Goal: Task Accomplishment & Management: Manage account settings

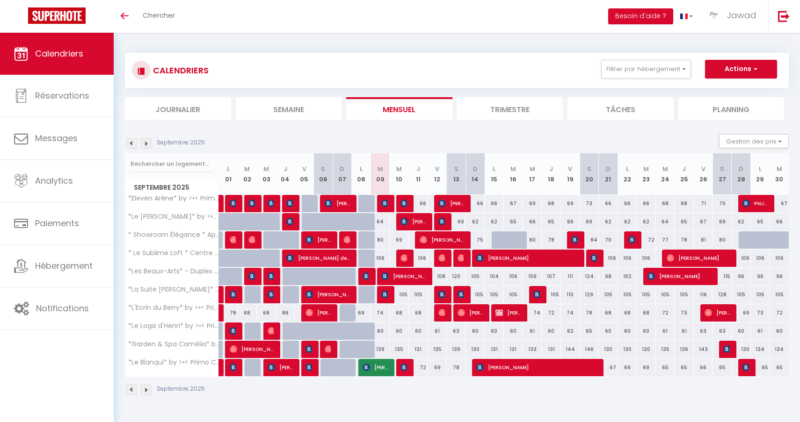
click at [232, 333] on img at bounding box center [233, 330] width 7 height 7
select select "OK"
select select "0"
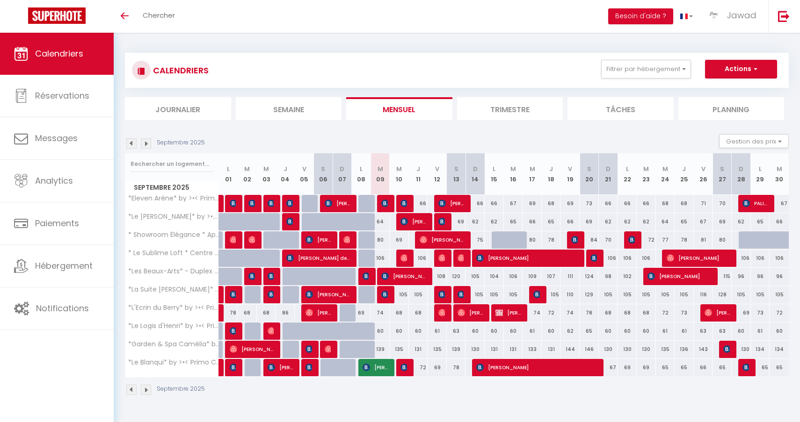
select select "1"
select select
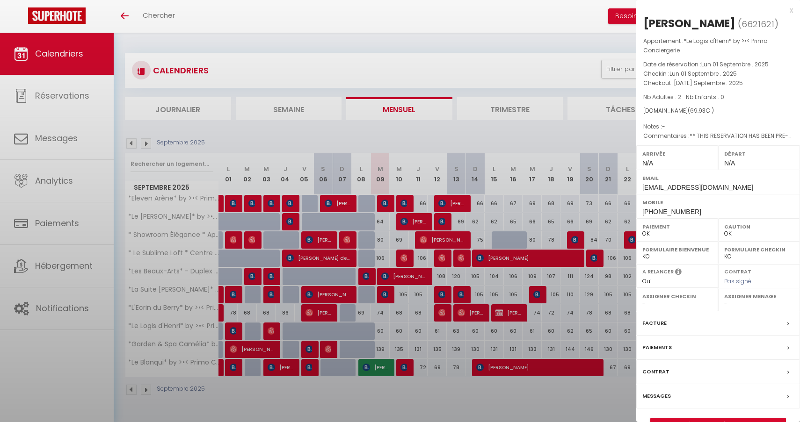
select select "44582"
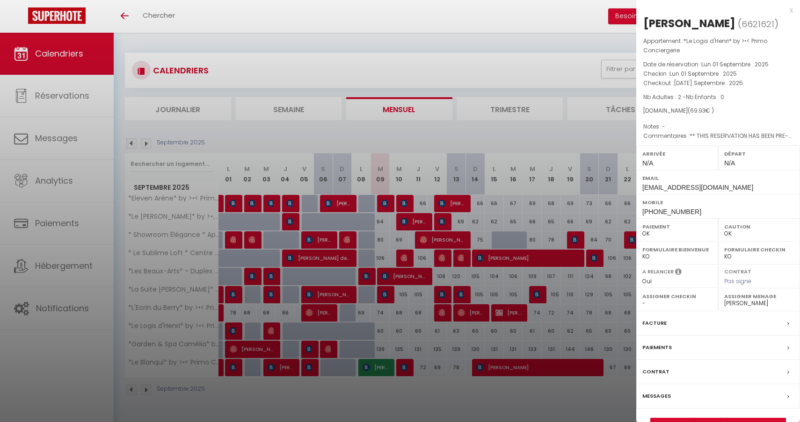
click at [721, 419] on link "Détails de la réservation" at bounding box center [718, 425] width 135 height 12
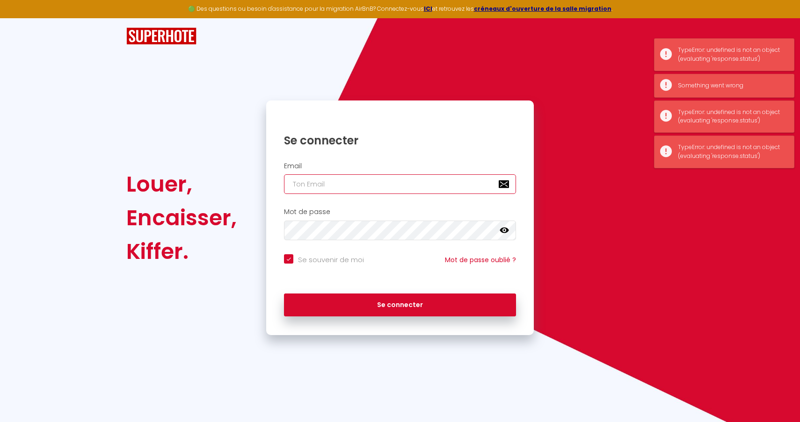
type input "[EMAIL_ADDRESS][DOMAIN_NAME]"
click at [400, 304] on button "Se connecter" at bounding box center [400, 305] width 232 height 23
checkbox input "true"
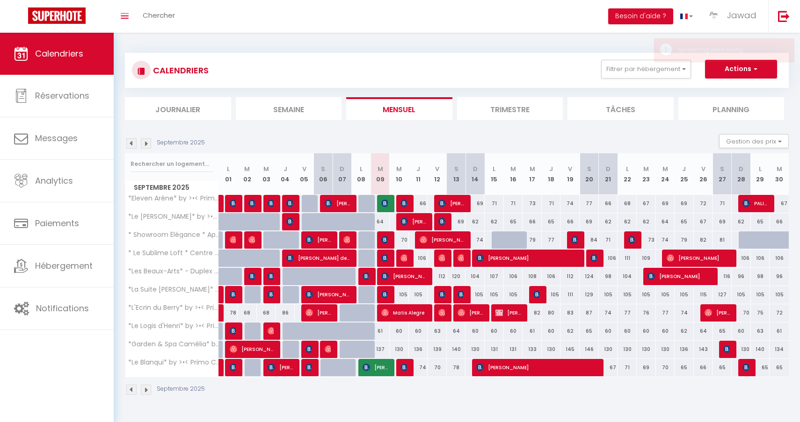
click at [233, 330] on img at bounding box center [233, 330] width 7 height 7
select select "OK"
select select "0"
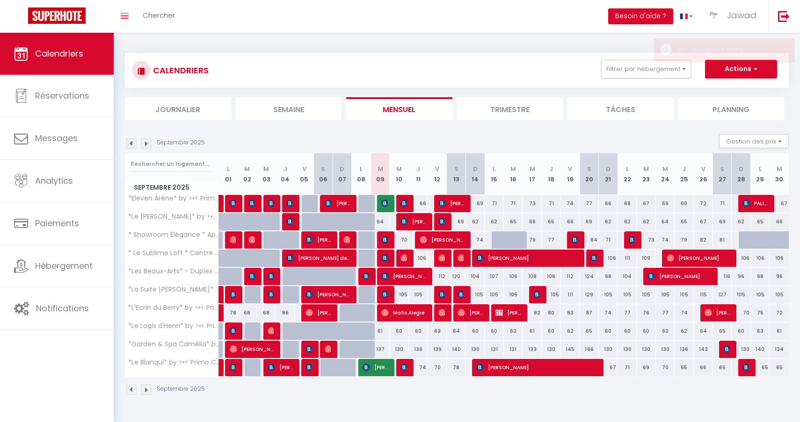
select select "1"
select select
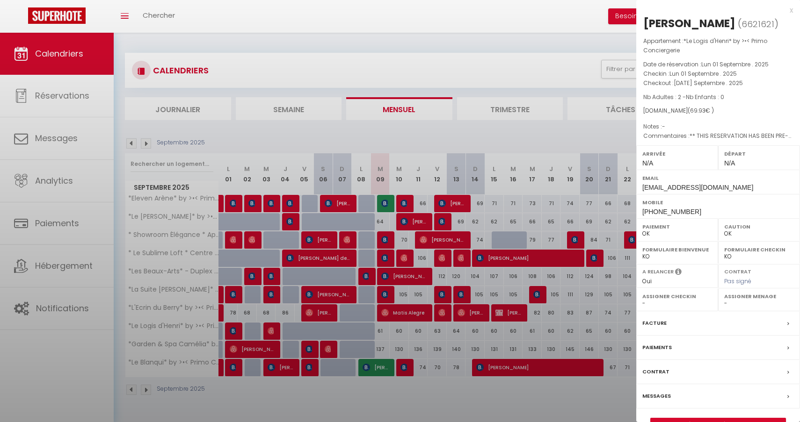
select select "44582"
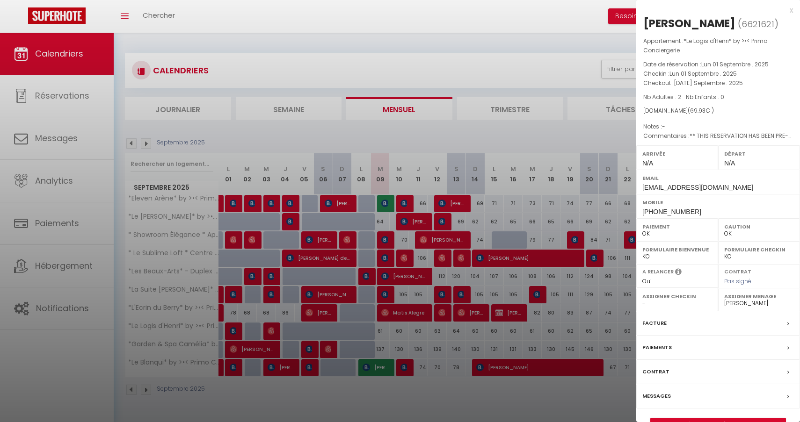
click at [702, 420] on link "Détails de la réservation" at bounding box center [718, 425] width 135 height 12
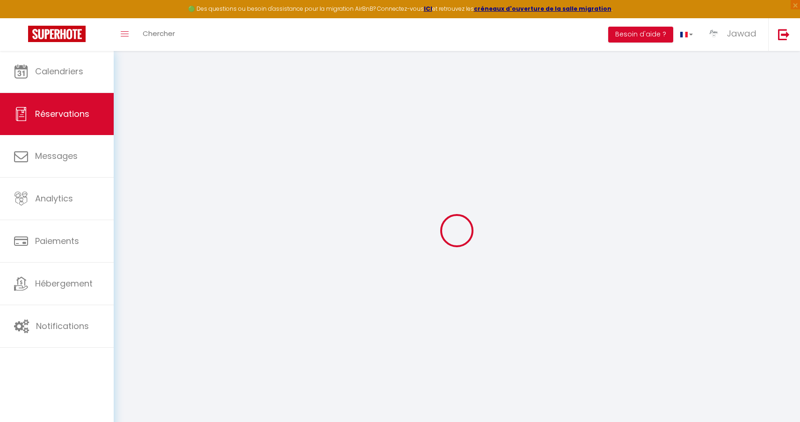
type input "Leonie"
type input "Caris"
type input "lcaris.345172@guest.booking.com"
type input "+31625019294"
type input "."
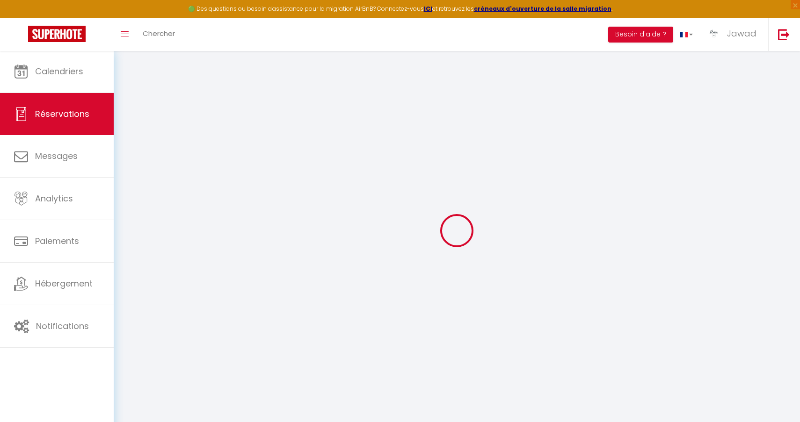
select select "NL"
type input "9.99"
type input "0.98"
select select "70227"
select select "1"
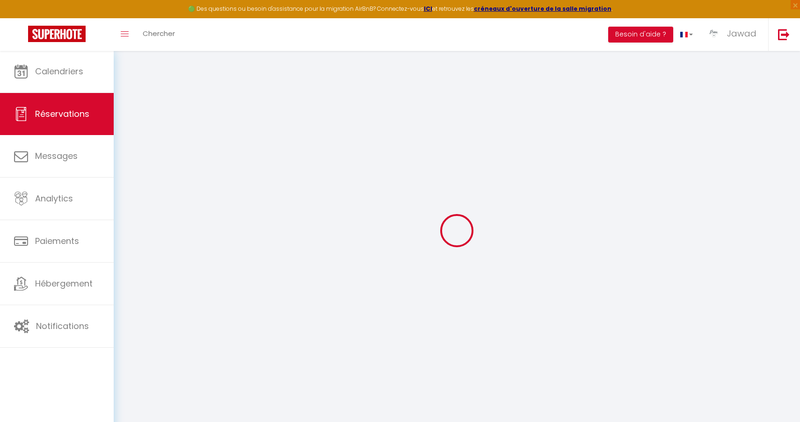
select select
type input "2"
select select "12"
select select "15"
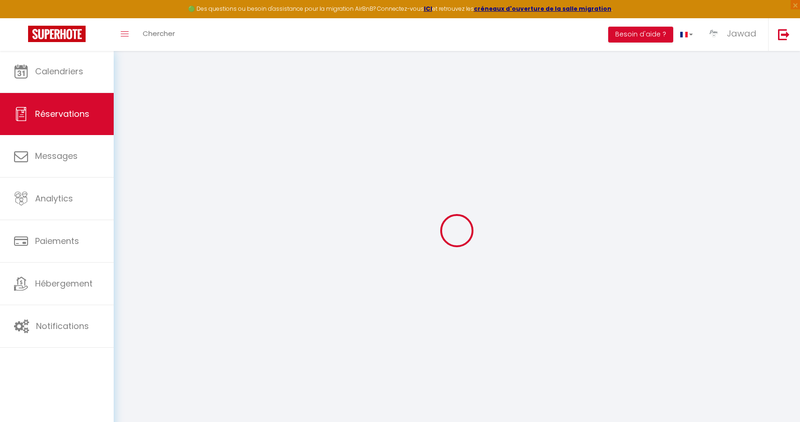
type input "66.6"
checkbox input "false"
type input "0"
select select "2"
type input "0"
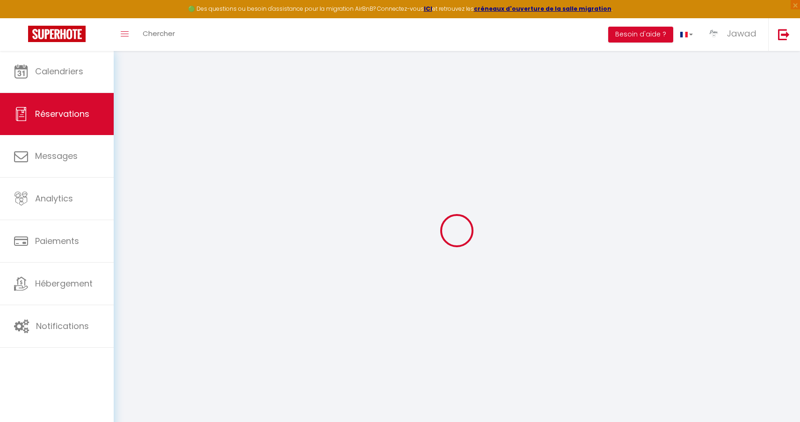
type input "0"
select select
checkbox input "false"
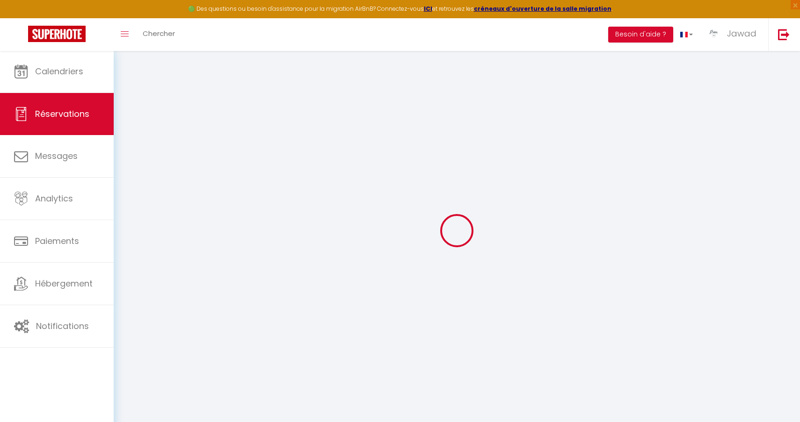
select select
checkbox input "false"
select select
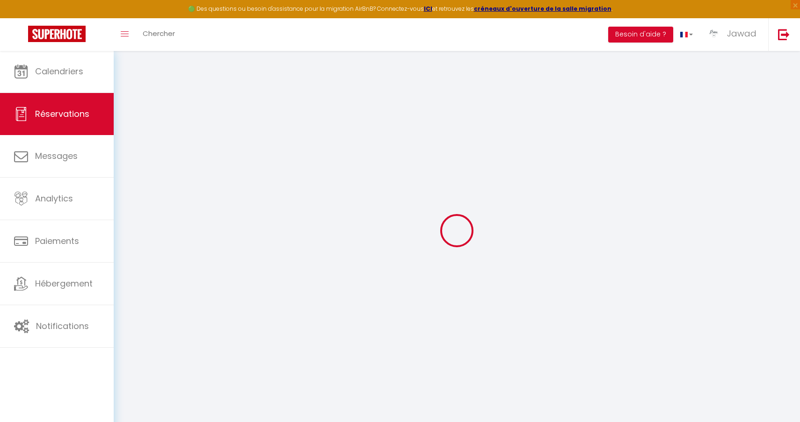
checkbox input "false"
select select
checkbox input "false"
type textarea "** THIS RESERVATION HAS BEEN PRE-PAID ** BOOKING NOTE : Payment charge is EUR 0…"
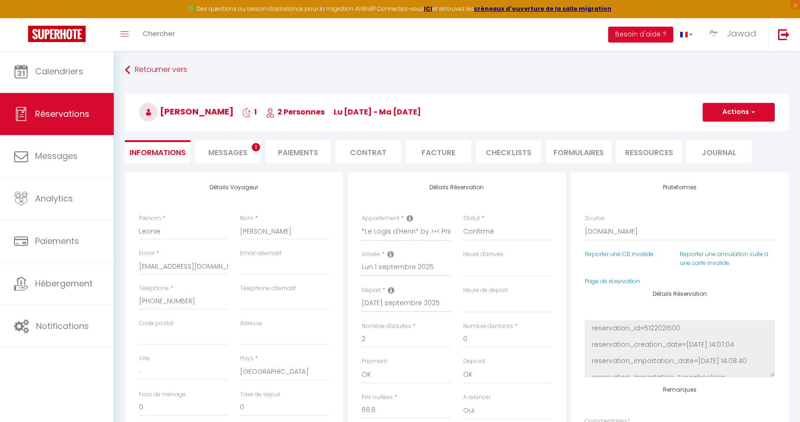
type input "3.33"
select select
checkbox input "false"
select select
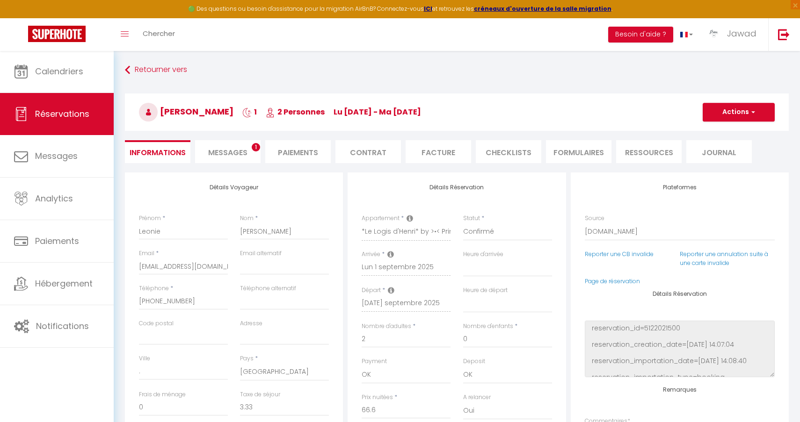
select select
click at [231, 155] on span "Messages" at bounding box center [227, 152] width 39 height 11
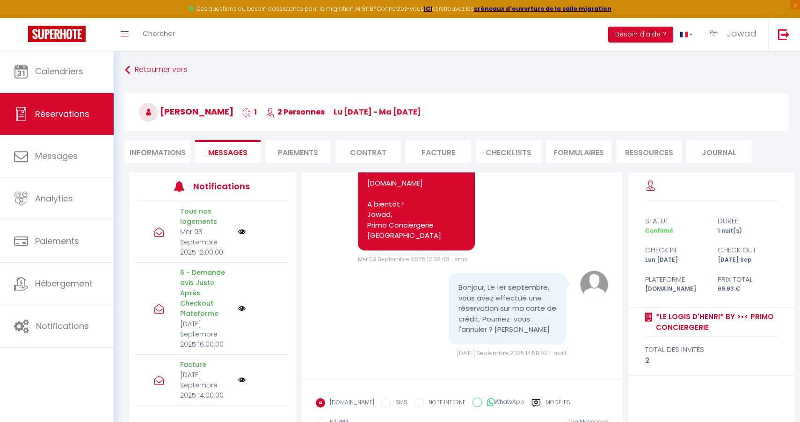
scroll to position [4107, 0]
drag, startPoint x: 485, startPoint y: 331, endPoint x: 467, endPoint y: 291, distance: 43.4
click at [467, 291] on pre "Bonjour, Le 1er septembre, vous avez effectué une réservation sur ma carte de c…" at bounding box center [507, 309] width 98 height 53
click at [474, 314] on pre "Bonjour, Le 1er septembre, vous avez effectué une réservation sur ma carte de c…" at bounding box center [507, 309] width 98 height 53
drag, startPoint x: 478, startPoint y: 330, endPoint x: 455, endPoint y: 274, distance: 60.4
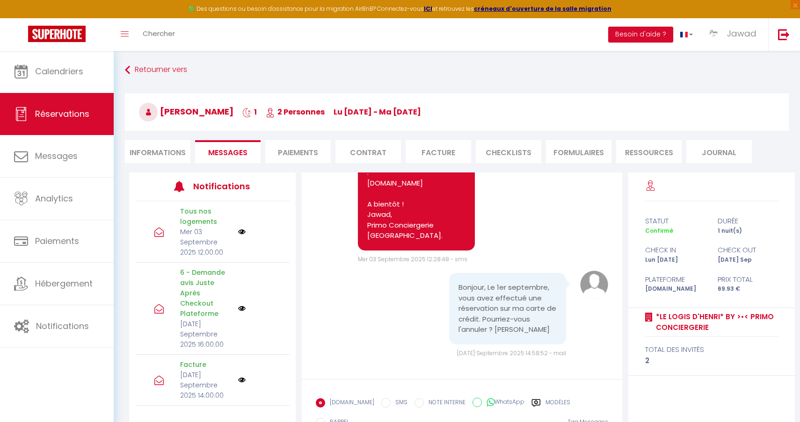
click at [455, 274] on div "Bonjour, Le 1er septembre, vous avez effectué une réservation sur ma carte de c…" at bounding box center [507, 309] width 117 height 72
copy pre "Bonjour, Le 1er septembre, vous avez effectué une réservation sur ma carte de c…"
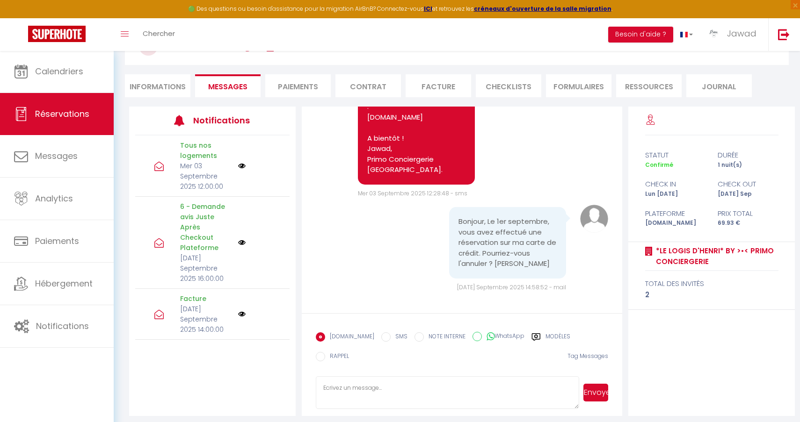
click at [488, 252] on pre "Bonjour, Le 1er septembre, vous avez effectué une réservation sur ma carte de c…" at bounding box center [507, 243] width 98 height 53
click at [350, 385] on textarea at bounding box center [447, 394] width 263 height 33
paste textarea "Bonjour Monsieur Caris, En effet, le système annule et supprime automatiquement…"
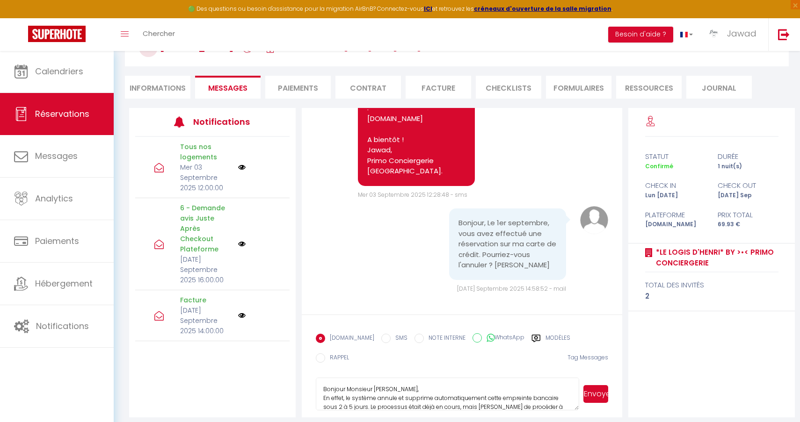
scroll to position [0, 0]
click at [370, 386] on textarea "Bonjour Monsieur Caris, En effet, le système annule et supprime automatiquement…" at bounding box center [447, 394] width 263 height 33
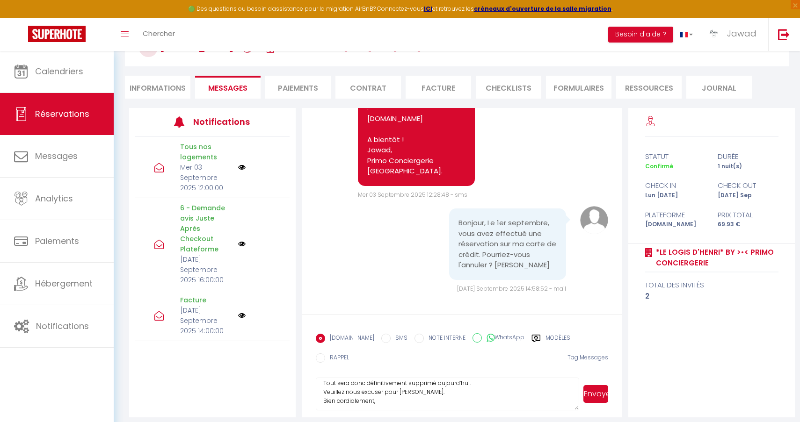
scroll to position [41, 0]
type textarea "Bonjour Mme Caris, En effet, le système annule et supprime automatiquement cett…"
click at [597, 387] on button "Envoyer" at bounding box center [595, 394] width 25 height 18
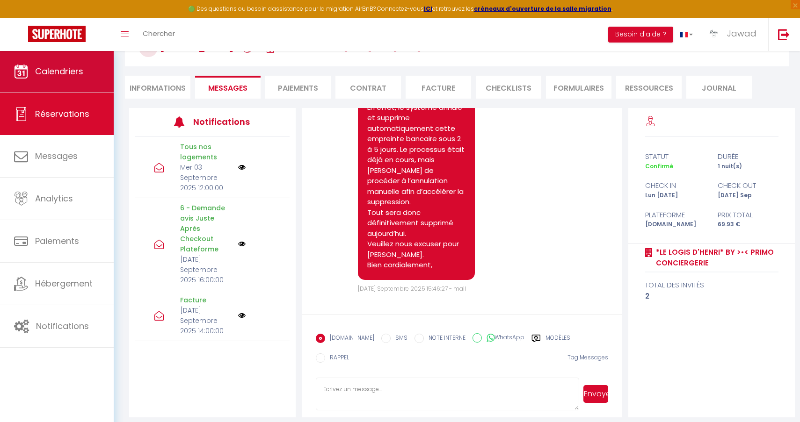
scroll to position [4313, 0]
click at [79, 76] on span "Calendriers" at bounding box center [59, 71] width 48 height 12
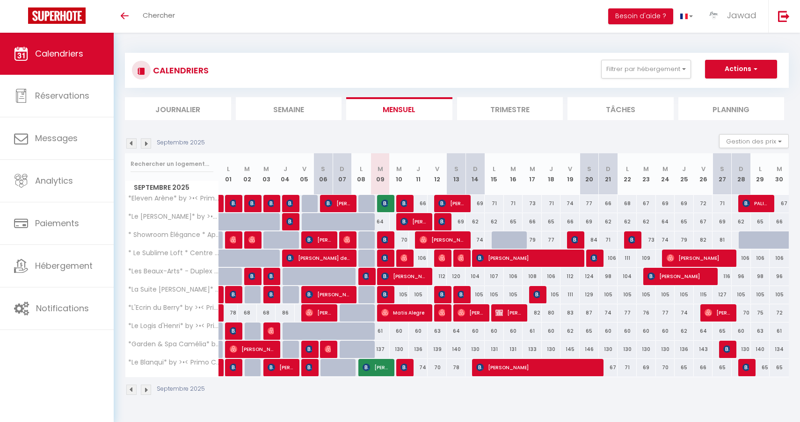
click at [319, 297] on span "[PERSON_NAME]" at bounding box center [327, 295] width 45 height 18
select select "OK"
select select "1"
select select "0"
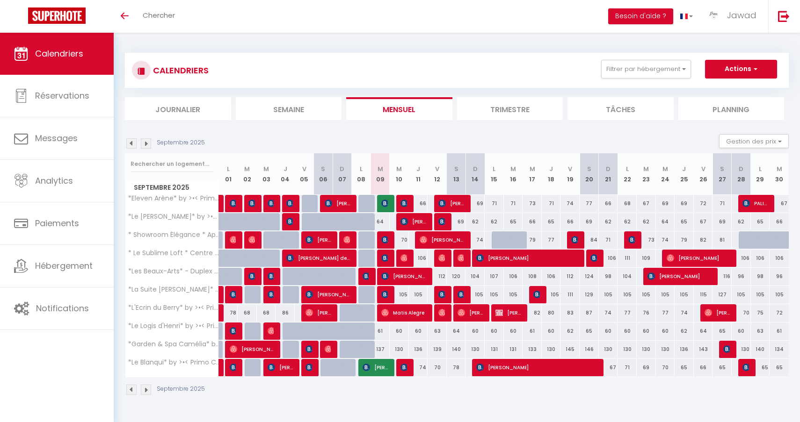
select select "1"
select select
select select "35702"
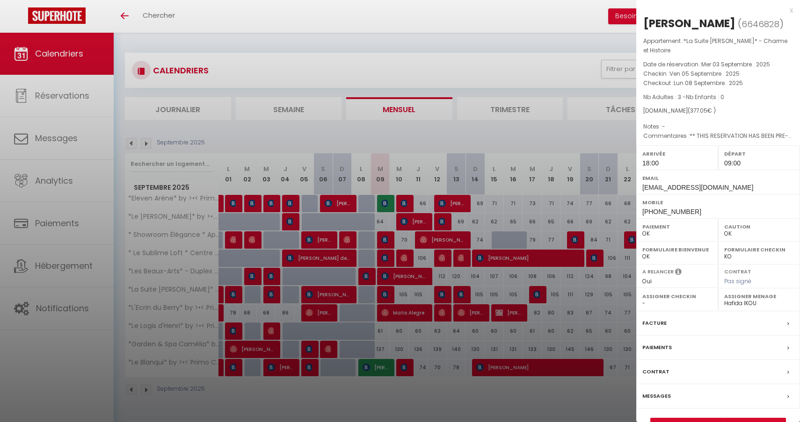
click at [319, 297] on div at bounding box center [400, 211] width 800 height 422
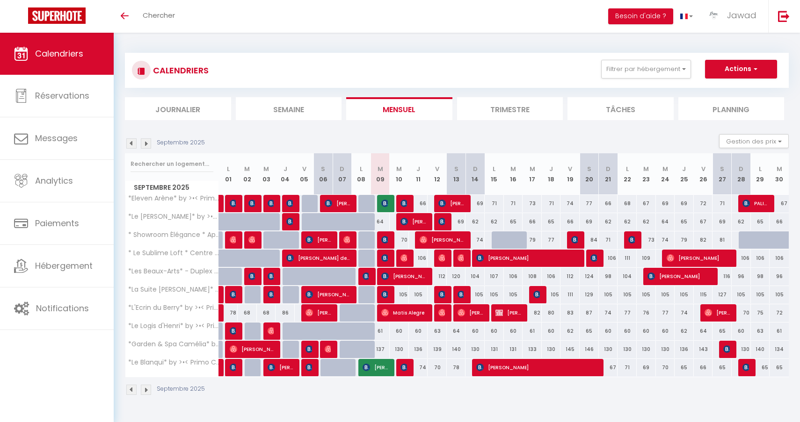
click at [384, 240] on img at bounding box center [384, 239] width 7 height 7
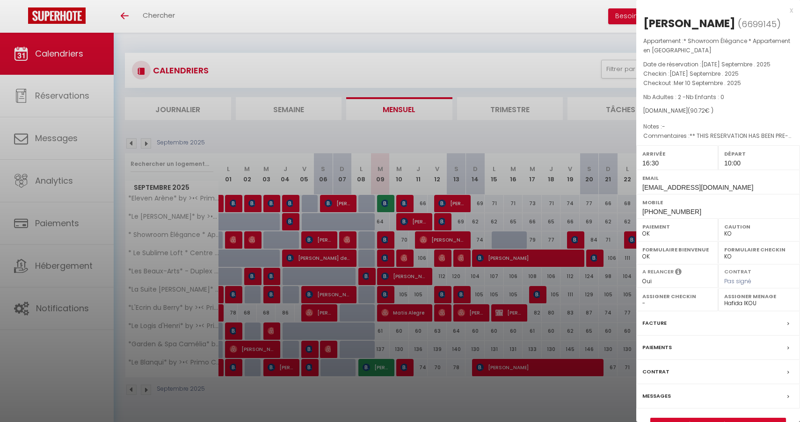
click at [384, 240] on div at bounding box center [400, 211] width 800 height 422
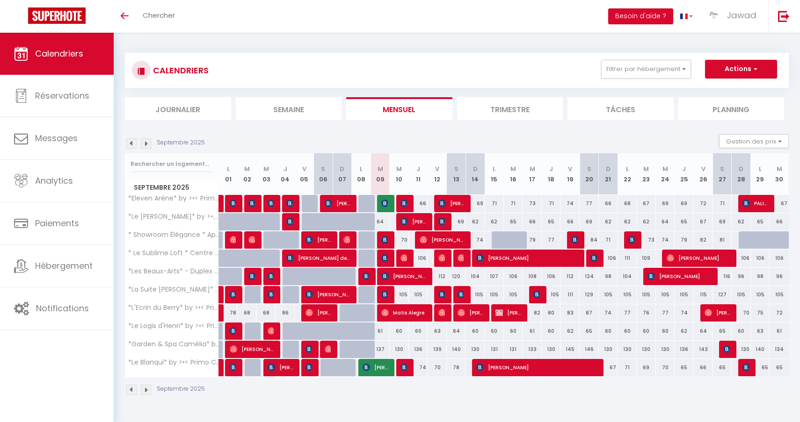
click at [384, 261] on img at bounding box center [384, 257] width 7 height 7
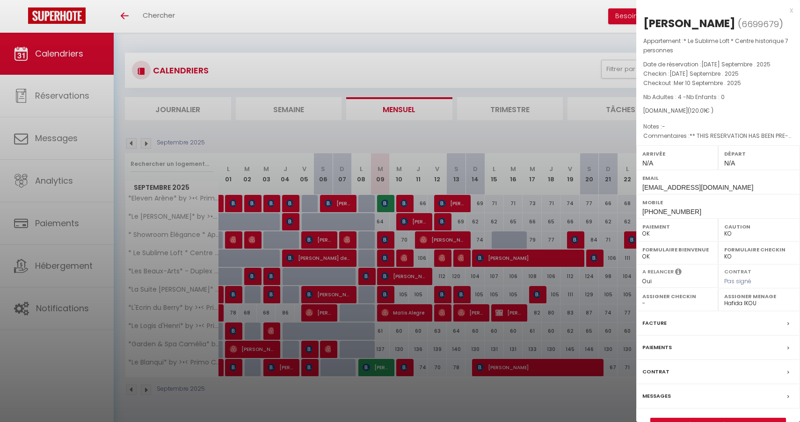
click at [384, 261] on div at bounding box center [400, 211] width 800 height 422
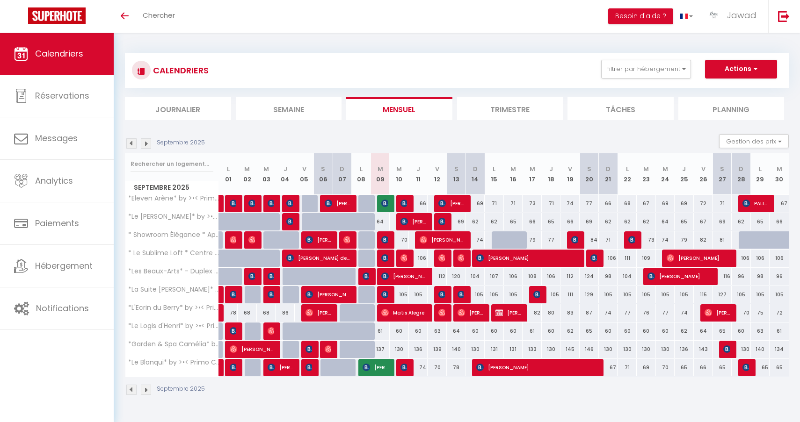
click at [401, 261] on img at bounding box center [403, 257] width 7 height 7
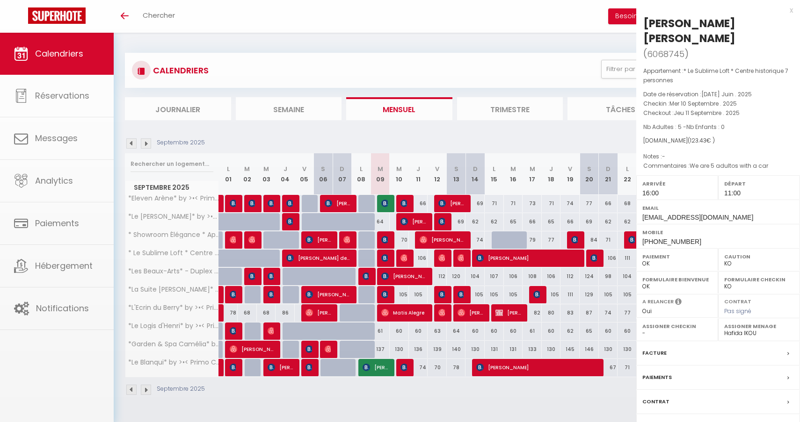
select select "OK"
select select "1"
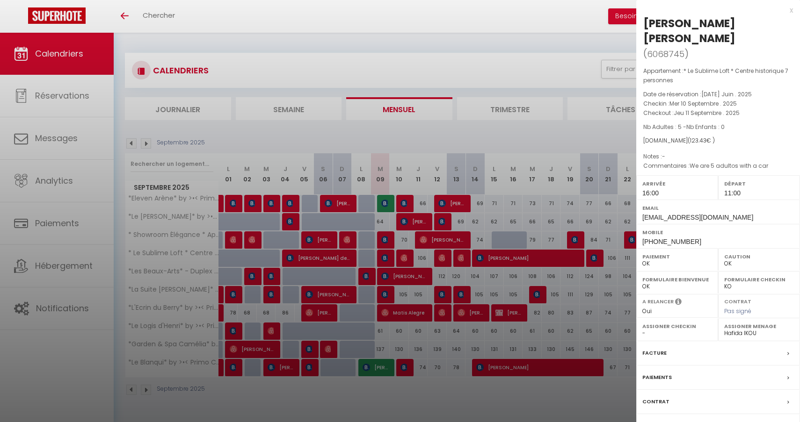
click at [401, 261] on div at bounding box center [400, 211] width 800 height 422
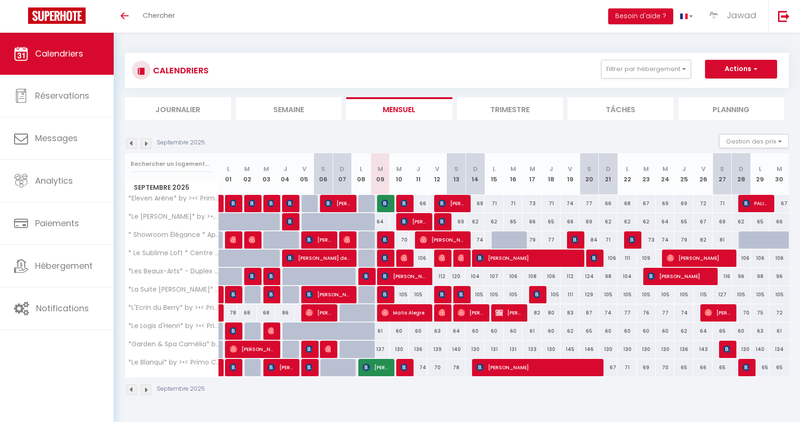
click at [29, 0] on link at bounding box center [57, 16] width 114 height 33
click at [385, 243] on img at bounding box center [384, 239] width 7 height 7
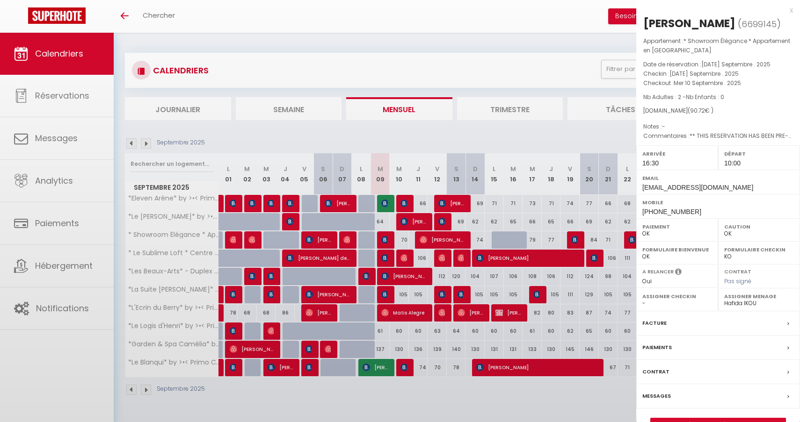
select select "KO"
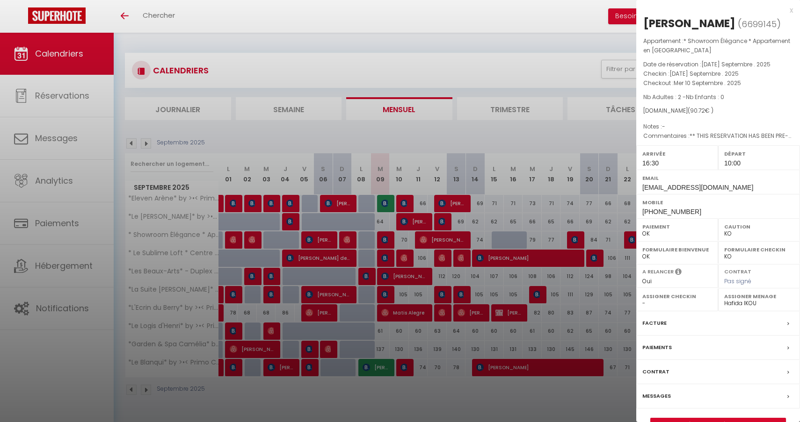
click at [385, 243] on div at bounding box center [400, 211] width 800 height 422
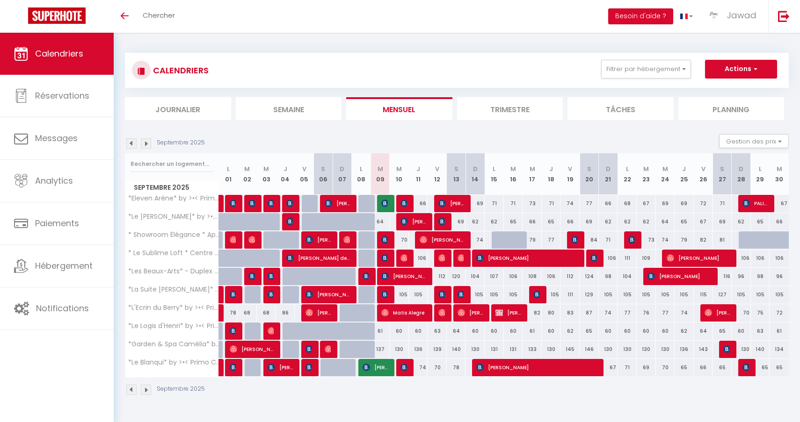
click at [387, 258] on img at bounding box center [384, 257] width 7 height 7
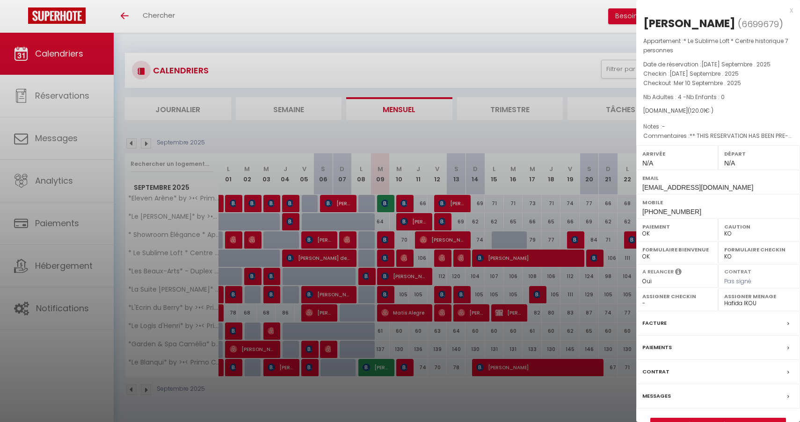
click at [668, 211] on span "[PHONE_NUMBER]" at bounding box center [671, 211] width 59 height 7
click at [728, 202] on label "Mobile" at bounding box center [718, 202] width 152 height 9
drag, startPoint x: 690, startPoint y: 210, endPoint x: 642, endPoint y: 209, distance: 48.2
click at [642, 209] on div "Mobile +39334110790" at bounding box center [718, 206] width 164 height 24
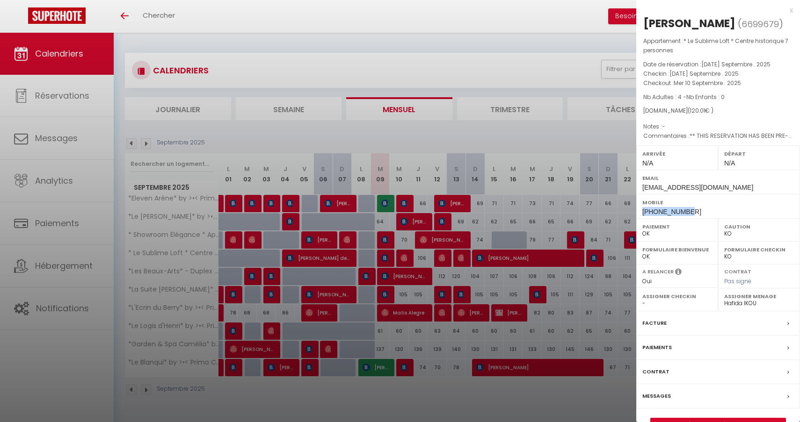
copy span "[PHONE_NUMBER]"
click at [719, 204] on label "Mobile" at bounding box center [718, 202] width 152 height 9
click at [710, 421] on link "Détails de la réservation" at bounding box center [718, 425] width 135 height 12
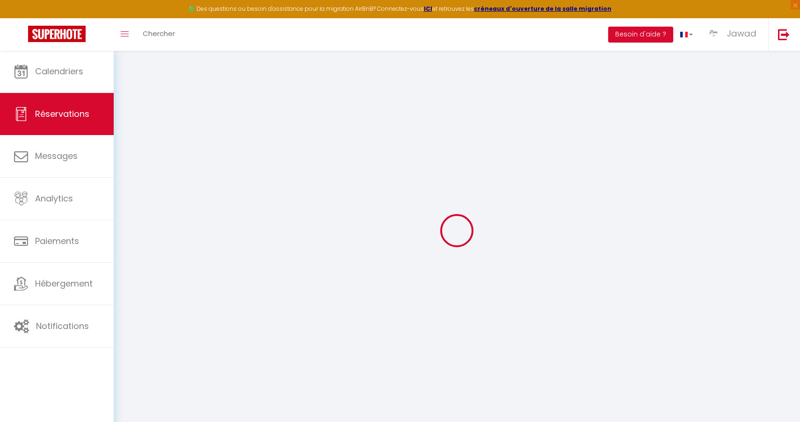
select select
checkbox input "false"
select select
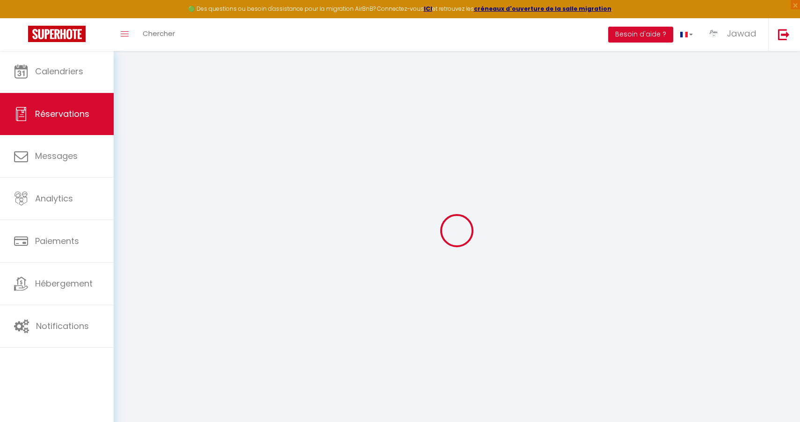
checkbox input "false"
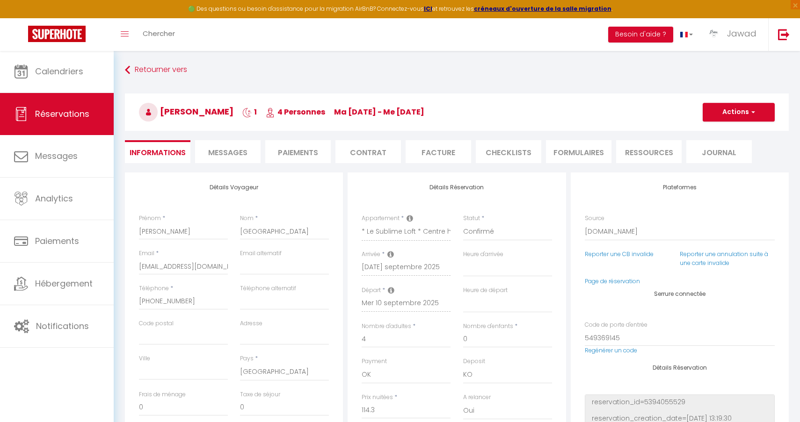
select select
checkbox input "false"
type textarea "** THIS RESERVATION HAS BEEN PRE-PAID ** BOOKING NOTE : Payment charge is EUR 1…"
type input "5.71"
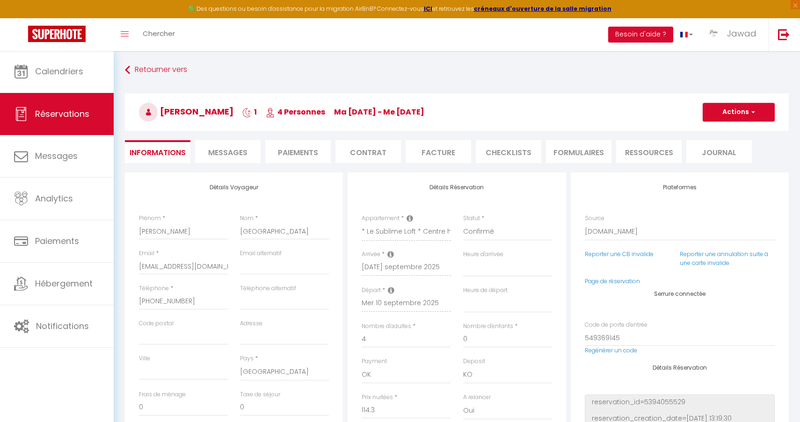
select select
checkbox input "false"
select select
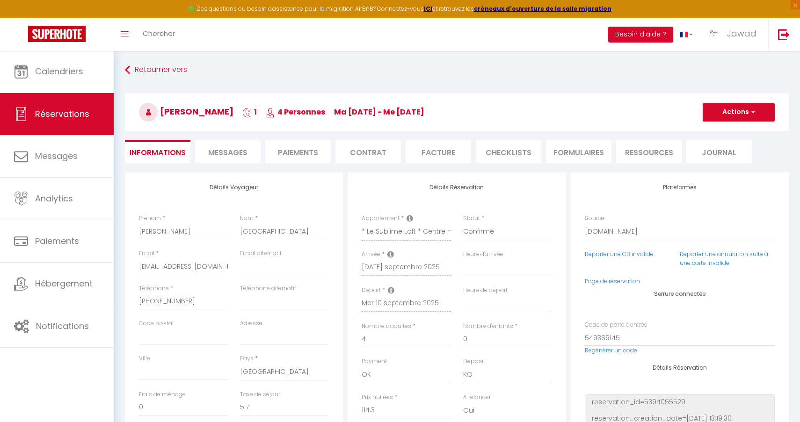
click at [219, 167] on div "Retourner vers Mauro Francia 1 4 Personnes ma 09 Sep - me 10 Sep Actions Enregi…" at bounding box center [457, 117] width 676 height 111
click at [222, 157] on span "Messages" at bounding box center [227, 152] width 39 height 11
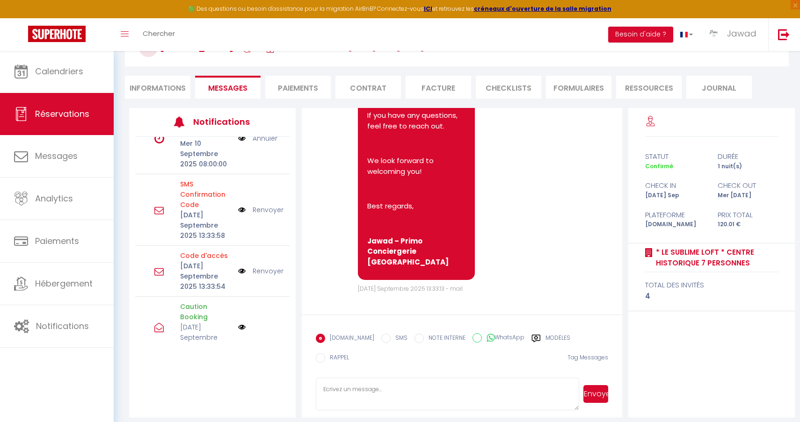
scroll to position [218, 0]
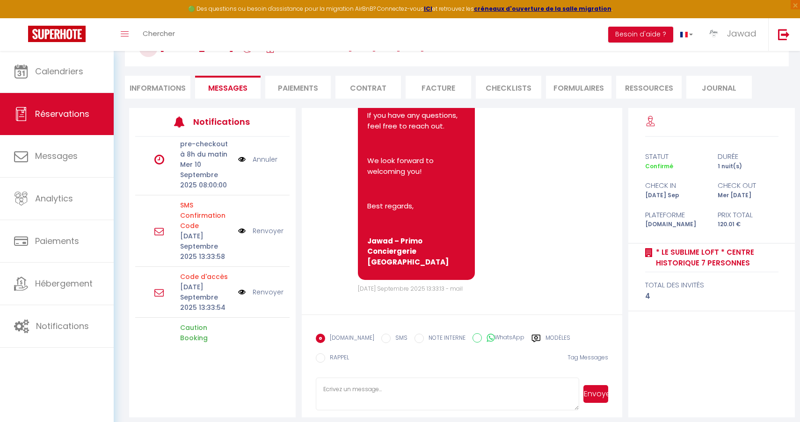
click at [152, 91] on li "Informations" at bounding box center [157, 87] width 65 height 23
select select
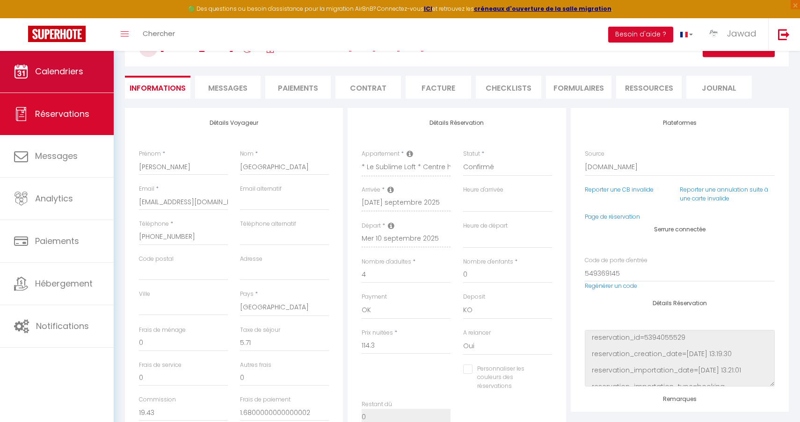
click at [80, 80] on link "Calendriers" at bounding box center [57, 72] width 114 height 42
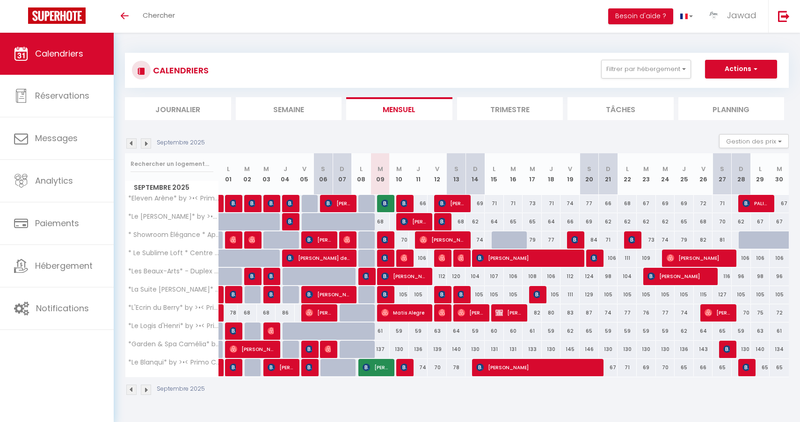
click at [396, 314] on span "Matis Alegre" at bounding box center [403, 313] width 45 height 18
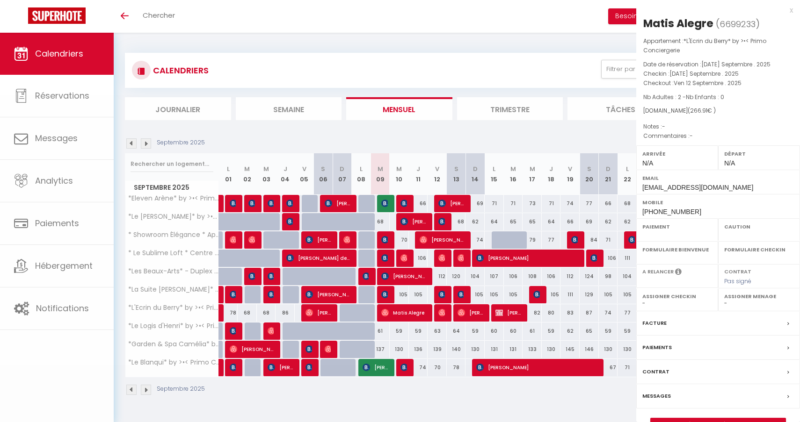
select select "OK"
select select "0"
select select "1"
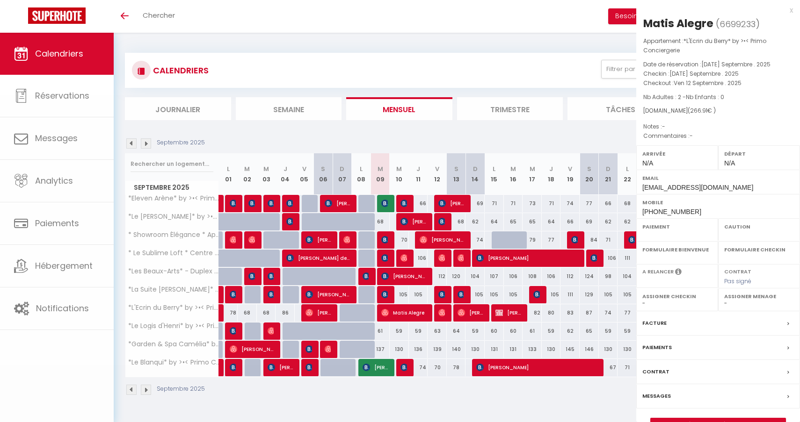
select select
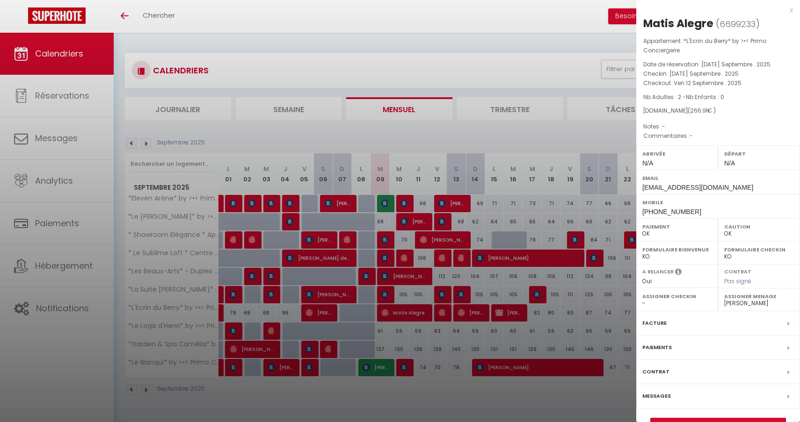
click at [404, 291] on div at bounding box center [400, 211] width 800 height 422
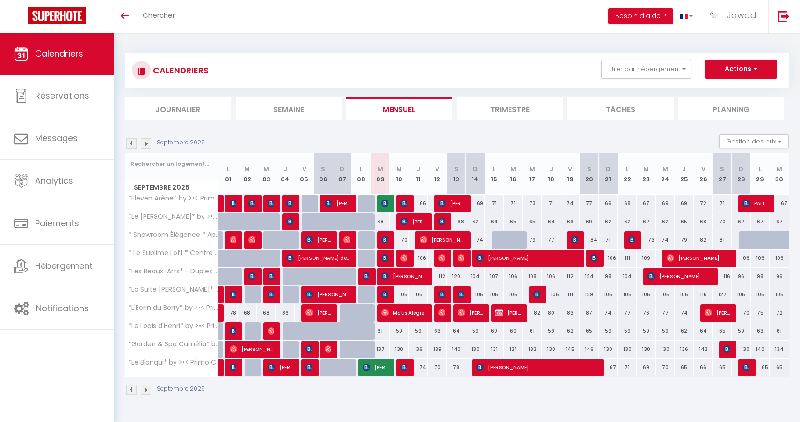
click at [385, 294] on img at bounding box center [384, 294] width 7 height 7
select select "35702"
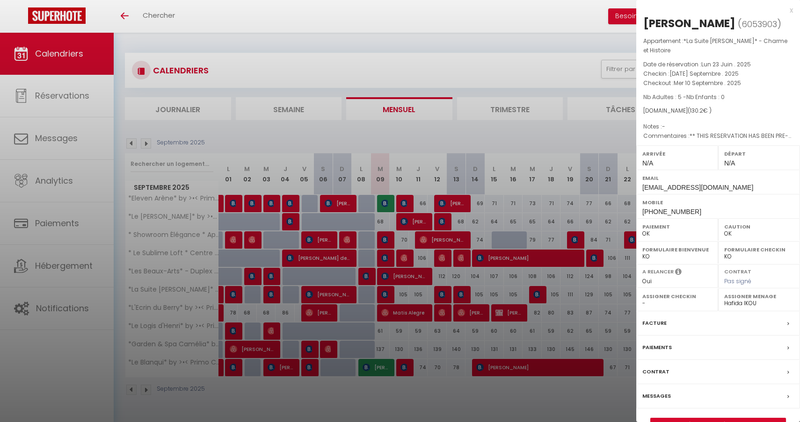
click at [385, 294] on div at bounding box center [400, 211] width 800 height 422
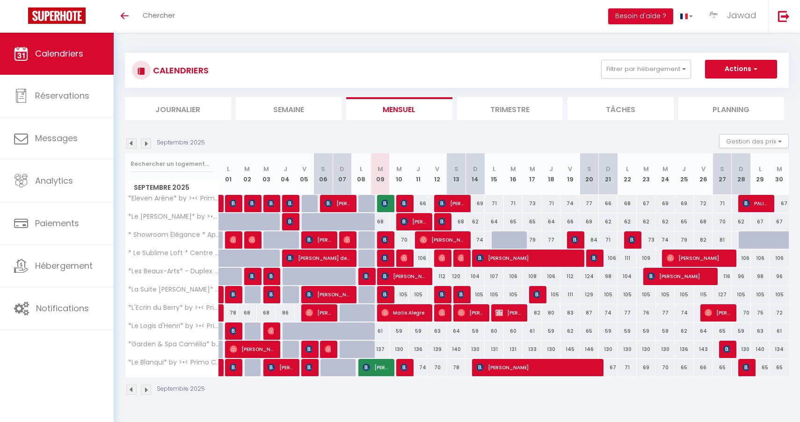
click at [387, 276] on img at bounding box center [384, 276] width 7 height 7
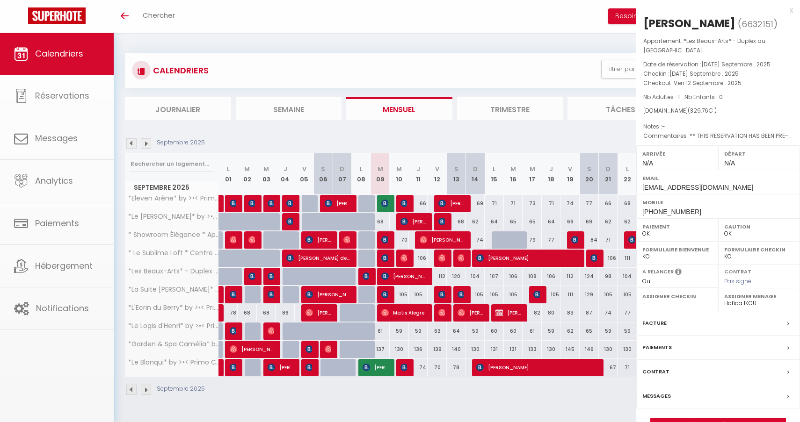
select select "KO"
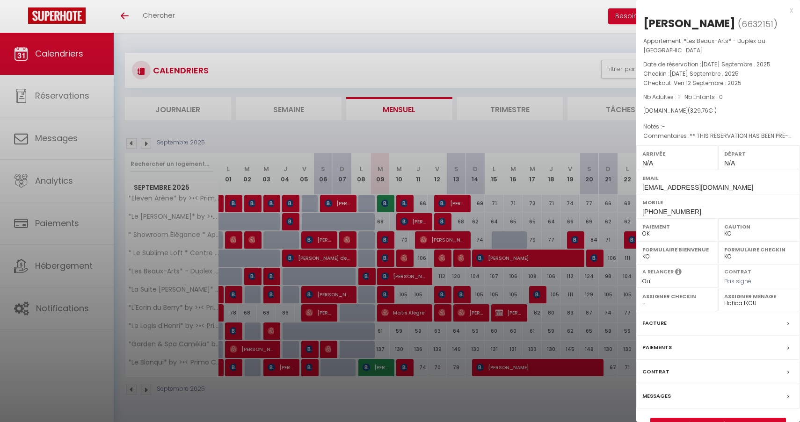
click at [387, 277] on div at bounding box center [400, 211] width 800 height 422
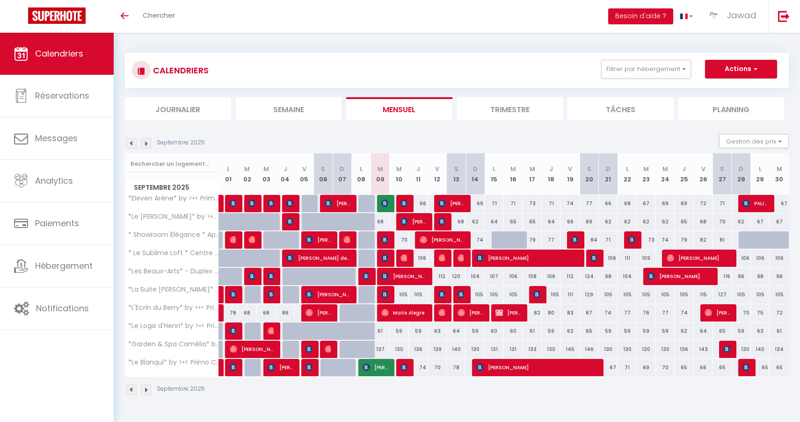
click at [387, 258] on img at bounding box center [384, 257] width 7 height 7
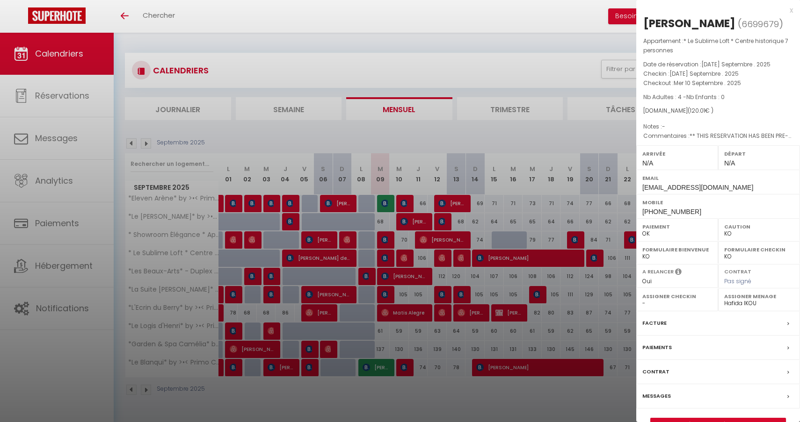
click at [387, 258] on div at bounding box center [400, 211] width 800 height 422
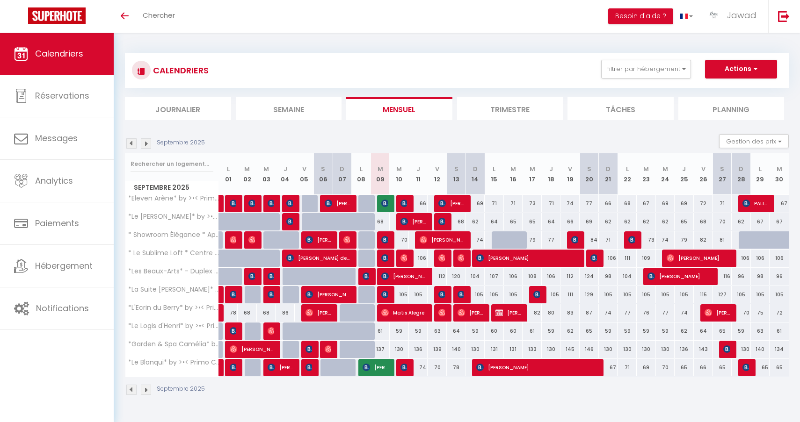
click at [387, 240] on img at bounding box center [384, 239] width 7 height 7
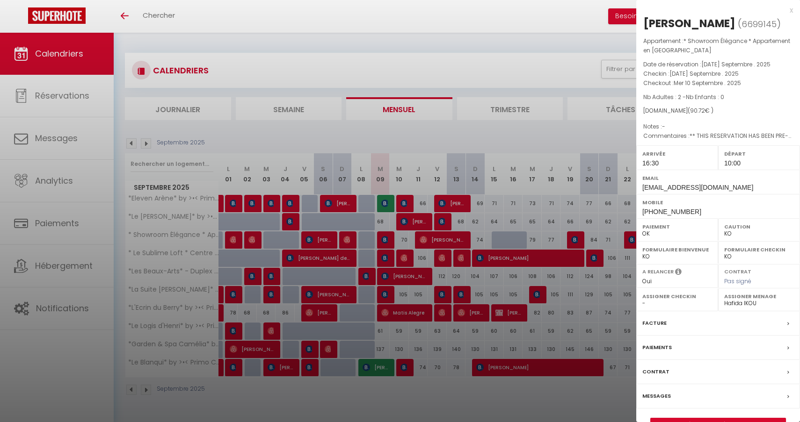
click at [387, 240] on div at bounding box center [400, 211] width 800 height 422
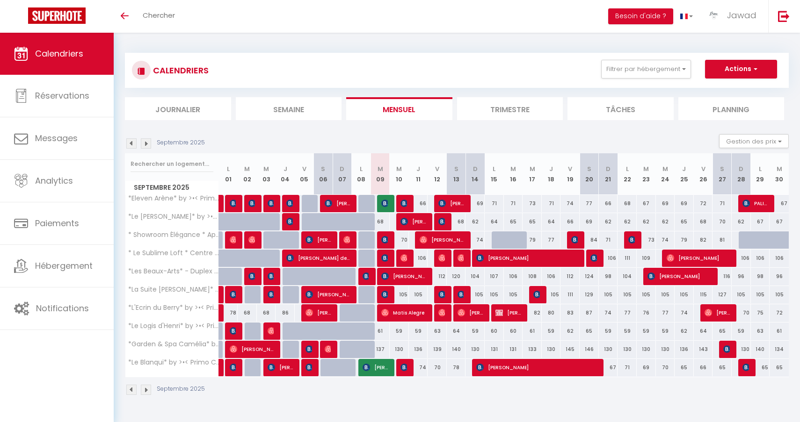
click at [408, 225] on img at bounding box center [403, 221] width 7 height 7
select select "0"
select select "44582"
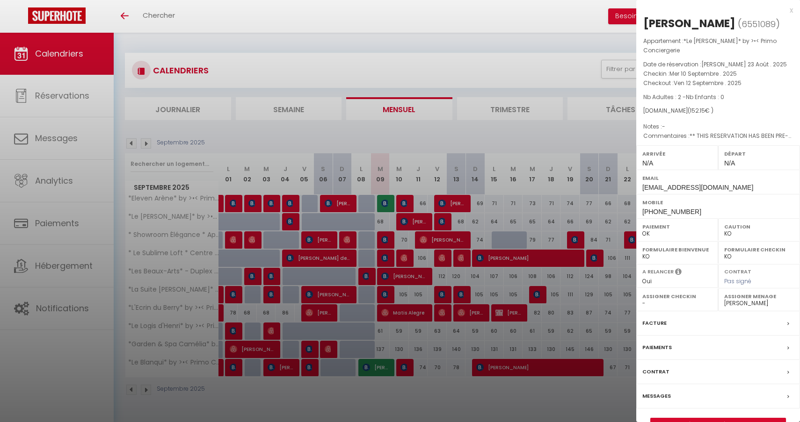
click at [408, 225] on div at bounding box center [400, 211] width 800 height 422
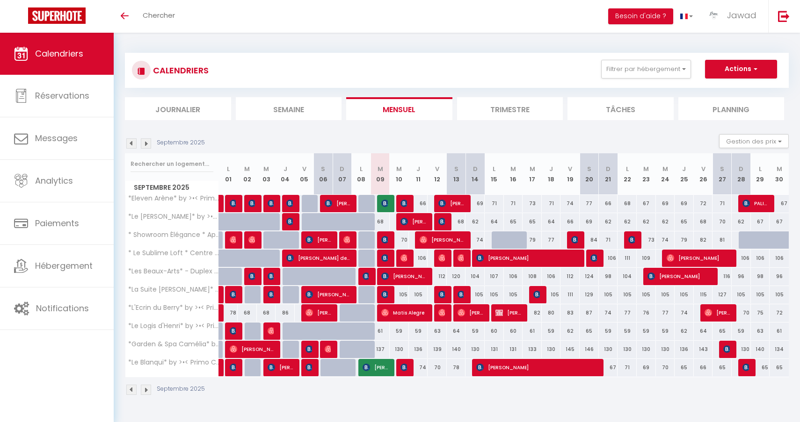
click at [406, 204] on img at bounding box center [403, 203] width 7 height 7
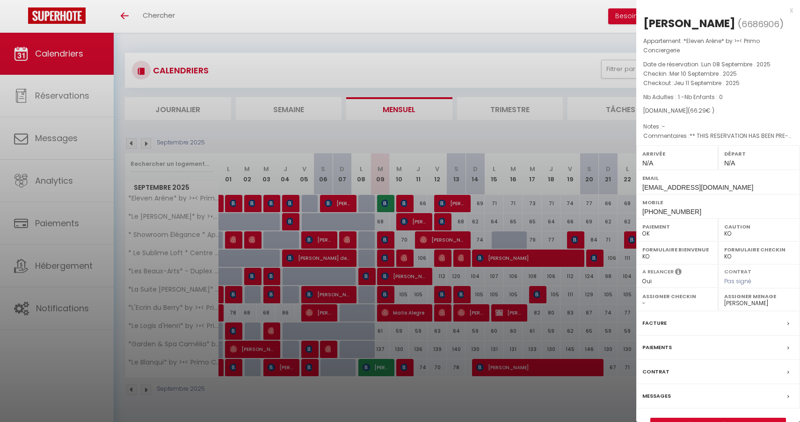
click at [406, 204] on div at bounding box center [400, 211] width 800 height 422
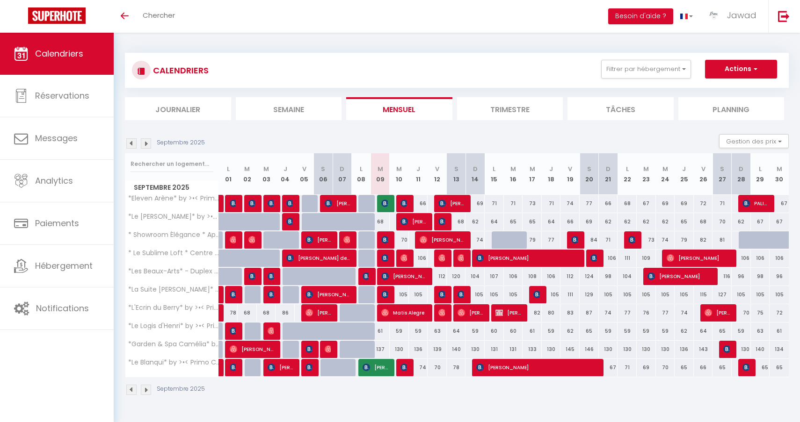
click at [403, 369] on img at bounding box center [403, 367] width 7 height 7
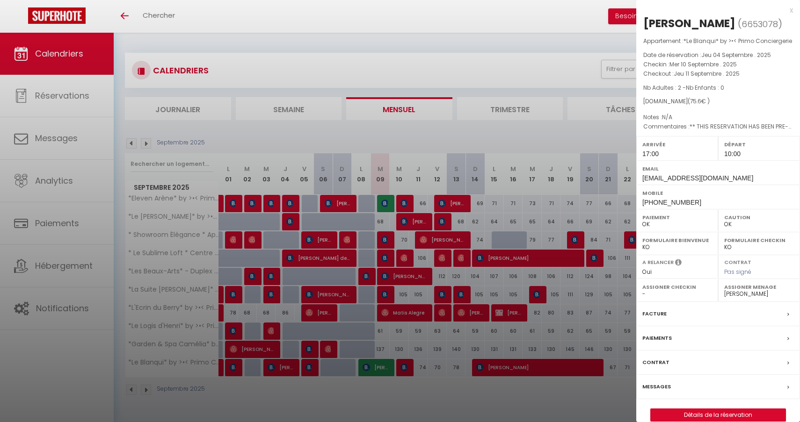
click at [403, 369] on div at bounding box center [400, 211] width 800 height 422
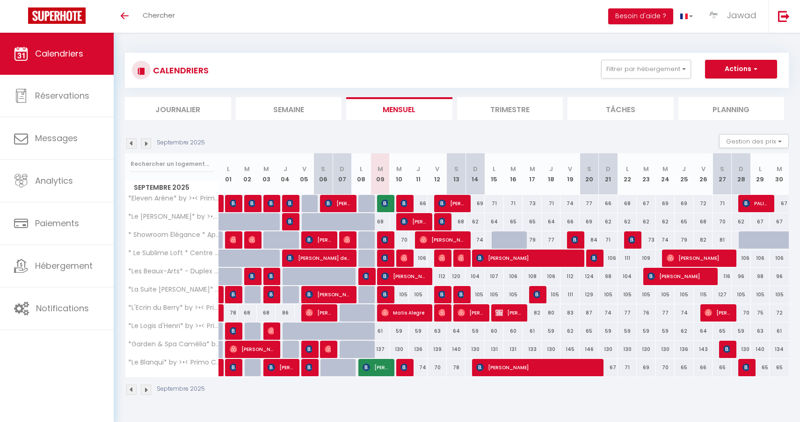
click at [408, 224] on img at bounding box center [403, 221] width 7 height 7
select select "KO"
select select "0"
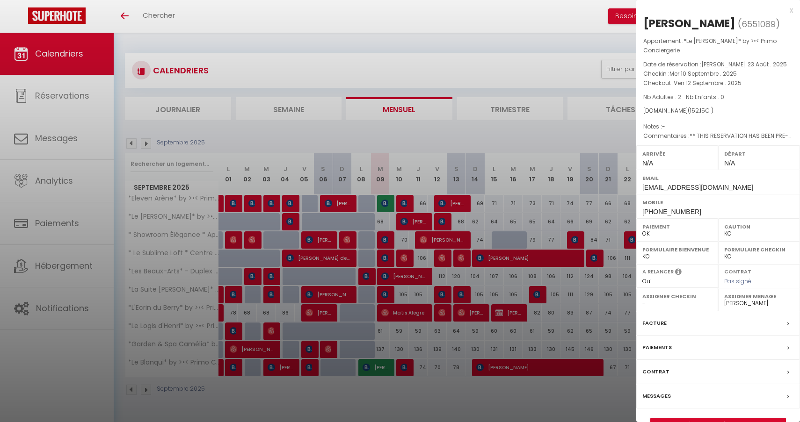
click at [409, 226] on div at bounding box center [400, 211] width 800 height 422
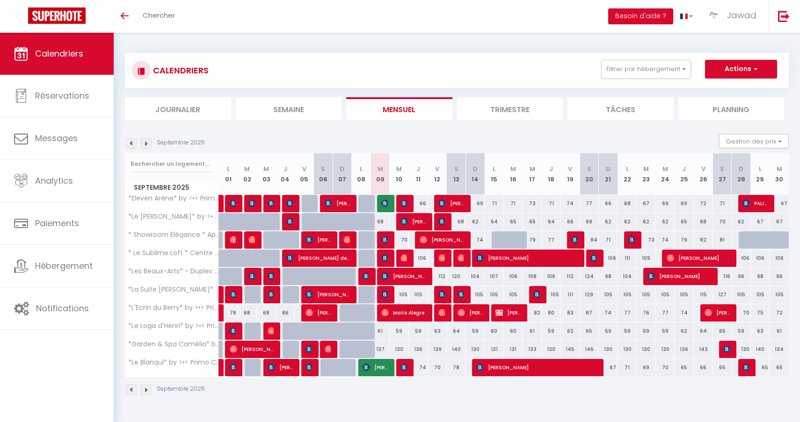
click at [405, 205] on img at bounding box center [403, 203] width 7 height 7
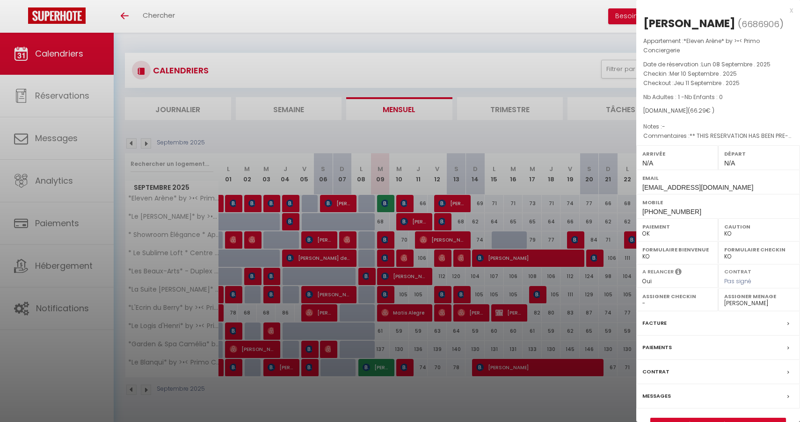
click at [405, 205] on div at bounding box center [400, 211] width 800 height 422
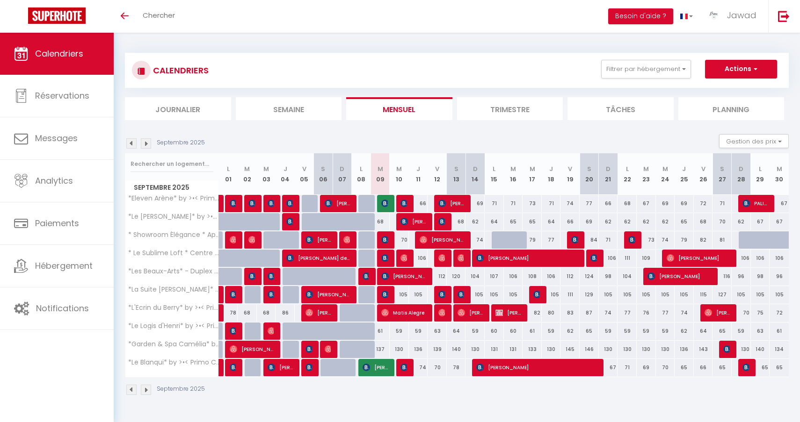
click at [401, 256] on img at bounding box center [403, 257] width 7 height 7
select select "OK"
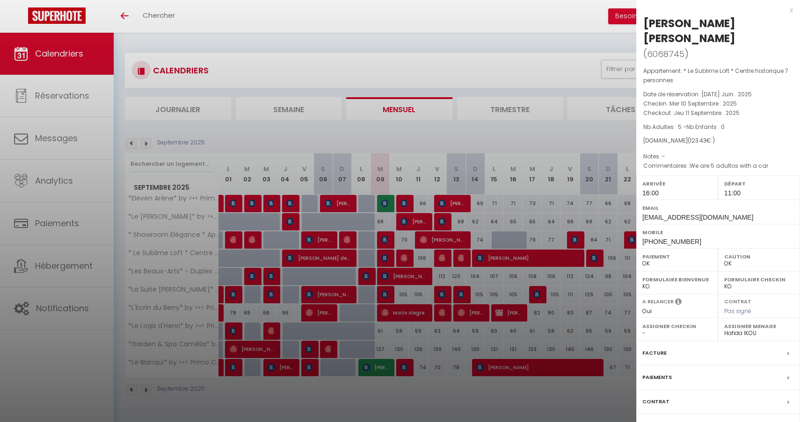
click at [401, 256] on div at bounding box center [400, 211] width 800 height 422
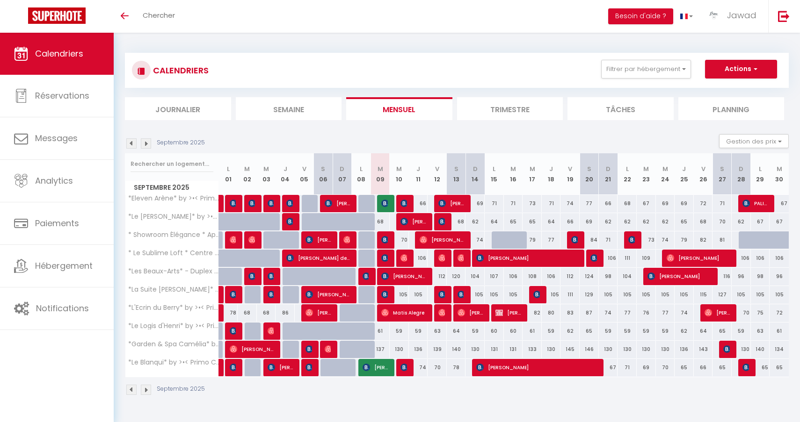
click at [401, 369] on img at bounding box center [403, 367] width 7 height 7
select select "44582"
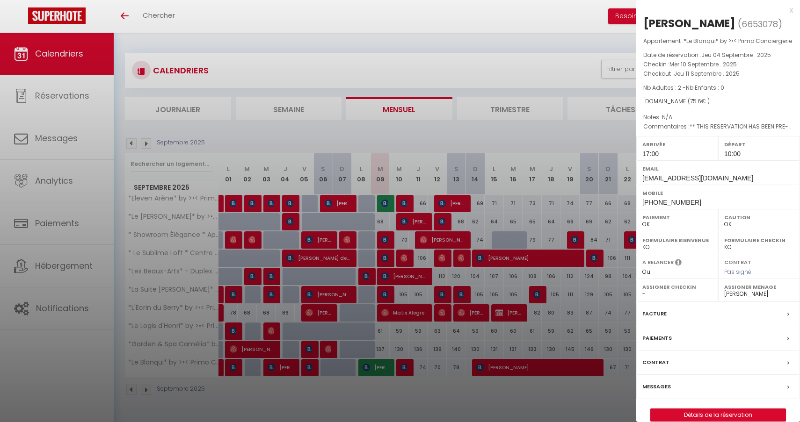
click at [401, 369] on div at bounding box center [400, 211] width 800 height 422
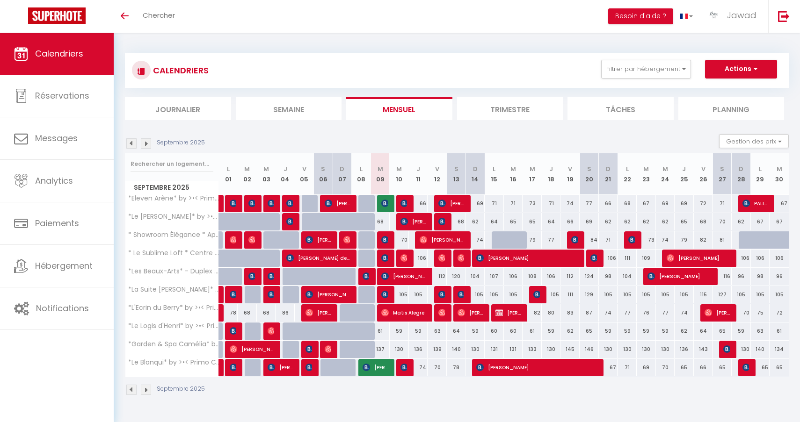
click at [56, 18] on img at bounding box center [57, 15] width 58 height 16
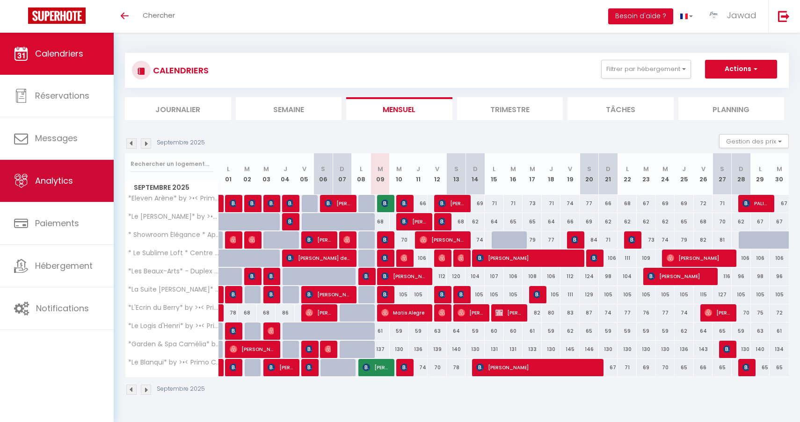
click at [65, 178] on span "Analytics" at bounding box center [54, 181] width 38 height 12
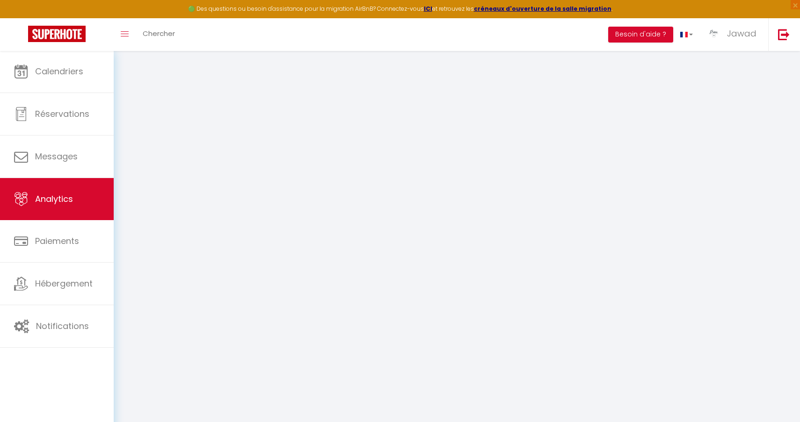
select select "2025"
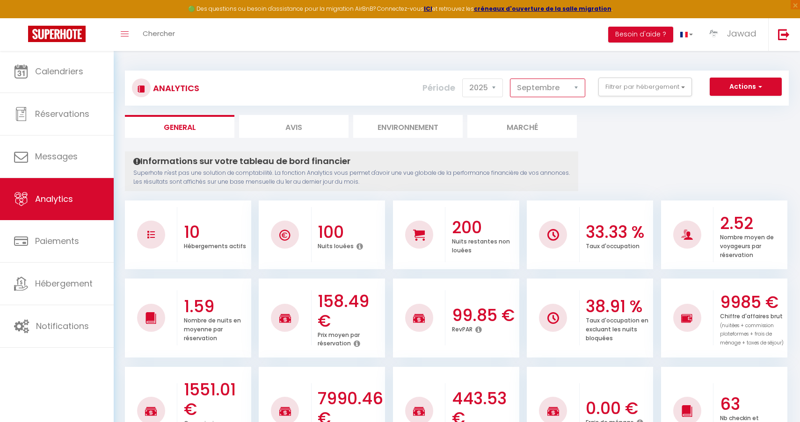
select select "8"
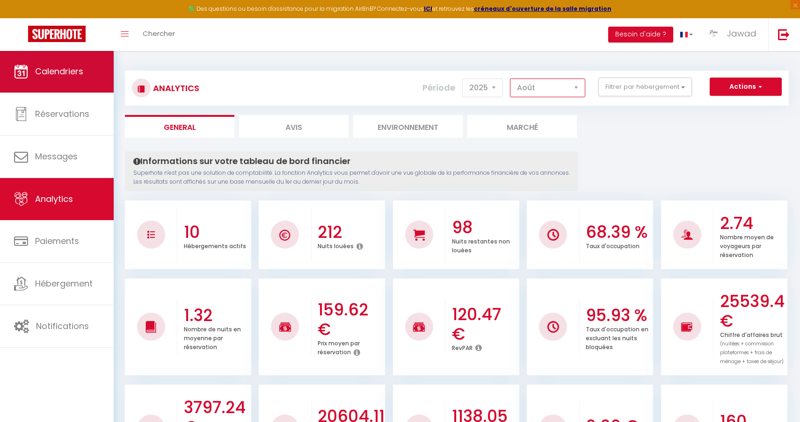
click at [68, 75] on span "Calendriers" at bounding box center [59, 71] width 48 height 12
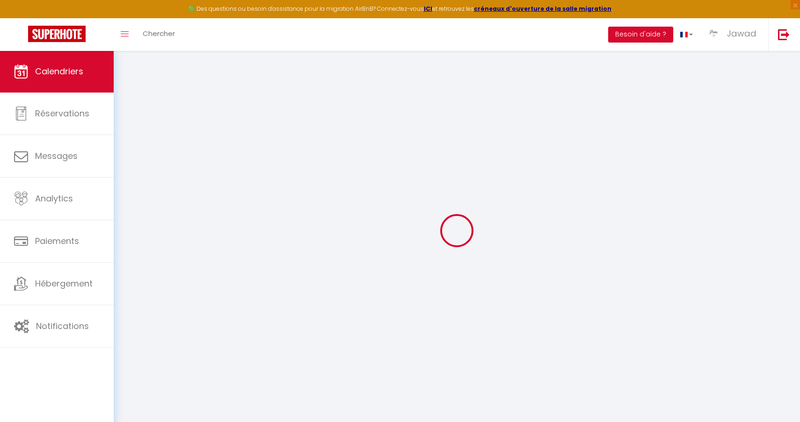
select select
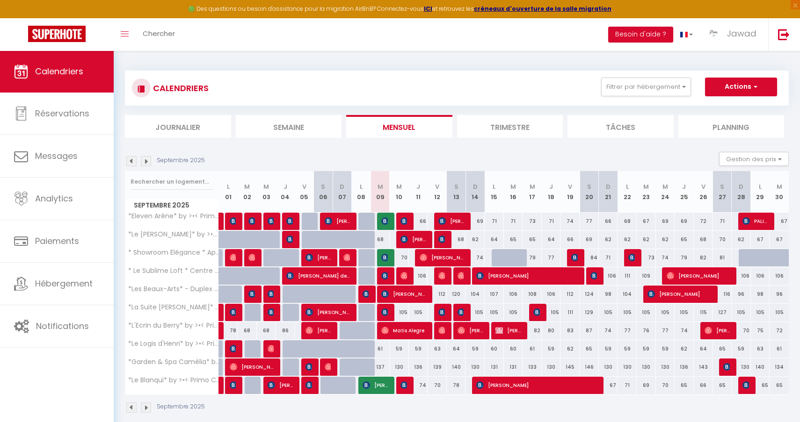
click at [400, 297] on span "[PERSON_NAME]" at bounding box center [403, 294] width 45 height 18
select select "OK"
select select "KO"
select select "0"
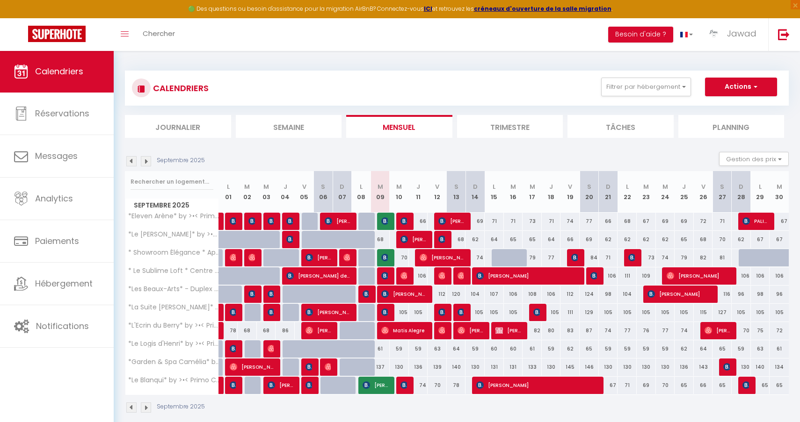
select select "1"
select select
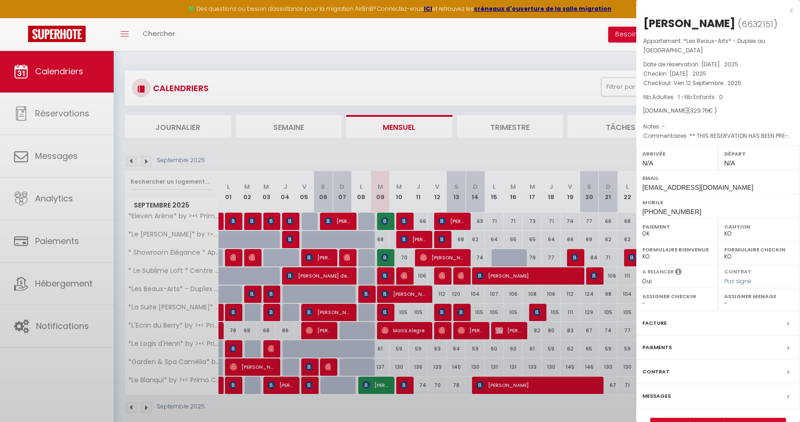
select select "35702"
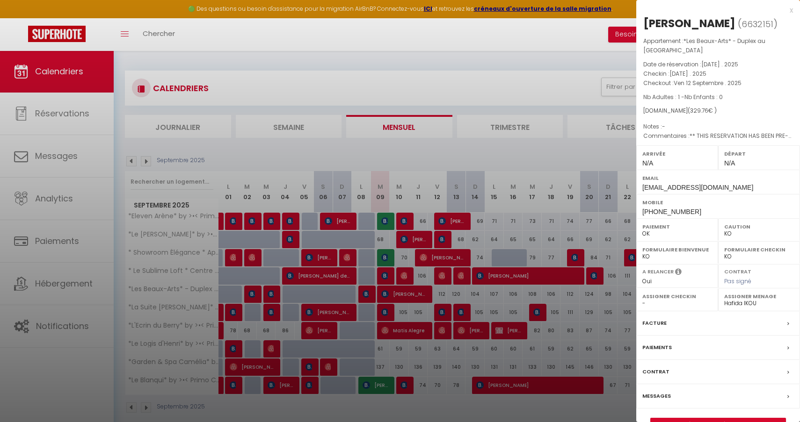
click at [550, 146] on div at bounding box center [400, 211] width 800 height 422
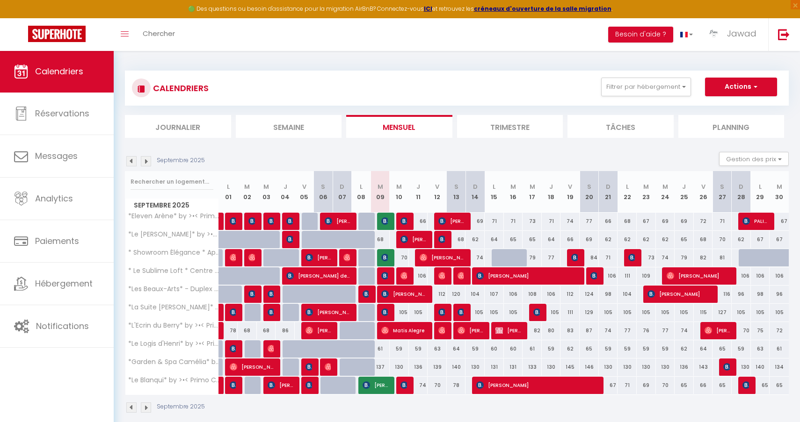
click at [405, 295] on span "[PERSON_NAME]" at bounding box center [403, 294] width 45 height 18
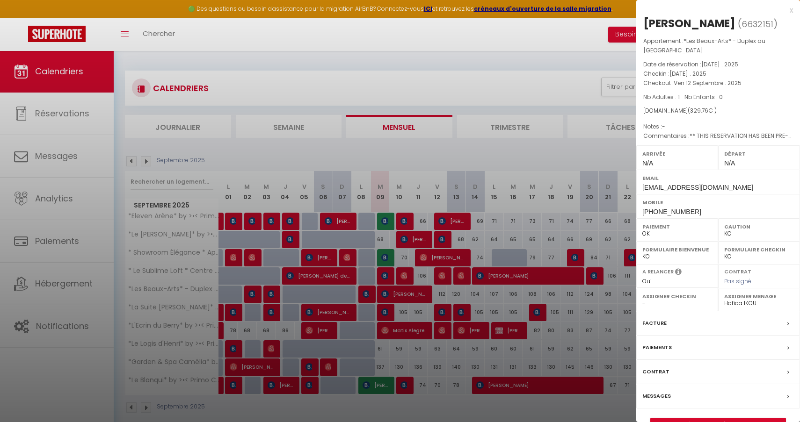
click at [725, 419] on link "Détails de la réservation" at bounding box center [718, 425] width 135 height 12
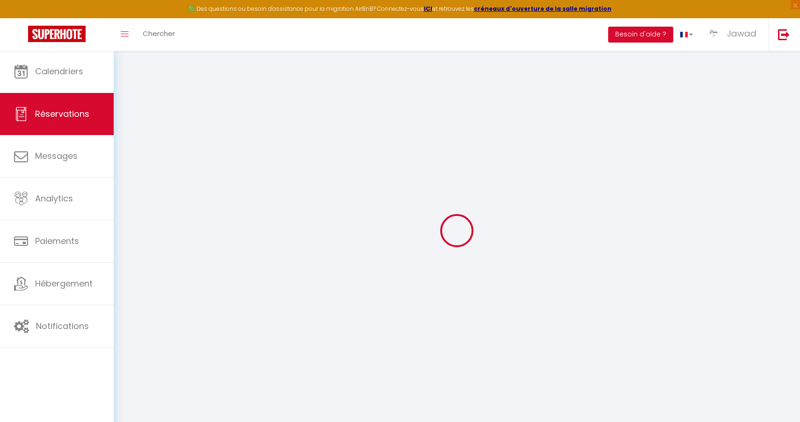
type input "francine"
type input "lahely"
type input "flahel.766641@guest.booking.com"
type input "+33612446966"
type input "."
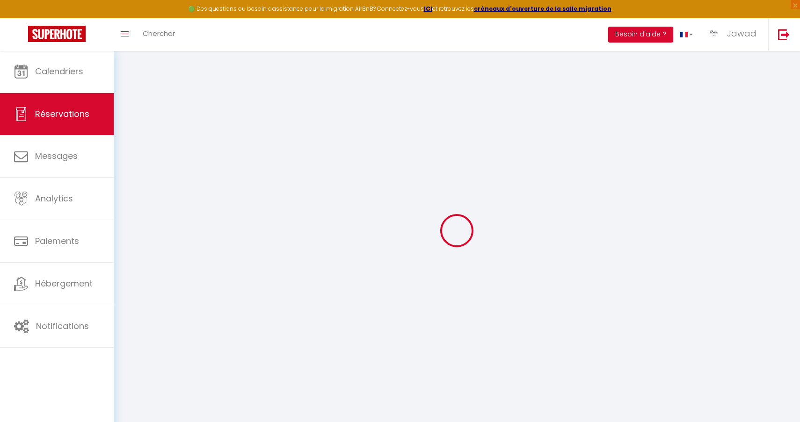
select select "FR"
type input "53.7"
type input "4.62"
select select "65252"
select select "1"
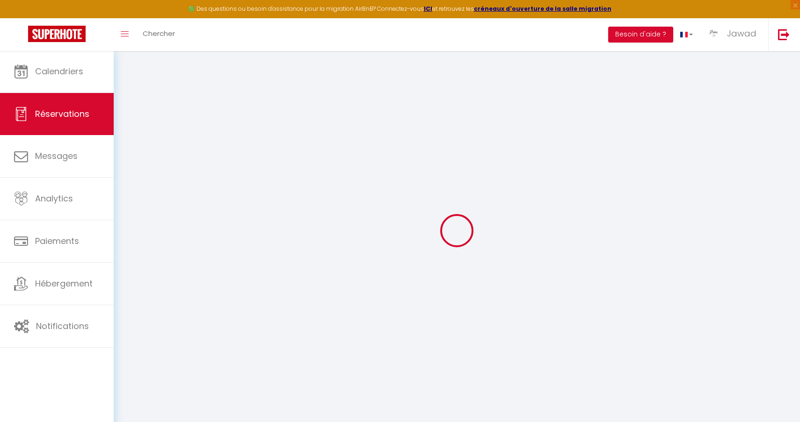
select select
type input "1"
select select "12"
select select
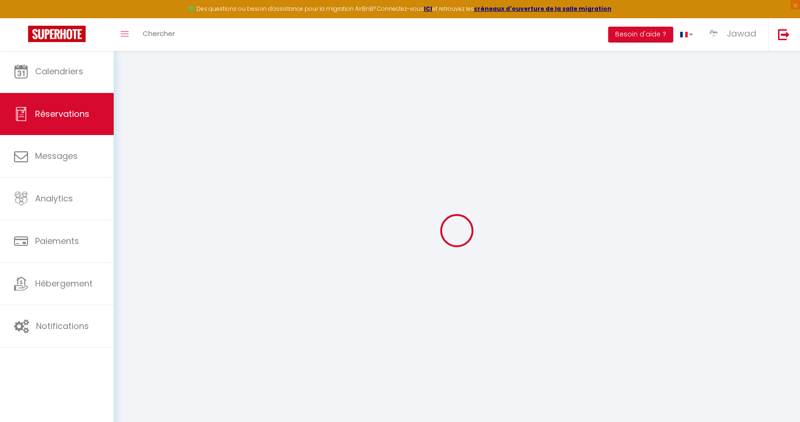
type input "315.9"
checkbox input "false"
type input "0"
select select "2"
type input "0"
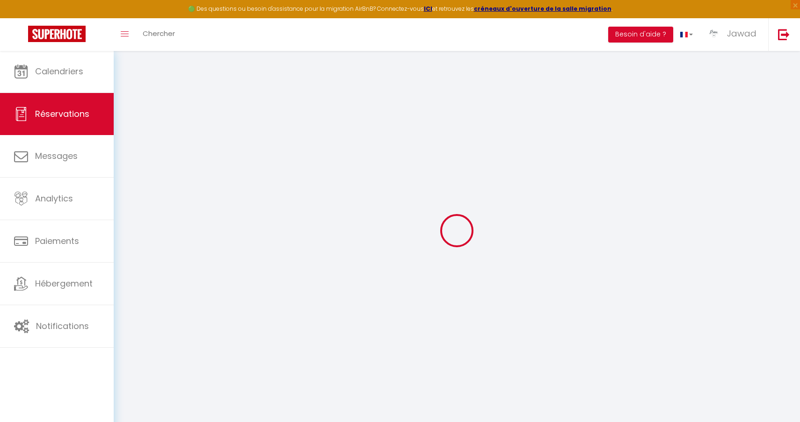
type input "0"
select select
select select "14"
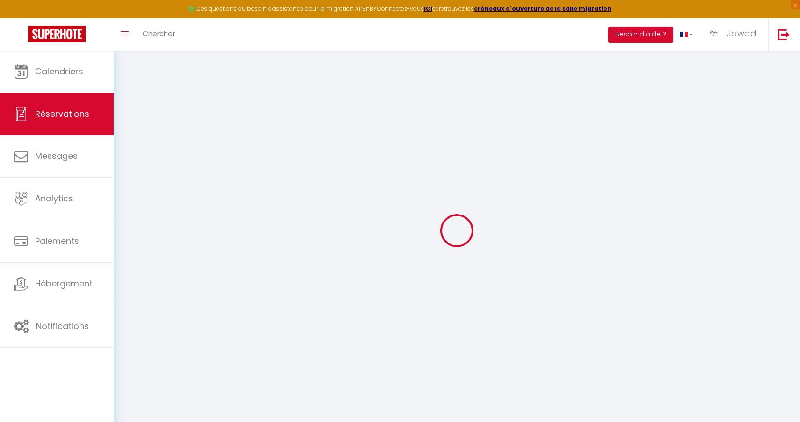
checkbox input "false"
select select
checkbox input "false"
select select
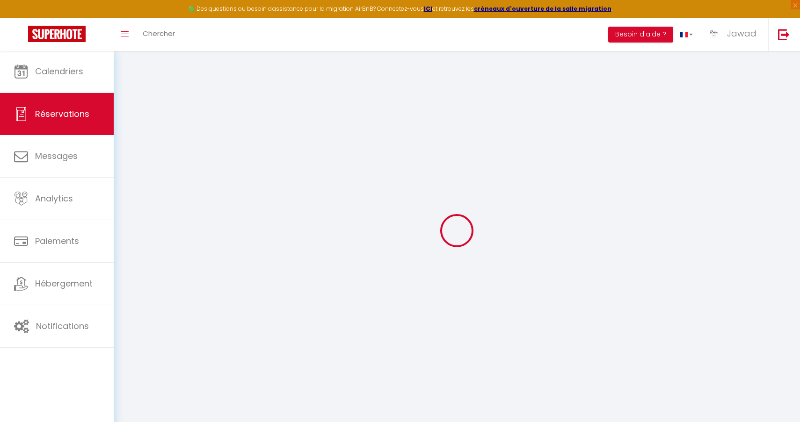
select select
checkbox input "false"
select select
checkbox input "false"
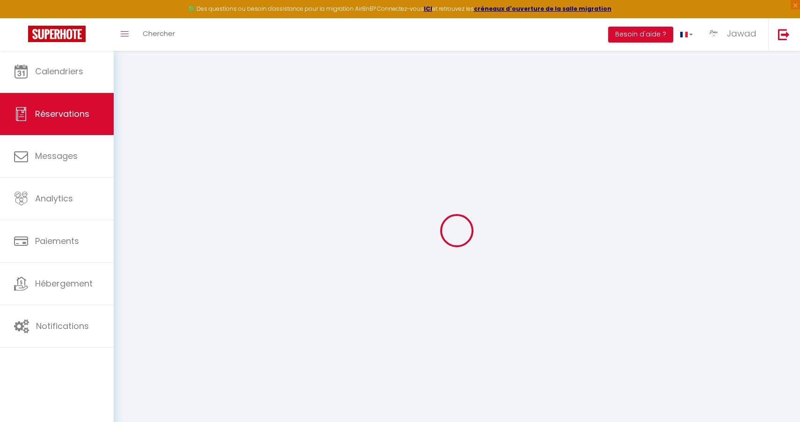
type textarea "** THIS RESERVATION HAS BEEN PRE-PAID ** BOOKING NOTE : Payment charge is EUR 4…"
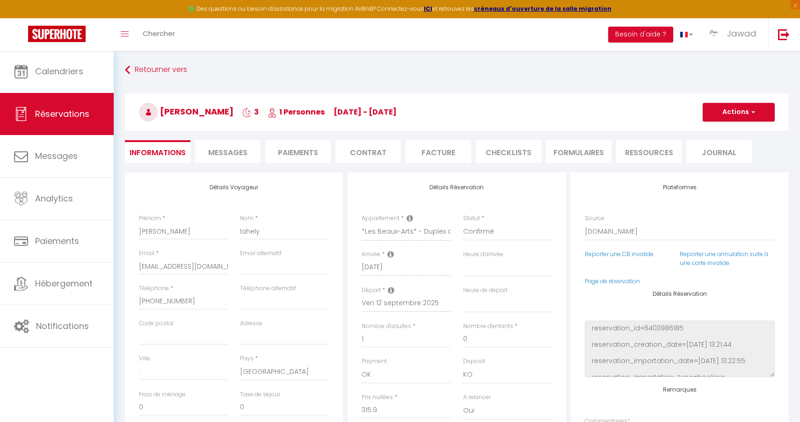
type input "13.86"
select select
checkbox input "false"
select select
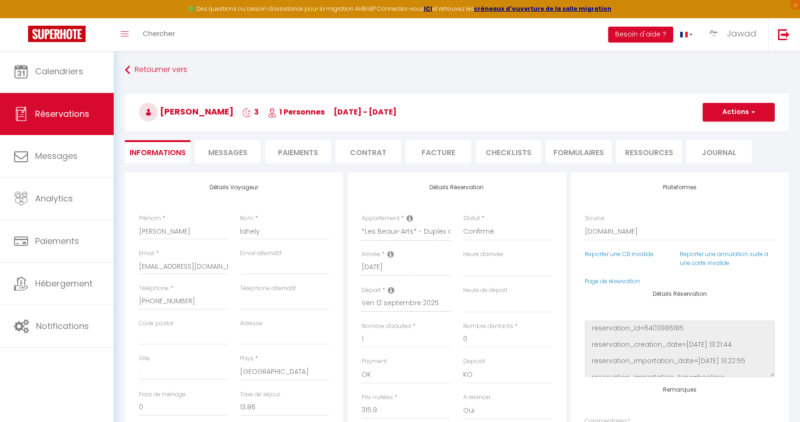
select select
click at [213, 157] on span "Messages" at bounding box center [227, 152] width 39 height 11
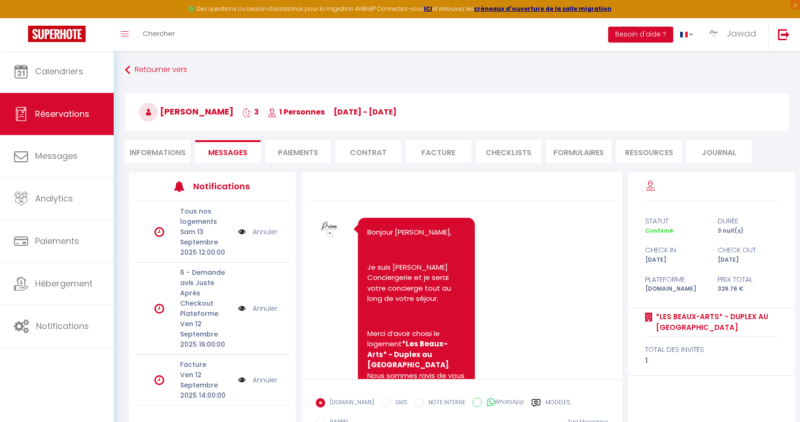
click at [294, 154] on li "Paiements" at bounding box center [297, 151] width 65 height 23
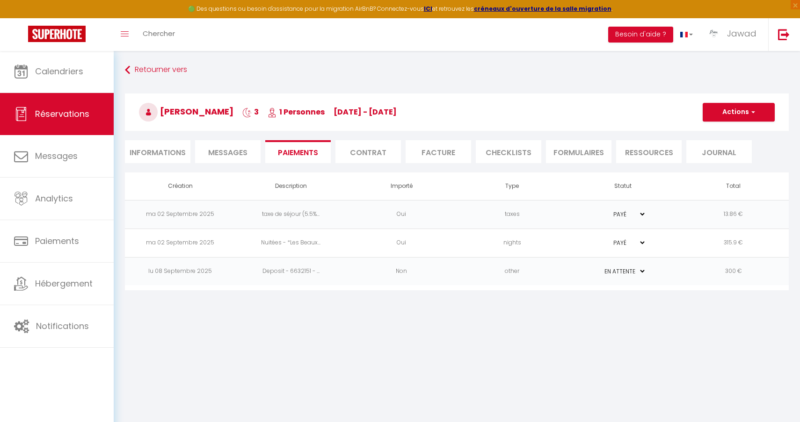
click at [736, 276] on td "300 €" at bounding box center [733, 271] width 111 height 29
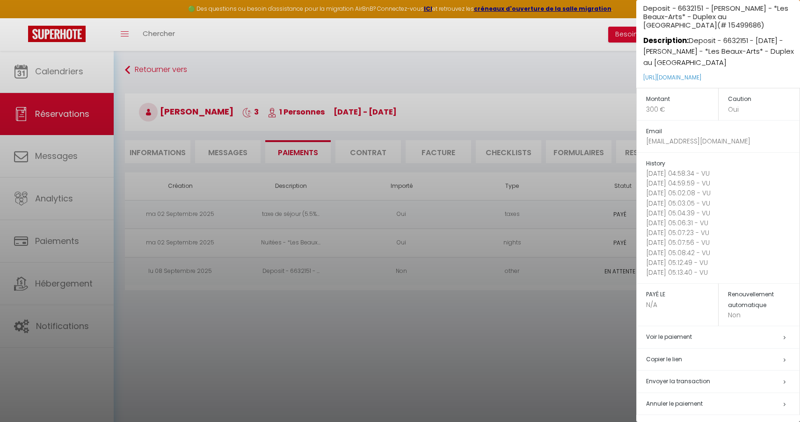
scroll to position [33, 0]
click at [694, 400] on span "Annuler le paiement" at bounding box center [674, 404] width 57 height 8
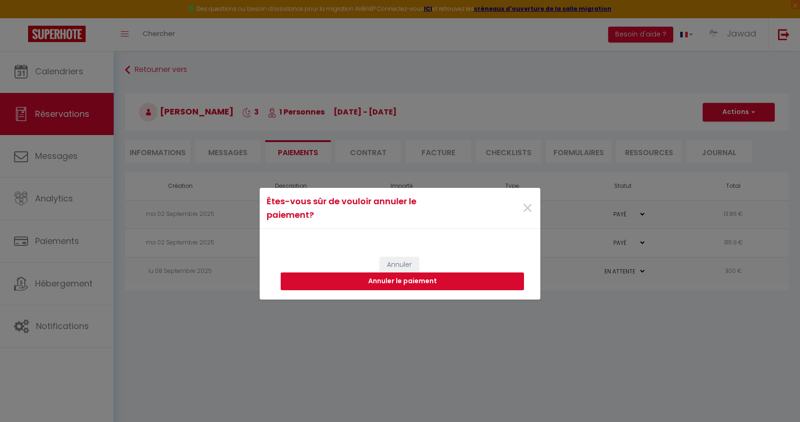
click at [455, 281] on button "Annuler le paiement" at bounding box center [402, 282] width 243 height 18
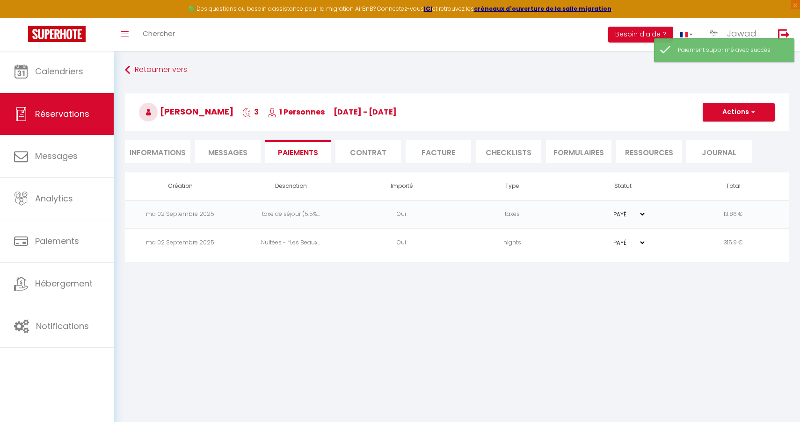
click at [758, 81] on div "Retourner vers francine lahely 3 1 Personnes ma 09 Sep - ve 12 Sep Actions Enre…" at bounding box center [457, 117] width 676 height 111
click at [757, 113] on button "Actions" at bounding box center [739, 112] width 72 height 19
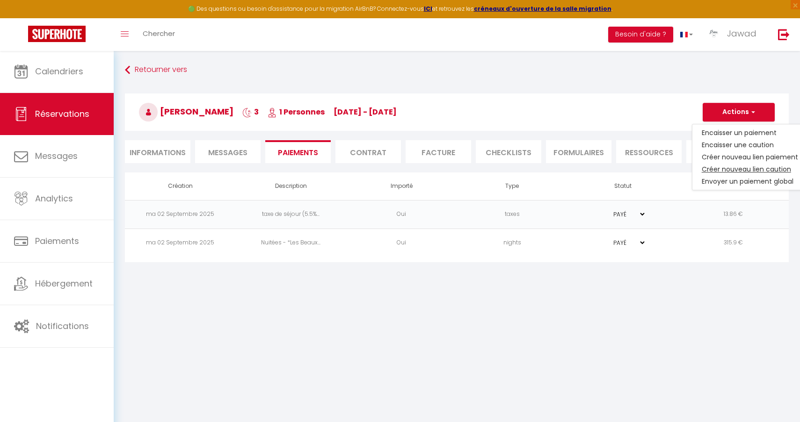
click at [760, 168] on link "Créer nouveau lien caution" at bounding box center [749, 169] width 115 height 12
select select "nights"
type input "flahel.766641@guest.booking.com"
select select "13748"
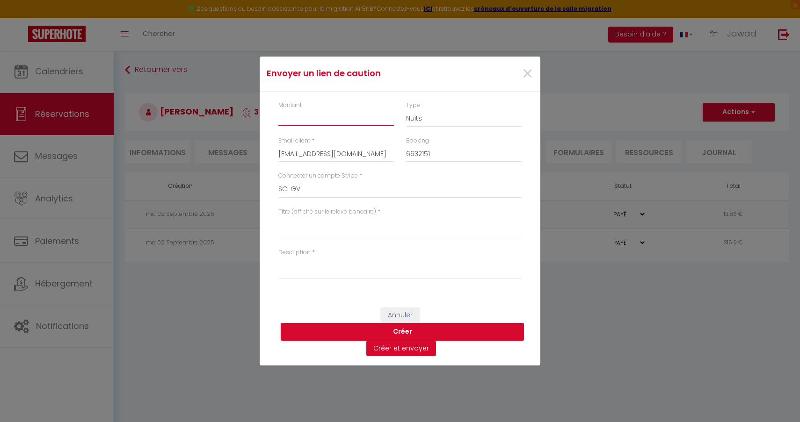
click at [306, 122] on input "Montant" at bounding box center [336, 117] width 116 height 17
type input "4"
type input "300"
click at [302, 227] on textarea "Titre (affiché sur le relevé bancaire)" at bounding box center [399, 228] width 243 height 22
type textarea "Deposit Les Beaux Arts"
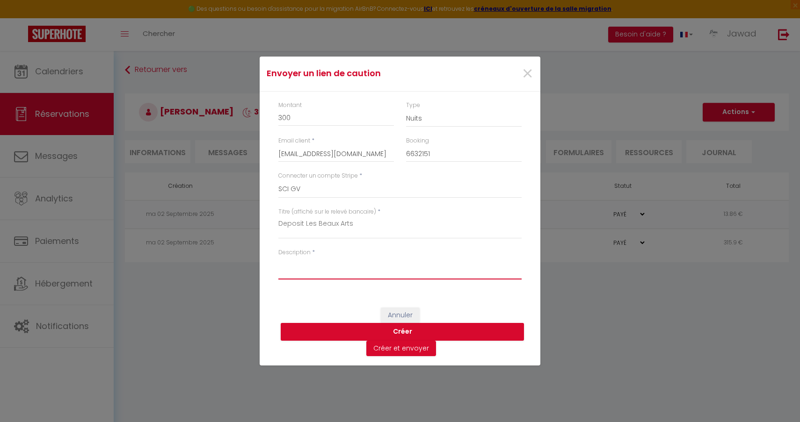
click at [329, 269] on textarea "Description" at bounding box center [399, 268] width 243 height 22
type textarea "C"
type textarea "Deposit Les Beaux Arts - Bourges du 9 Septembre"
click at [406, 335] on button "Créer" at bounding box center [402, 332] width 243 height 18
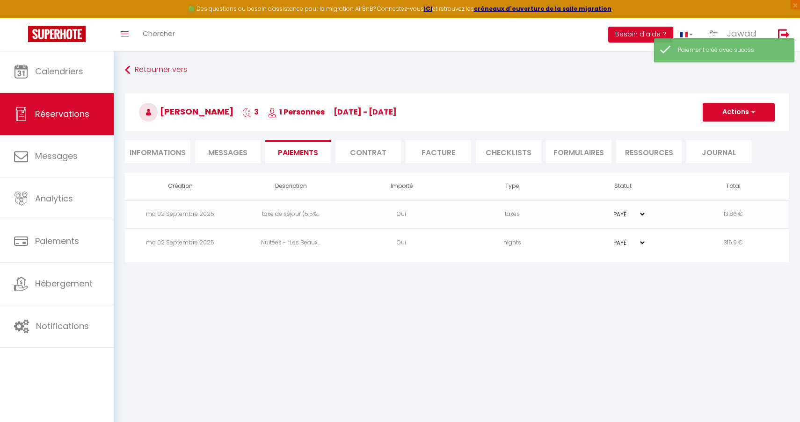
select select "0"
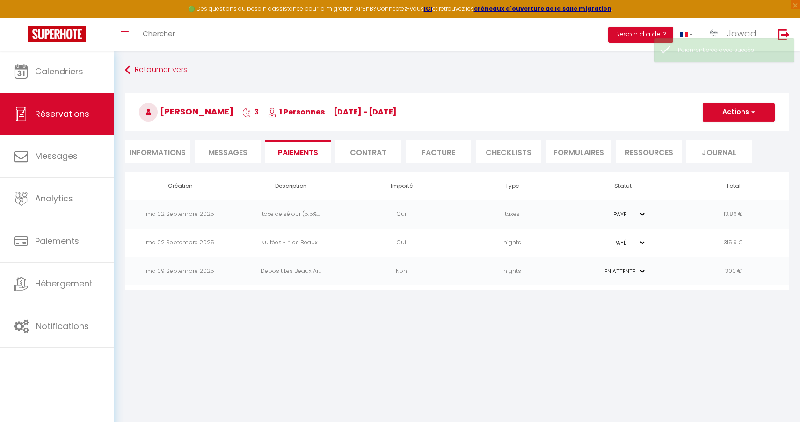
click at [733, 272] on td "300 €" at bounding box center [733, 271] width 111 height 29
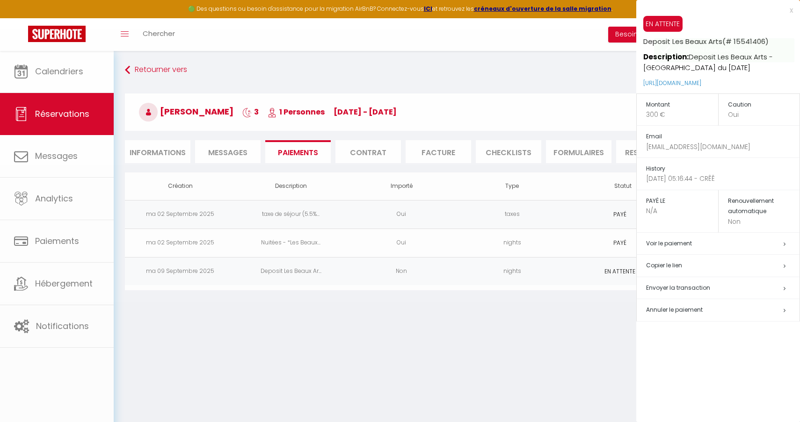
scroll to position [0, 0]
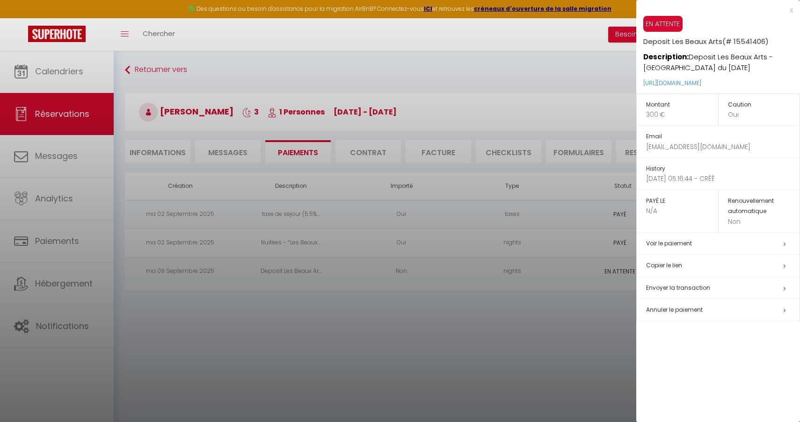
click at [685, 284] on span "Envoyer la transaction" at bounding box center [678, 288] width 64 height 8
select select "fr"
type input "flahel.766641@guest.booking.com"
type input "Demande de dépôt"
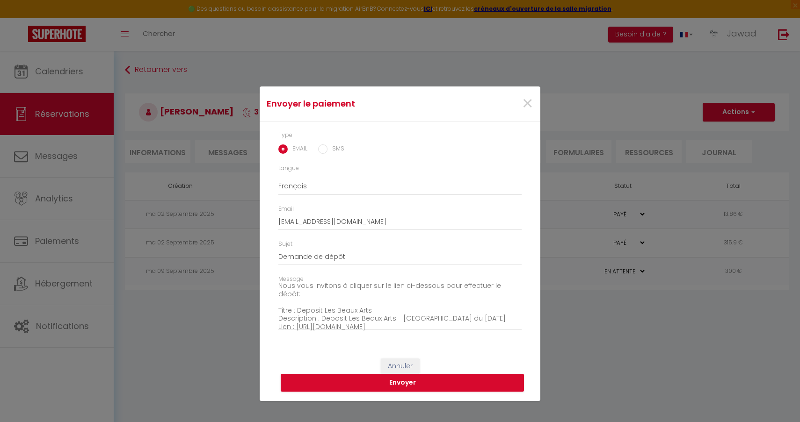
scroll to position [19, 0]
click at [513, 288] on textarea "Bonjour, Nous vous invitons à cliquer sur le lien ci-dessous pour effectuer le …" at bounding box center [399, 306] width 243 height 47
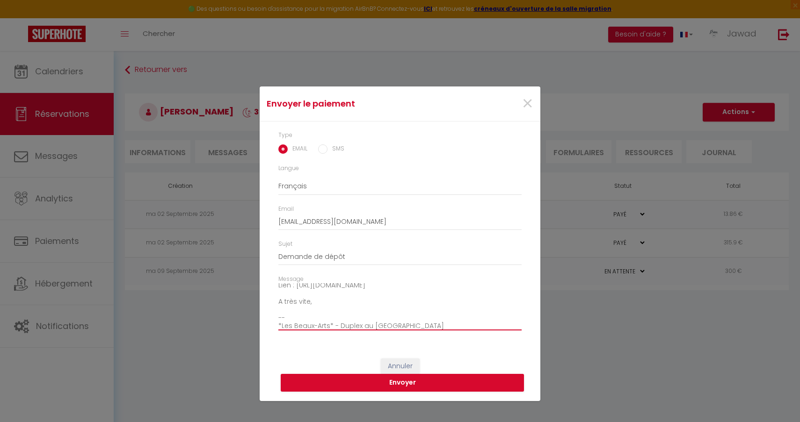
scroll to position [62, 0]
type textarea "Bonjour, Nous vous invitons à cliquer sur le lien ci-dessous pour effectuer l'e…"
click at [399, 388] on button "Envoyer" at bounding box center [402, 383] width 243 height 18
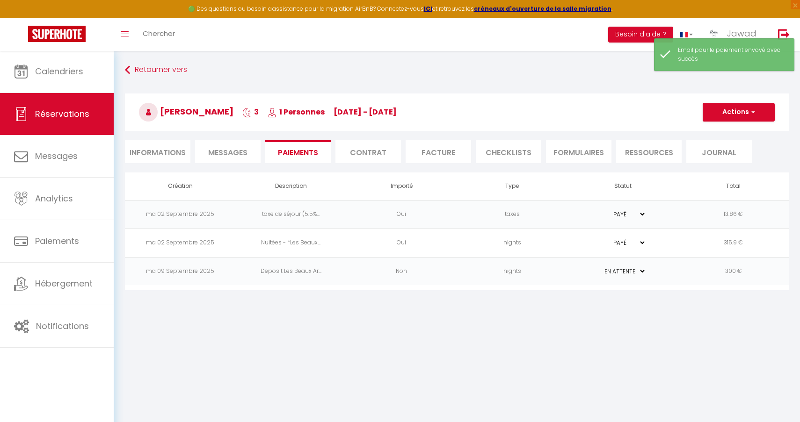
click at [228, 148] on span "Messages" at bounding box center [227, 152] width 39 height 11
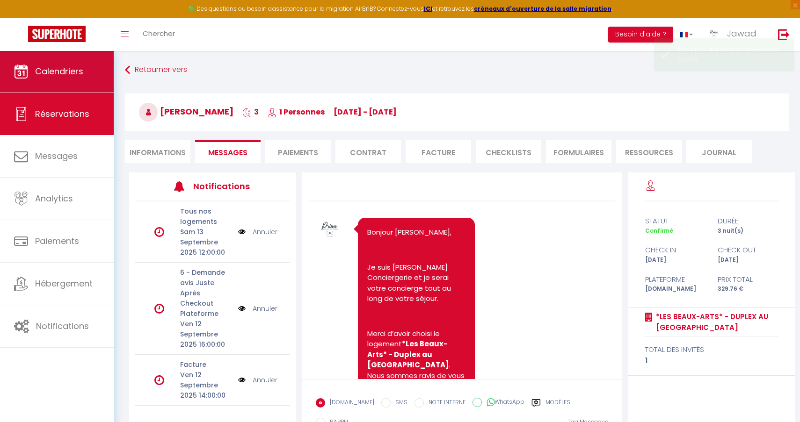
click at [68, 60] on link "Calendriers" at bounding box center [57, 72] width 114 height 42
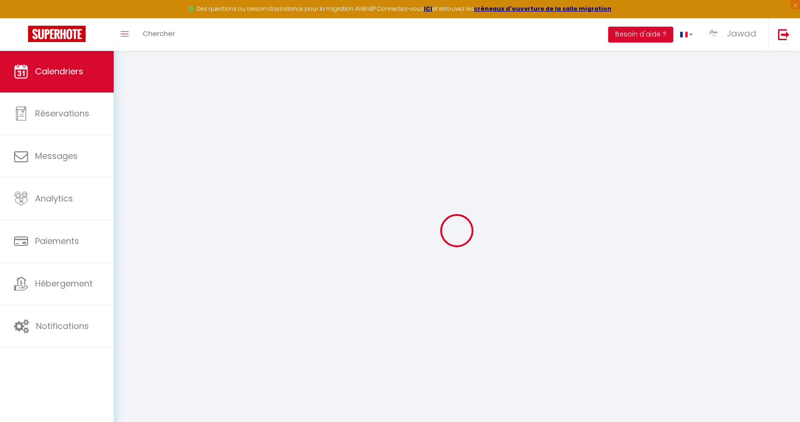
select select
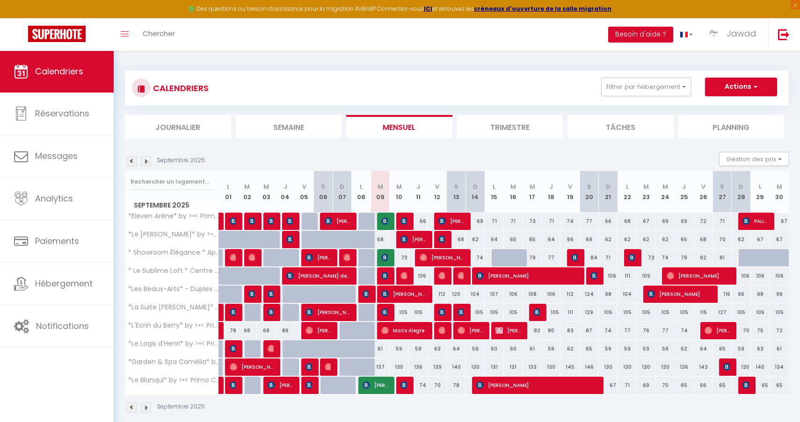
click at [404, 290] on span "[PERSON_NAME]" at bounding box center [403, 294] width 45 height 18
select select "OK"
select select "KO"
select select "0"
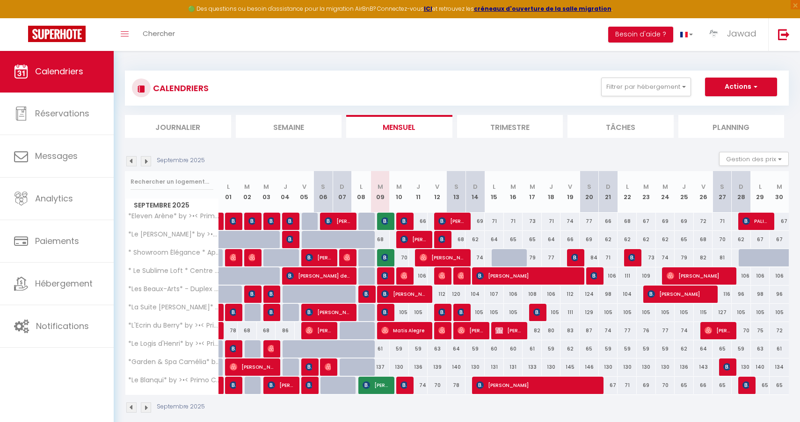
select select "1"
select select
select select "35702"
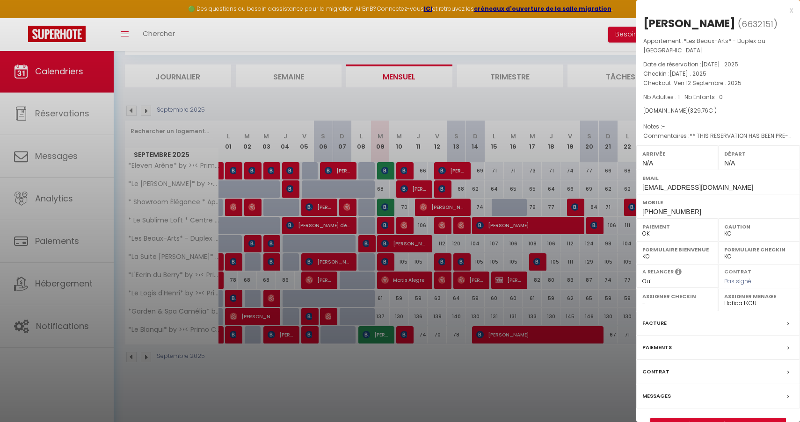
scroll to position [51, 0]
click at [712, 419] on link "Détails de la réservation" at bounding box center [718, 425] width 135 height 12
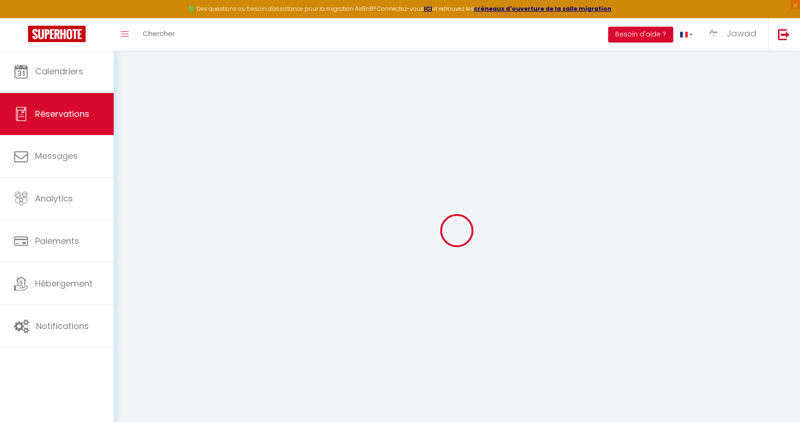
type input "[PERSON_NAME]"
type input "lahely"
type input "[EMAIL_ADDRESS][DOMAIN_NAME]"
type input "[PHONE_NUMBER]"
type input "."
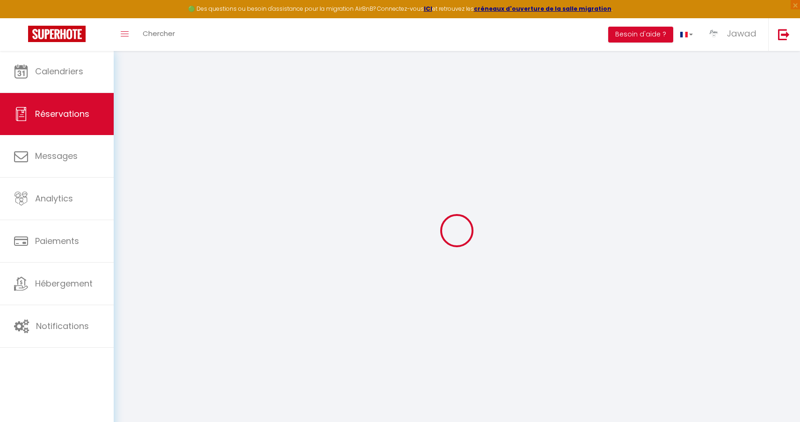
select select "FR"
type input "53.7"
type input "4.62"
select select "65252"
select select "1"
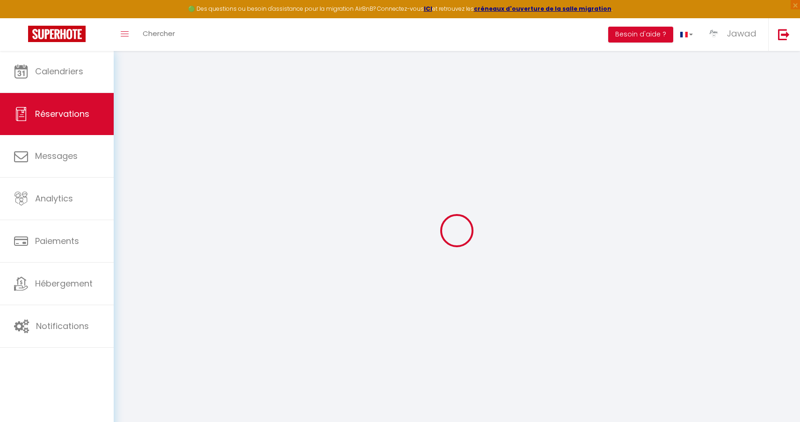
select select
type input "1"
select select "12"
select select
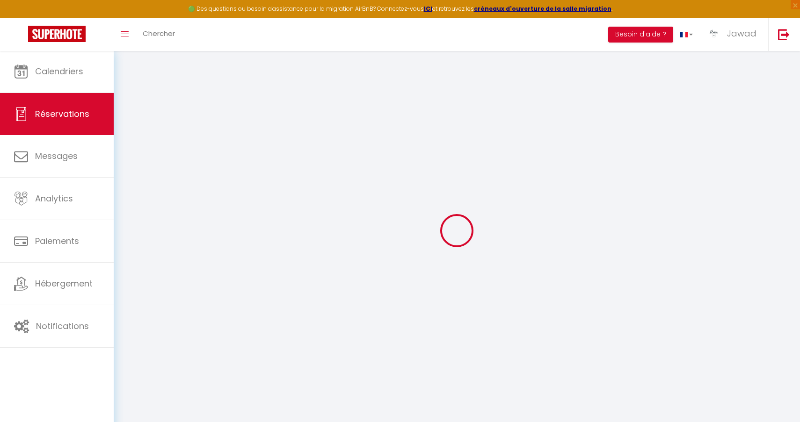
type input "315.9"
checkbox input "false"
type input "0"
select select "2"
type input "0"
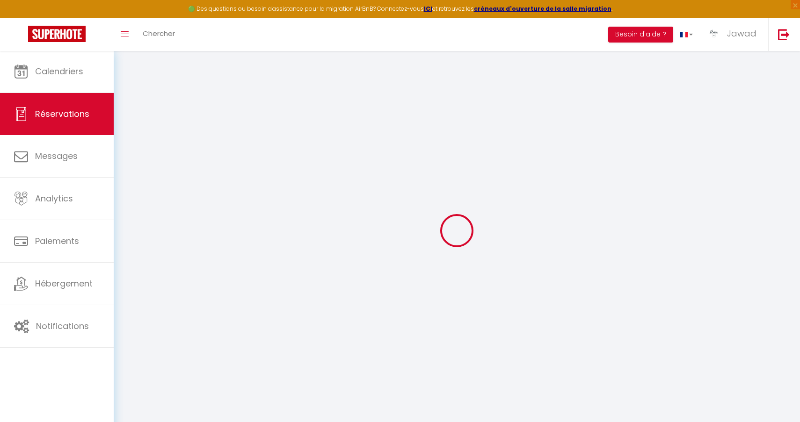
type input "0"
select select
select select "14"
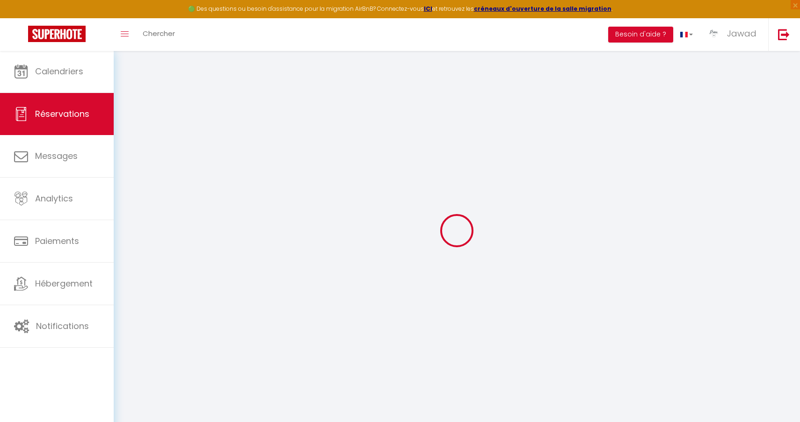
checkbox input "false"
select select
checkbox input "false"
select select
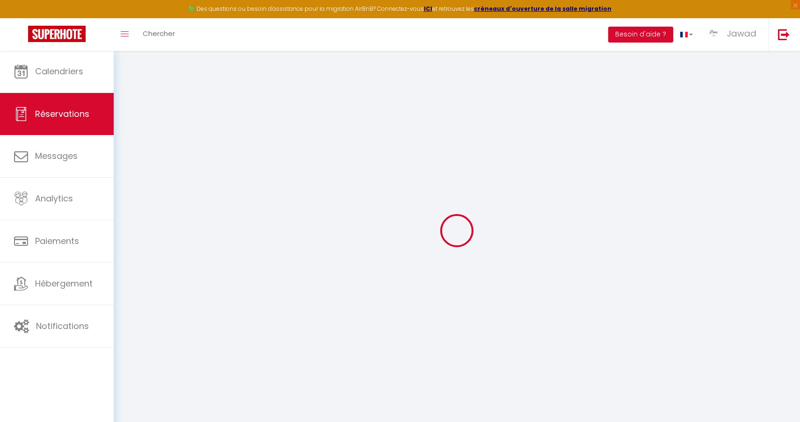
select select
checkbox input "false"
type textarea "** THIS RESERVATION HAS BEEN PRE-PAID ** BOOKING NOTE : Payment charge is EUR 4…"
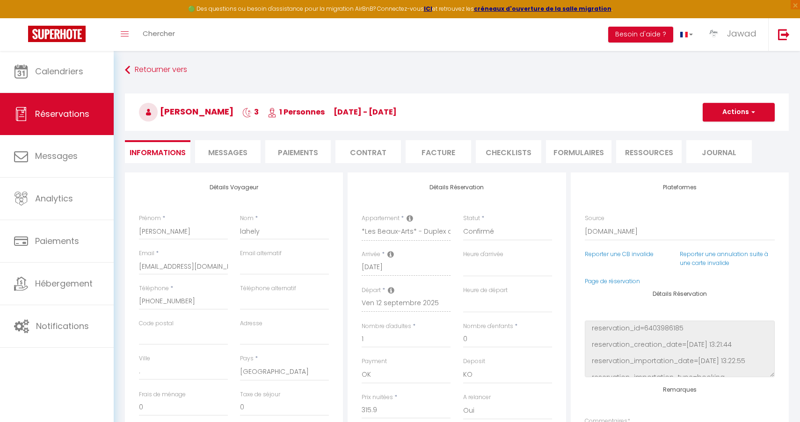
type input "13.86"
select select
checkbox input "false"
select select
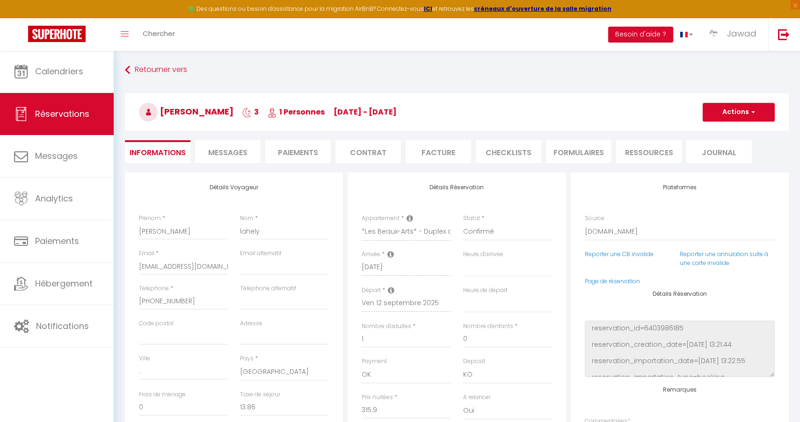
select select
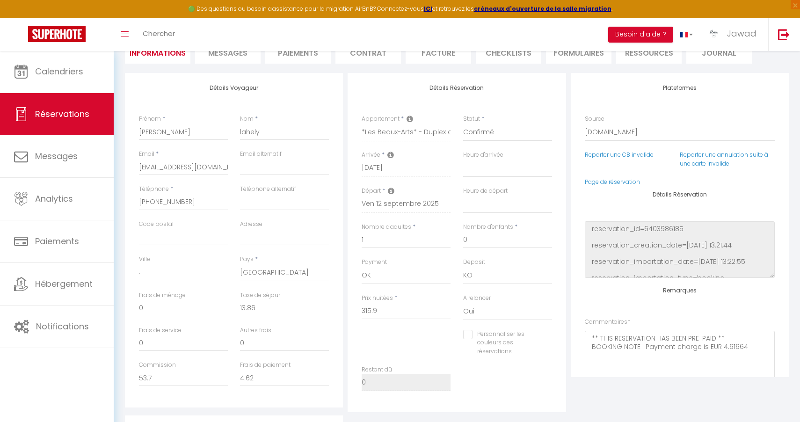
scroll to position [100, 0]
click at [240, 52] on span "Messages" at bounding box center [227, 52] width 39 height 11
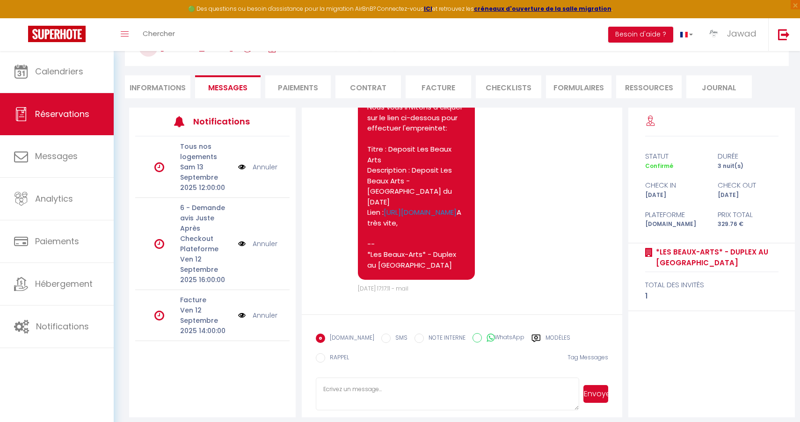
scroll to position [1728, 0]
click at [405, 198] on pre "Bonjour, Nous vous invitons à cliquer sur le lien ci-dessous pour effectuer l'e…" at bounding box center [416, 175] width 98 height 189
click at [420, 207] on link "[URL][DOMAIN_NAME]" at bounding box center [420, 212] width 73 height 10
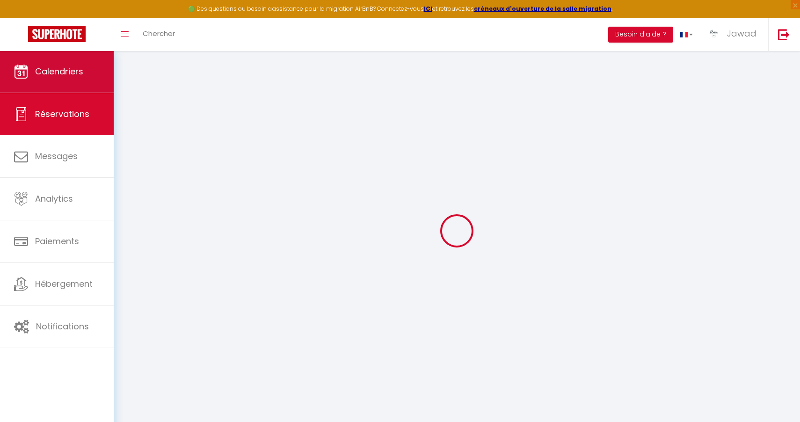
click at [61, 79] on link "Calendriers" at bounding box center [57, 72] width 114 height 42
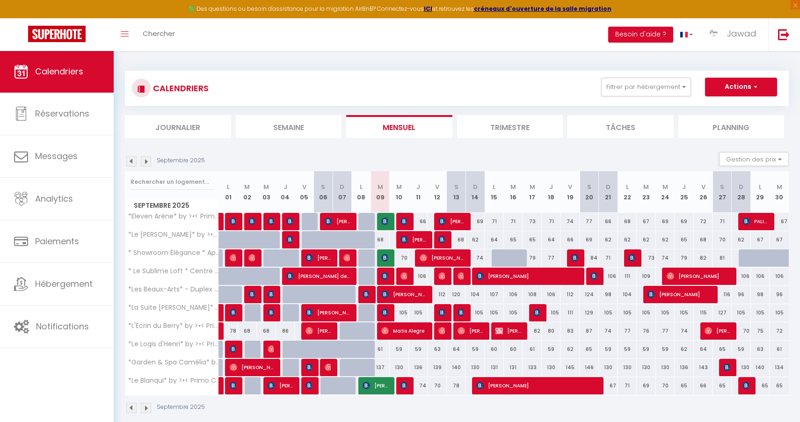
click at [61, 79] on link "Calendriers" at bounding box center [57, 72] width 114 height 42
click at [402, 294] on span "[PERSON_NAME]" at bounding box center [403, 294] width 45 height 18
select select "OK"
select select "KO"
select select "0"
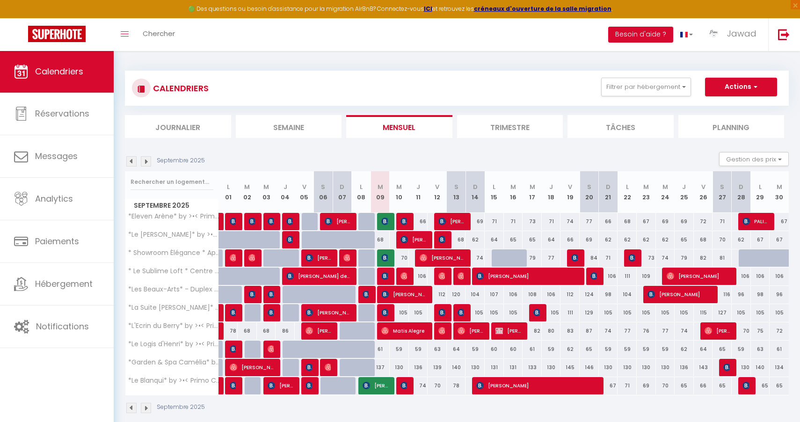
select select "0"
select select "1"
select select
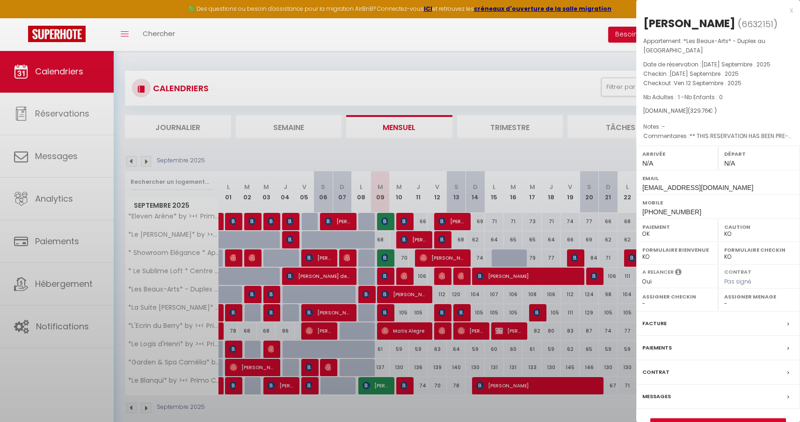
select select "35702"
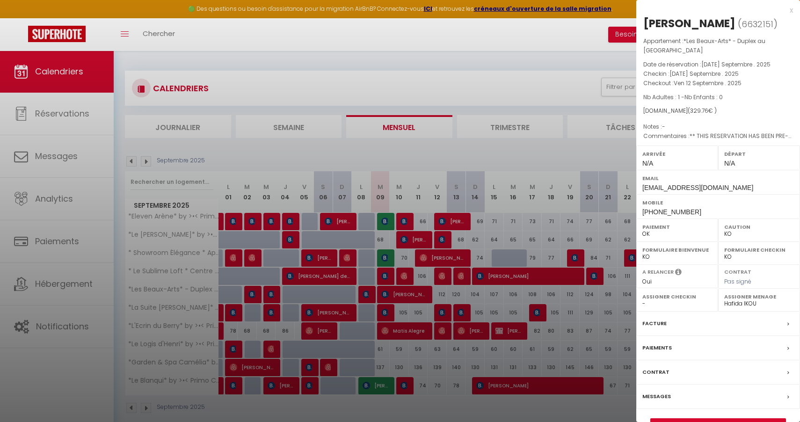
click at [447, 284] on div at bounding box center [400, 211] width 800 height 422
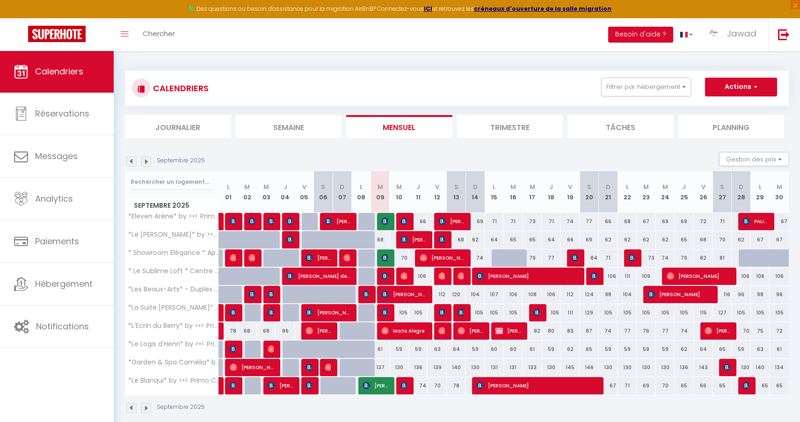
click at [413, 296] on span "[PERSON_NAME]" at bounding box center [403, 294] width 45 height 18
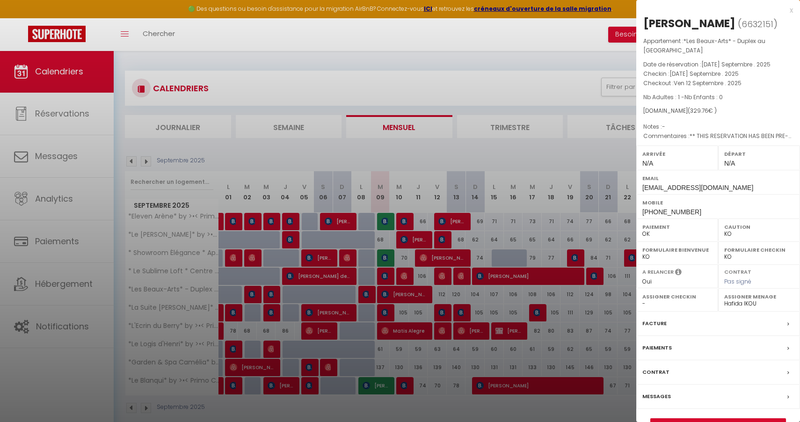
click at [714, 420] on link "Détails de la réservation" at bounding box center [718, 425] width 135 height 12
select select
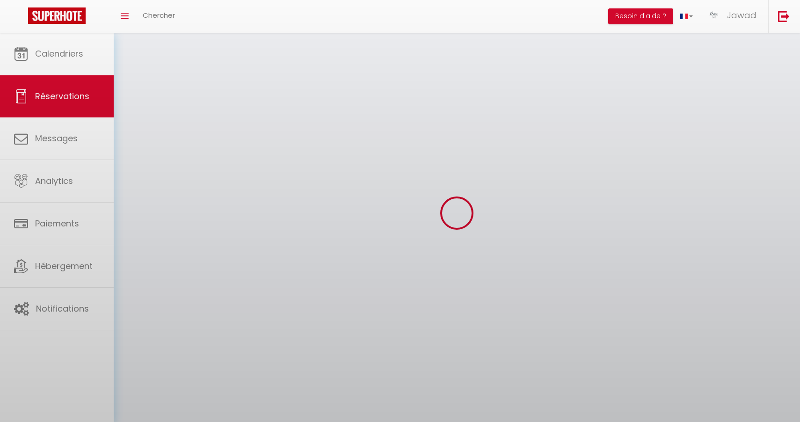
select select
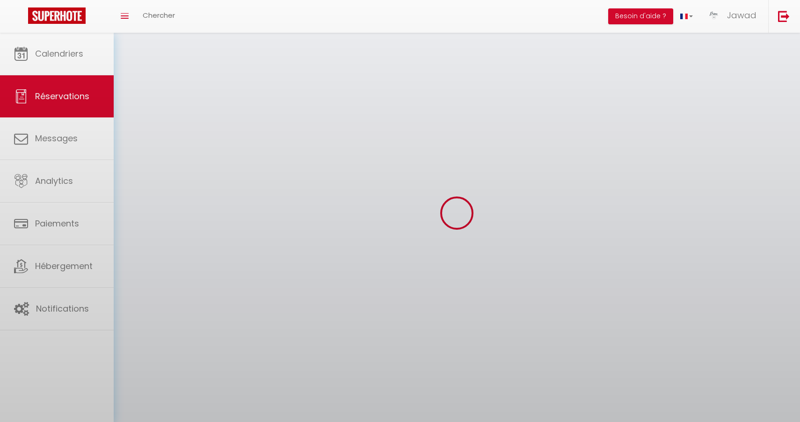
select select
checkbox input "false"
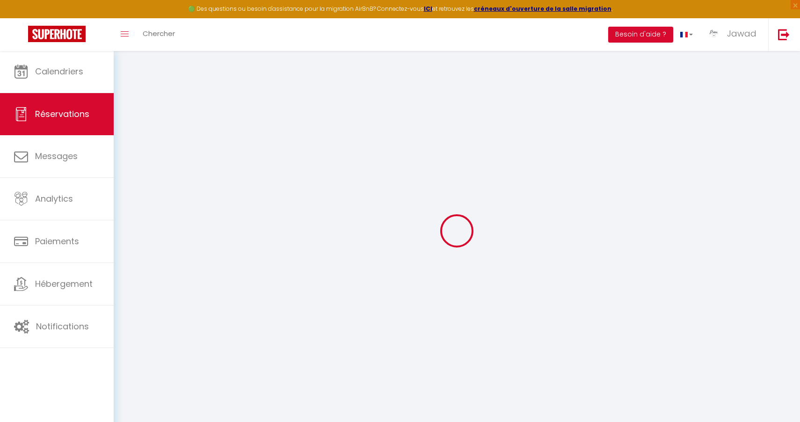
select select
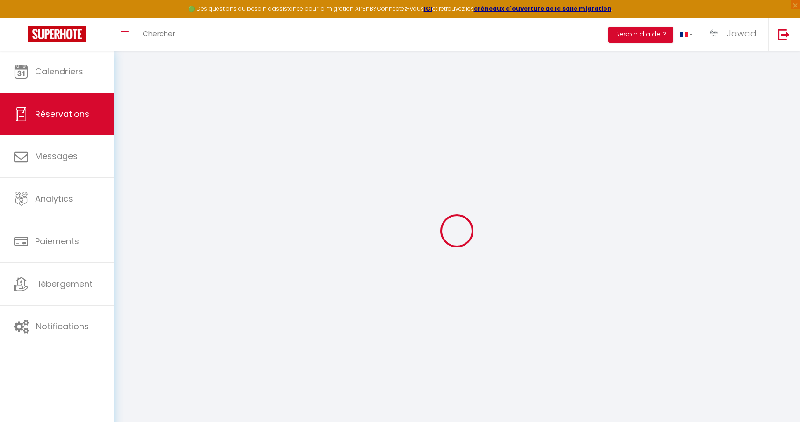
select select
checkbox input "false"
select select
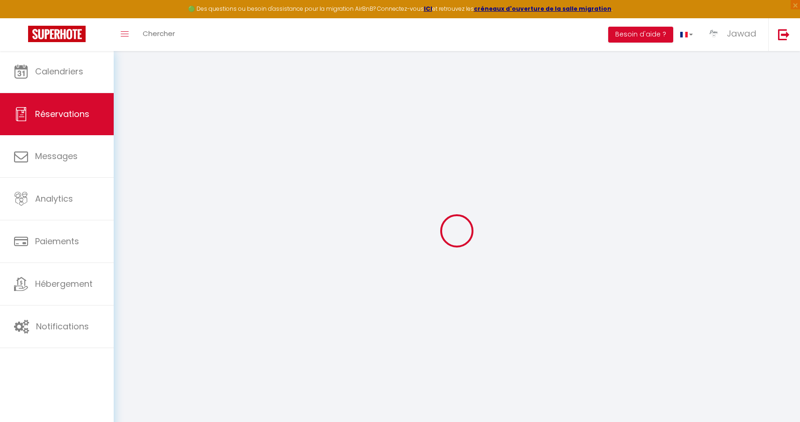
select select
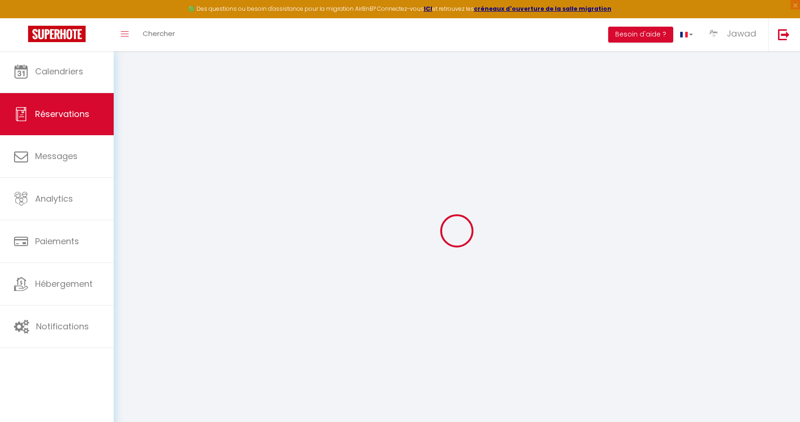
checkbox input "false"
type input "francine"
type input "lahely"
type input "flahel.766641@guest.booking.com"
type input "+33612446966"
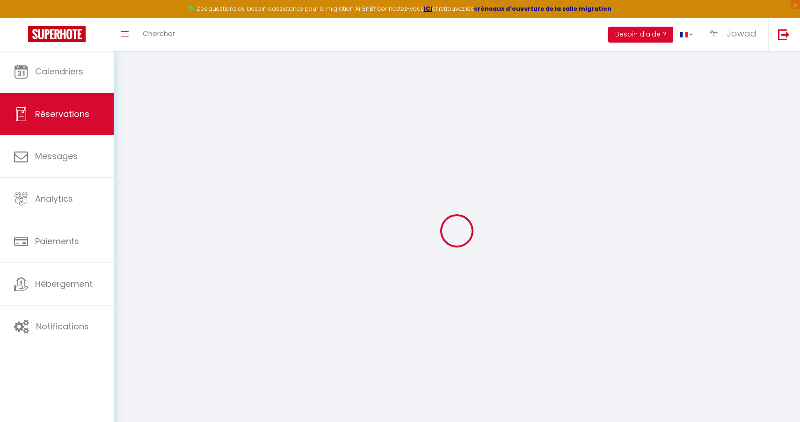
type input "."
select select "FR"
type input "53.7"
type input "4.62"
select select "65252"
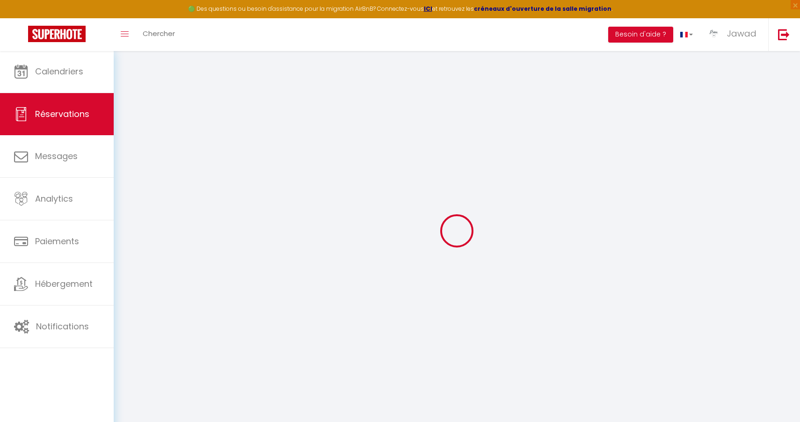
select select "1"
select select
type input "1"
select select "12"
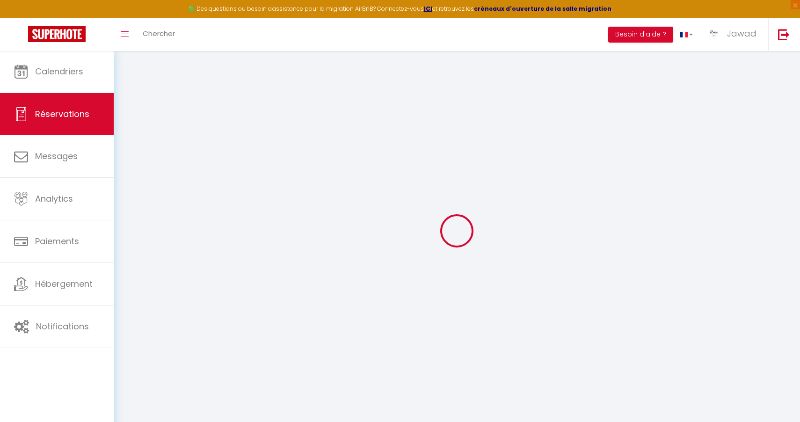
select select "15"
type input "315.9"
checkbox input "false"
type input "0"
select select "2"
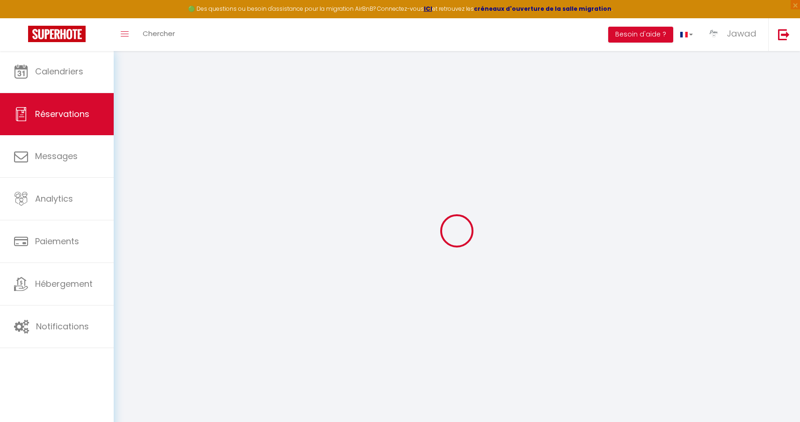
type input "0"
select select
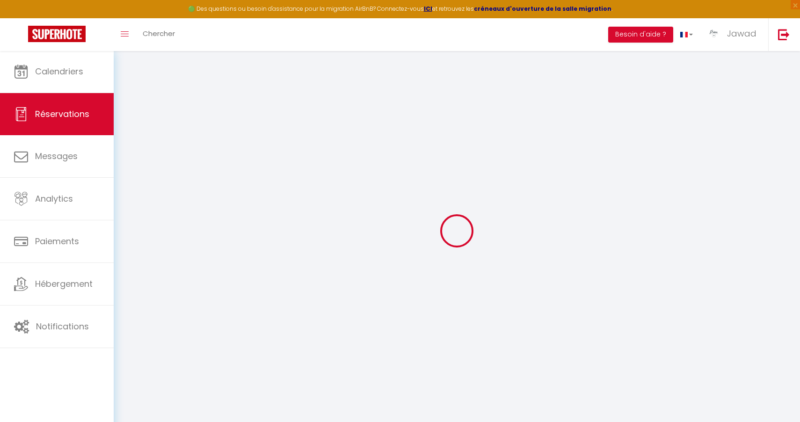
checkbox input "false"
select select
checkbox input "false"
select select
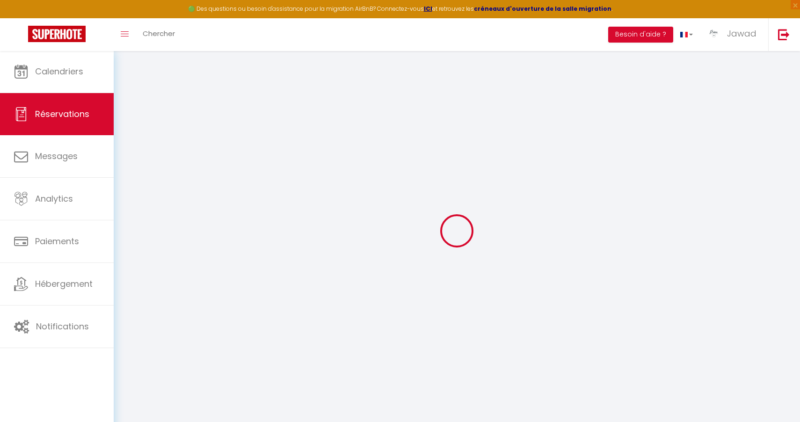
select select
checkbox input "false"
select select
checkbox input "false"
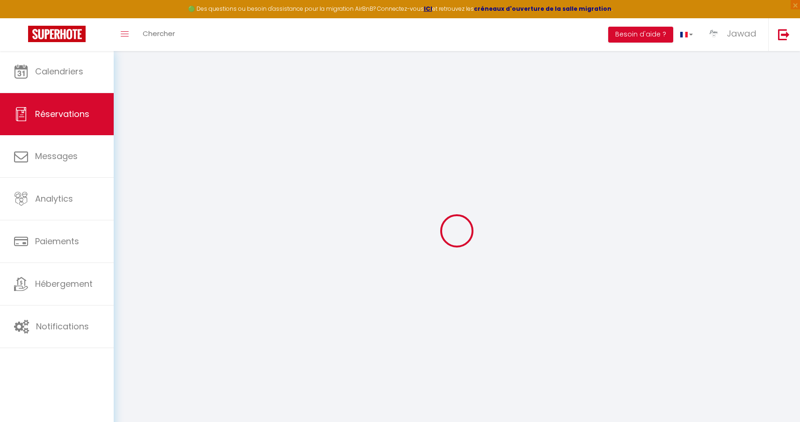
type textarea "** THIS RESERVATION HAS BEEN PRE-PAID ** BOOKING NOTE : Payment charge is EUR 4…"
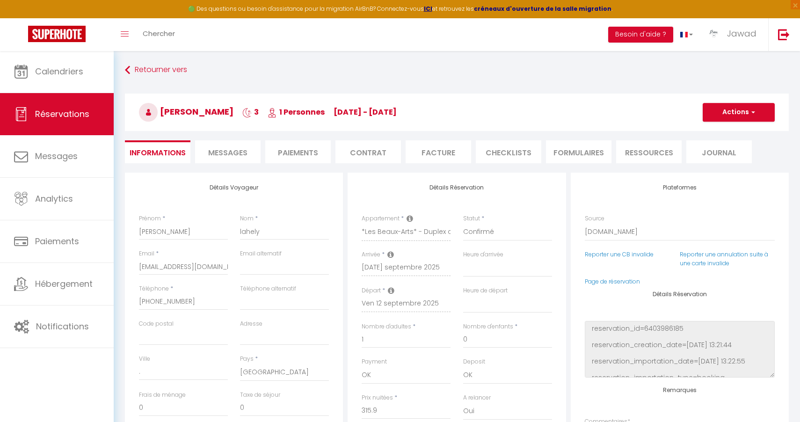
type input "13.86"
select select
checkbox input "false"
select select
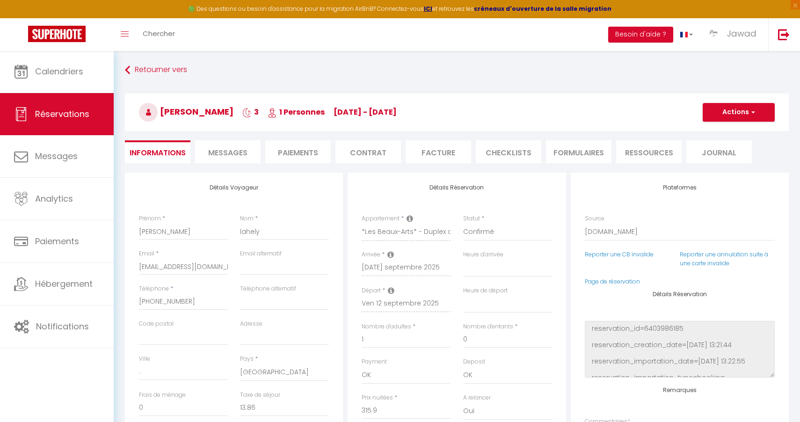
select select
click at [229, 152] on span "Messages" at bounding box center [227, 152] width 39 height 11
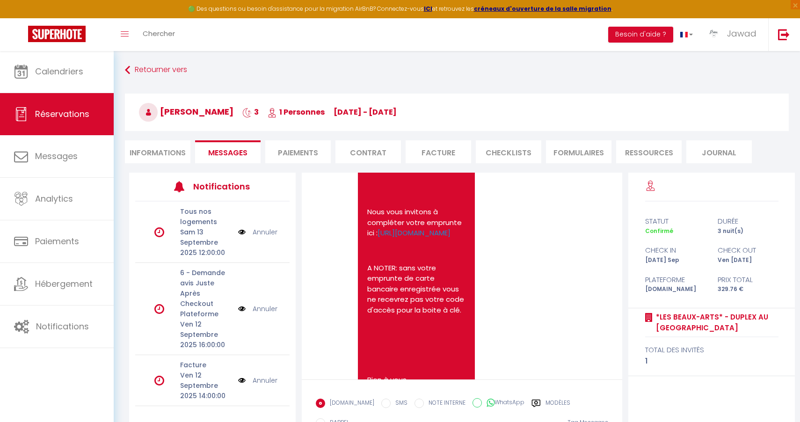
scroll to position [1409, 0]
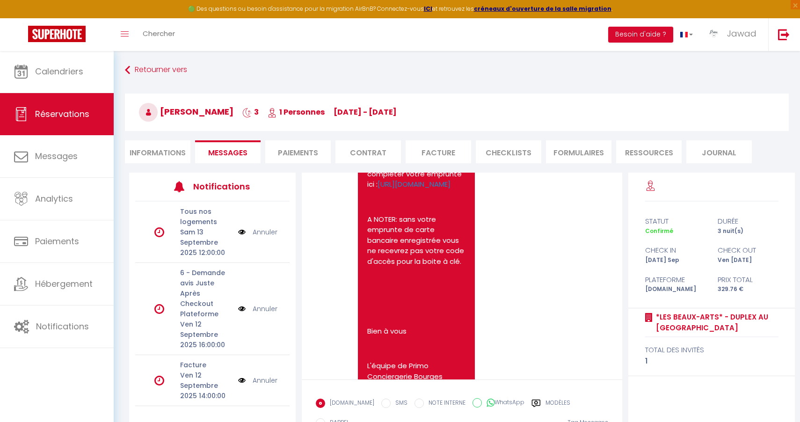
click at [545, 402] on label "Modèles" at bounding box center [557, 405] width 25 height 12
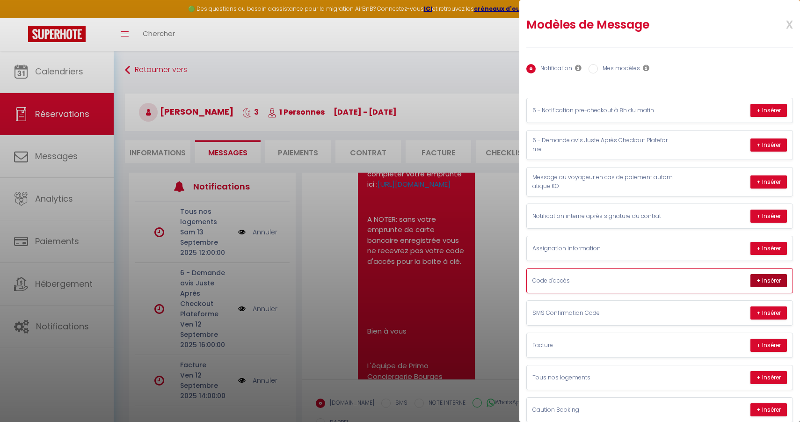
click at [762, 279] on button "+ Insérer" at bounding box center [768, 280] width 36 height 13
type textarea "Bonjour francine, Voici les codes d'accès pour le logement *Les Beaux-Arts* - D…"
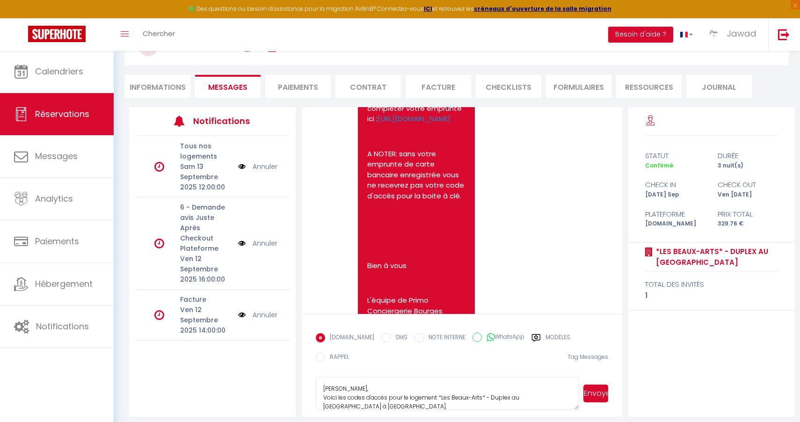
scroll to position [65, 0]
click at [593, 388] on button "Envoyer" at bounding box center [595, 394] width 25 height 18
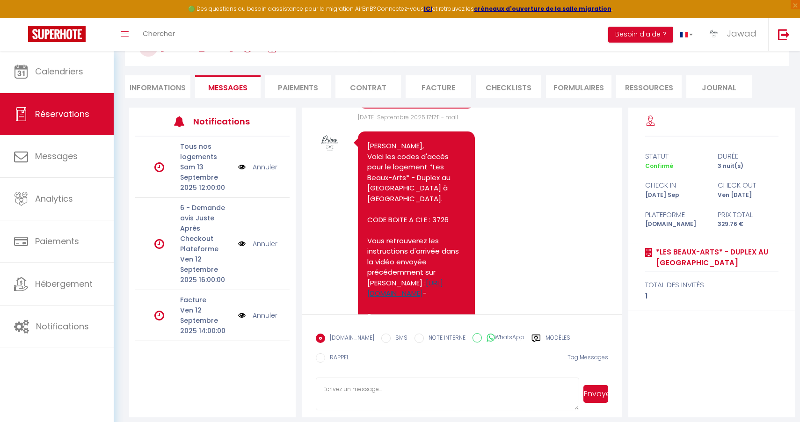
scroll to position [1886, 0]
drag, startPoint x: 438, startPoint y: 269, endPoint x: 367, endPoint y: 173, distance: 119.4
click at [367, 173] on pre "Bonjour francine, Voici les codes d'accès pour le logement *Les Beaux-Arts* - D…" at bounding box center [416, 272] width 98 height 263
copy pre "Voici les codes d'accès pour le logement *Les Beaux-Arts* - Duplex au Cœur de l…"
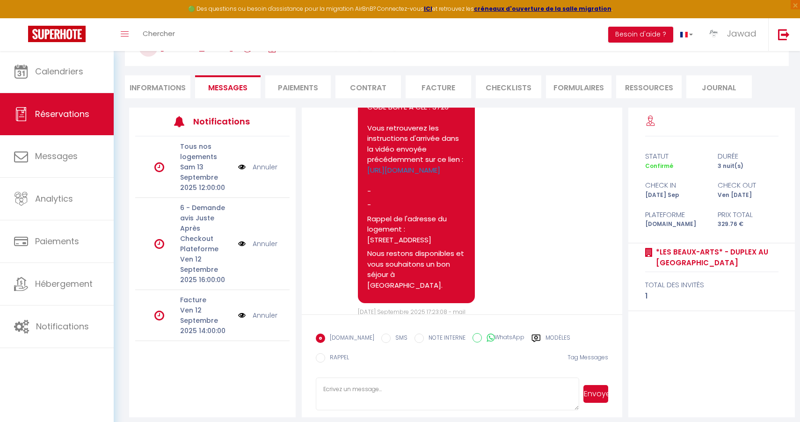
scroll to position [3061, 0]
click at [155, 91] on li "Informations" at bounding box center [157, 86] width 65 height 23
select select
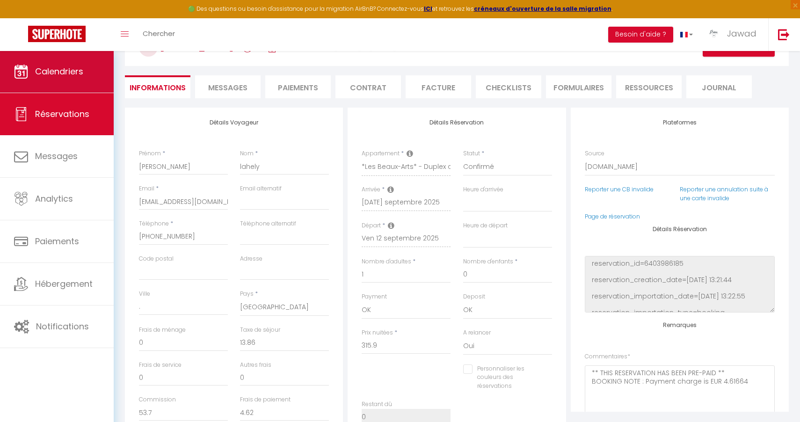
click at [72, 80] on link "Calendriers" at bounding box center [57, 72] width 114 height 42
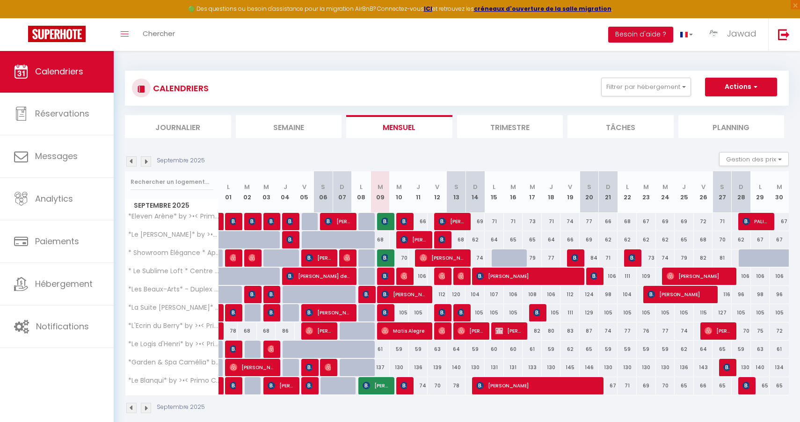
click at [131, 160] on img at bounding box center [131, 161] width 10 height 10
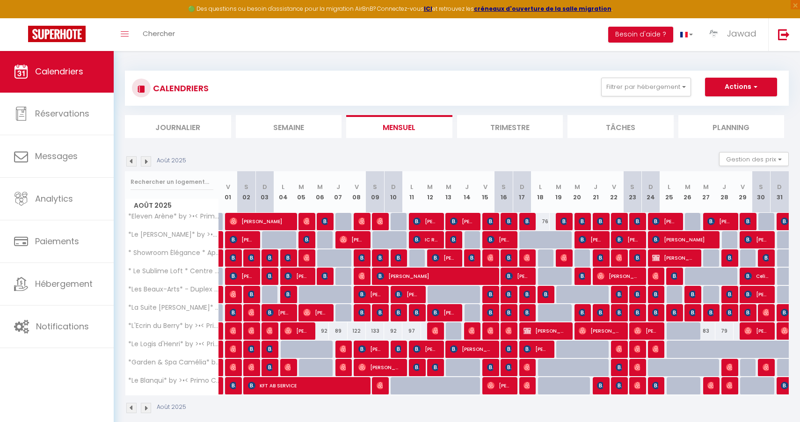
click at [131, 160] on img at bounding box center [131, 161] width 10 height 10
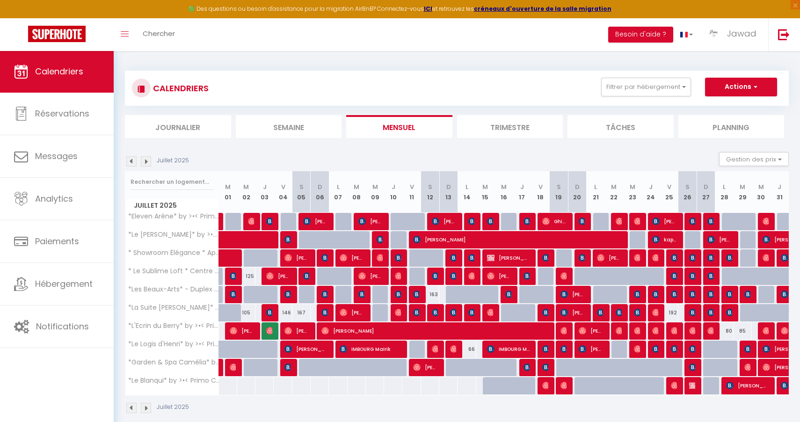
click at [132, 161] on img at bounding box center [131, 161] width 10 height 10
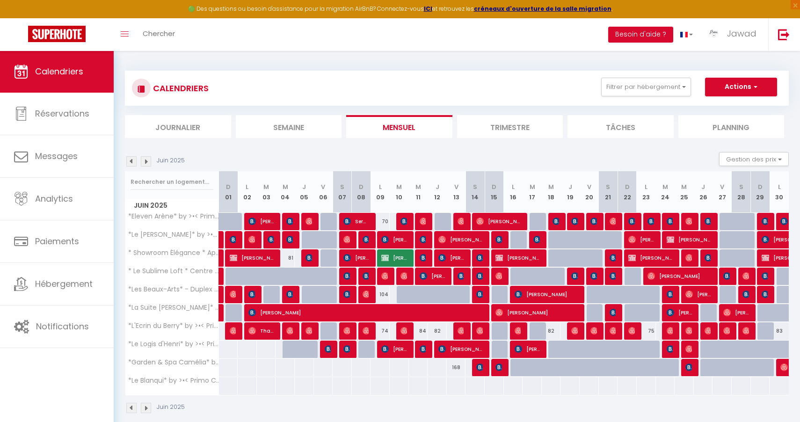
click at [146, 161] on img at bounding box center [146, 161] width 10 height 10
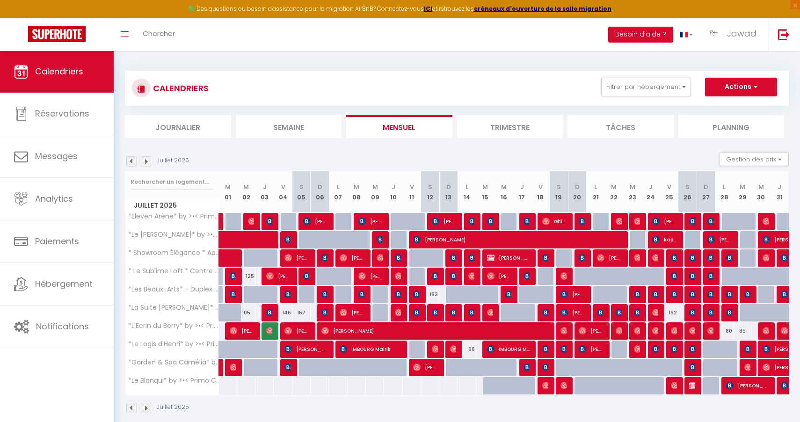
click at [131, 161] on img at bounding box center [131, 161] width 10 height 10
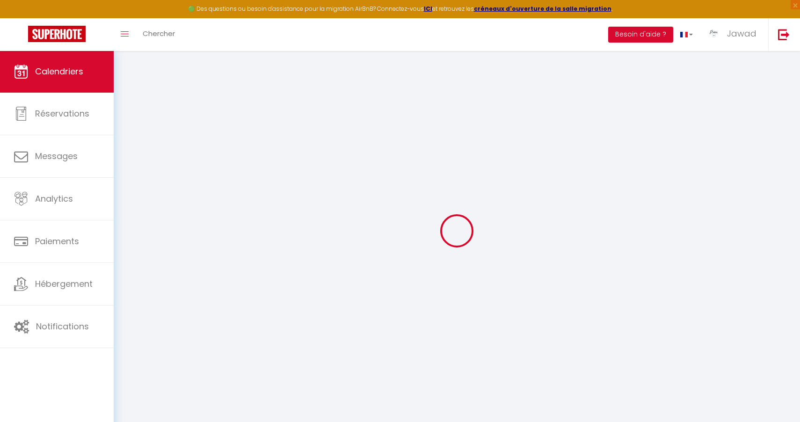
select select
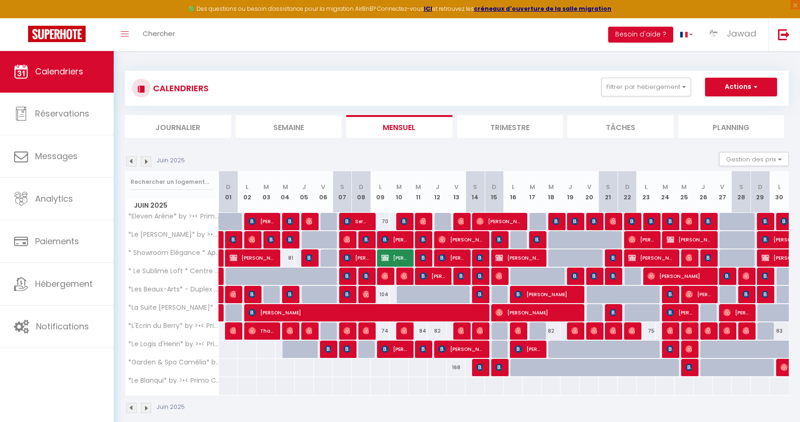
click at [774, 254] on span "Jennifer Pochon" at bounding box center [794, 258] width 65 height 18
select select "OK"
select select "0"
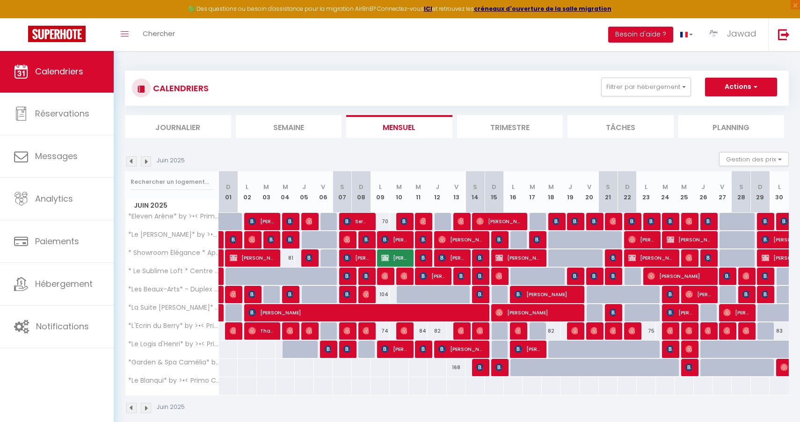
select select "1"
select select
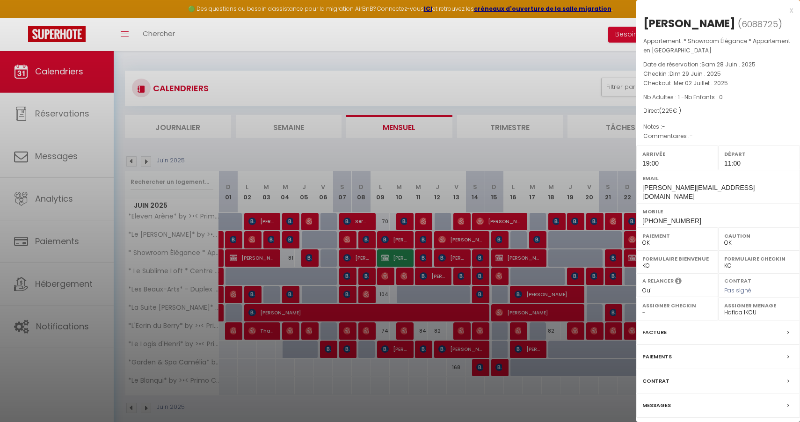
click at [508, 131] on div at bounding box center [400, 211] width 800 height 422
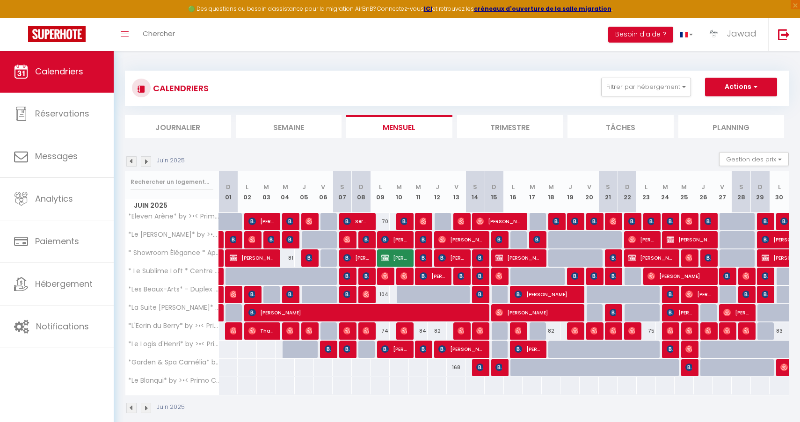
click at [682, 242] on span "Youssef EL KHAOUDAR" at bounding box center [689, 240] width 45 height 18
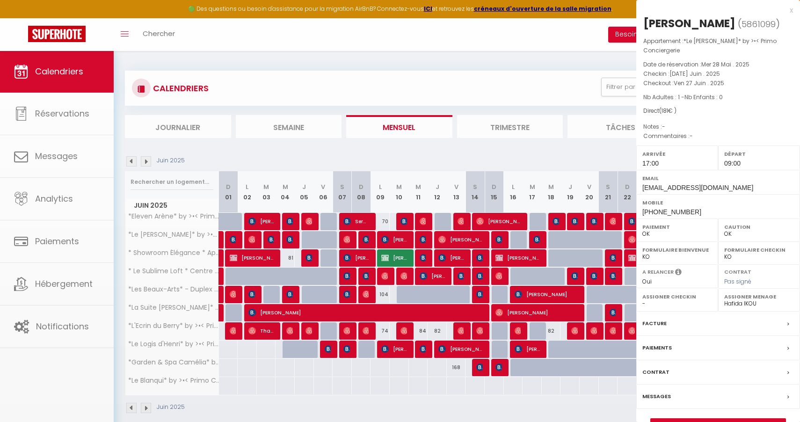
select select "44582"
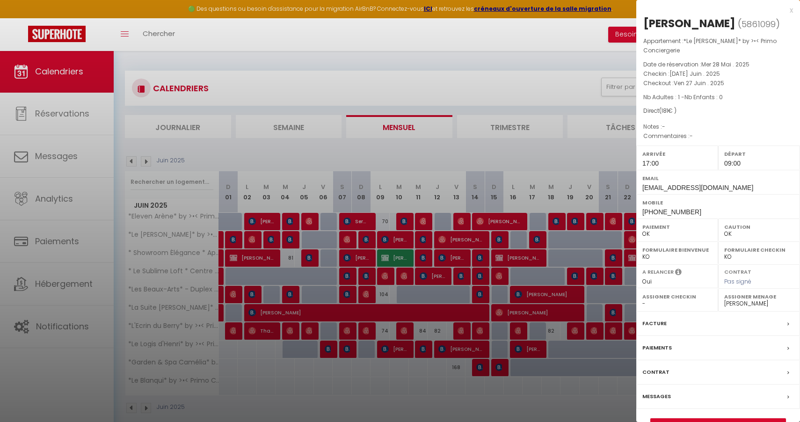
click at [604, 144] on div at bounding box center [400, 211] width 800 height 422
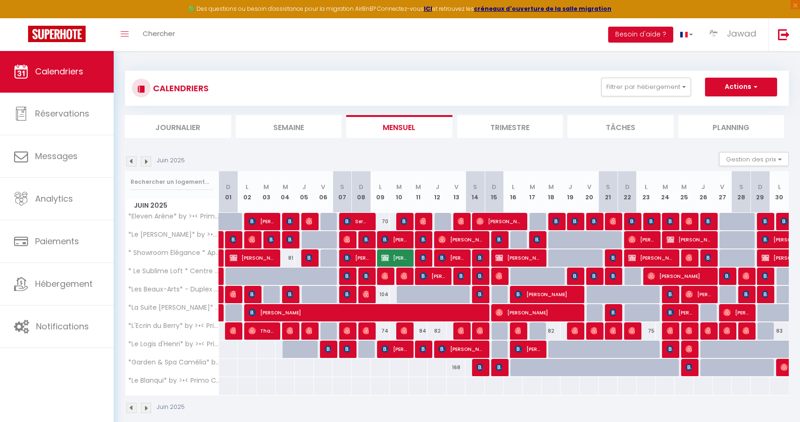
click at [147, 161] on img at bounding box center [146, 161] width 10 height 10
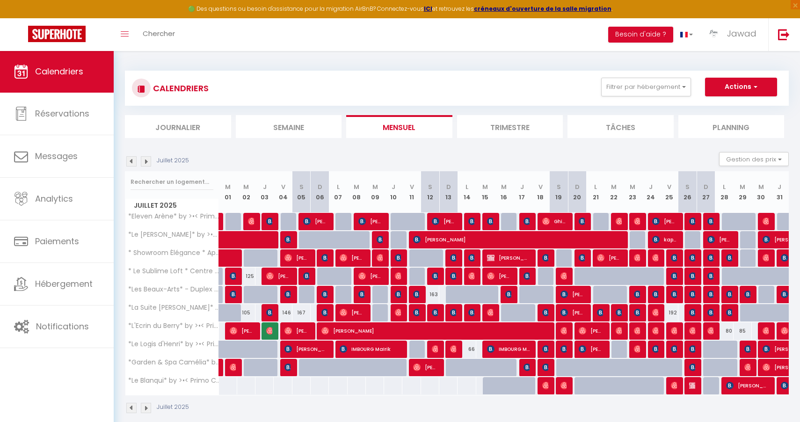
click at [145, 162] on img at bounding box center [146, 161] width 10 height 10
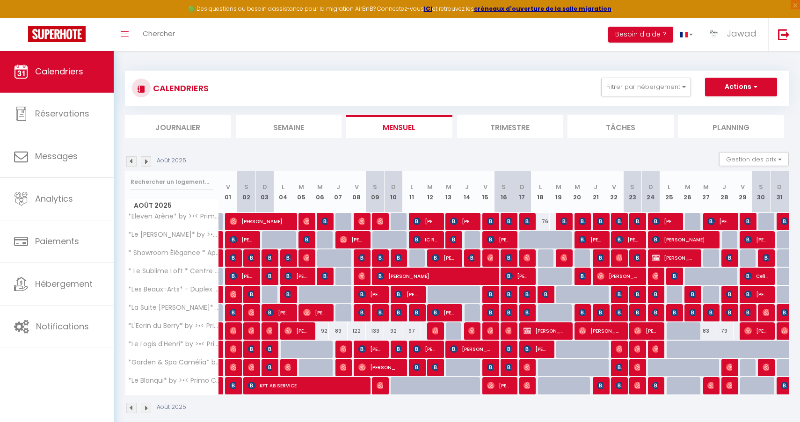
click at [143, 161] on img at bounding box center [146, 161] width 10 height 10
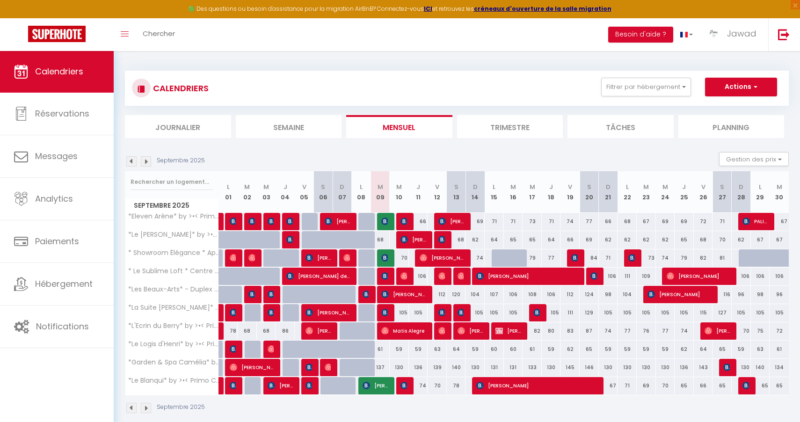
click at [384, 276] on img at bounding box center [384, 275] width 7 height 7
select select "KO"
select select "35702"
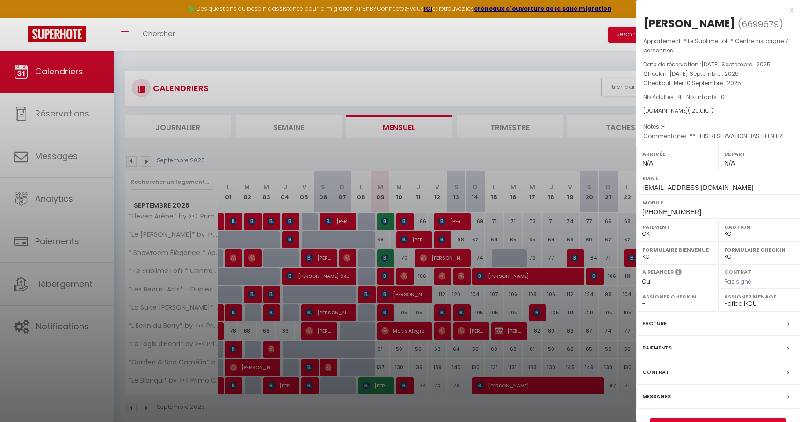
click at [384, 276] on div at bounding box center [400, 211] width 800 height 422
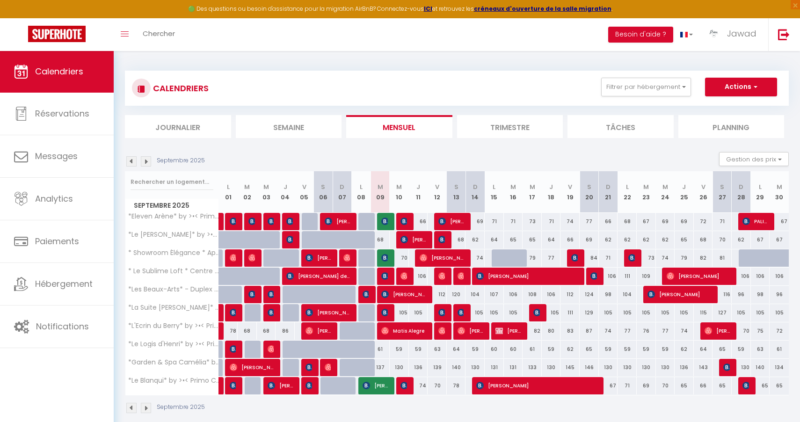
click at [386, 277] on img at bounding box center [384, 275] width 7 height 7
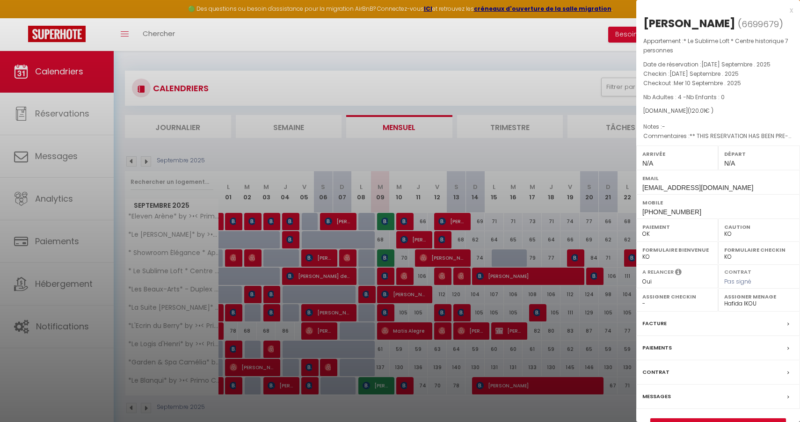
click at [386, 277] on div at bounding box center [400, 211] width 800 height 422
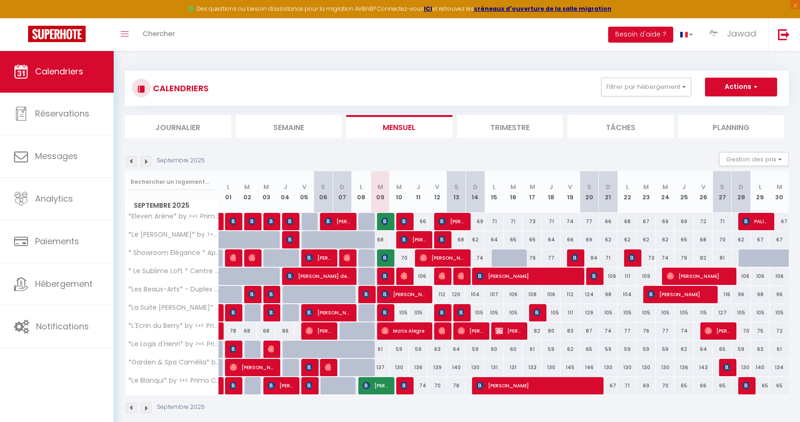
click at [388, 295] on img at bounding box center [384, 293] width 7 height 7
select select "OK"
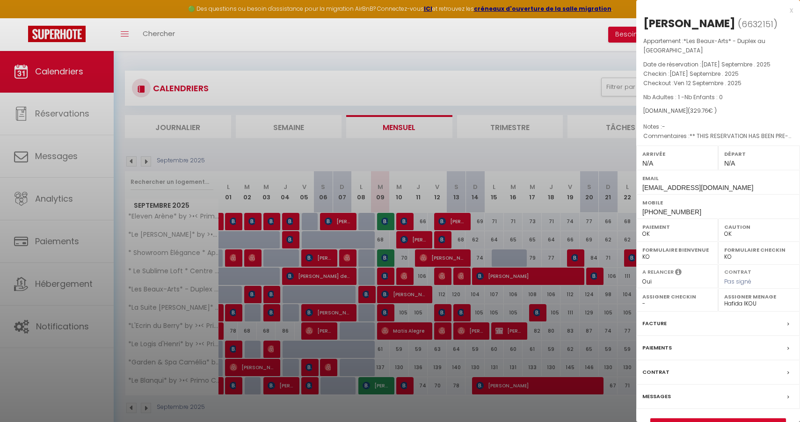
click at [388, 295] on div at bounding box center [400, 211] width 800 height 422
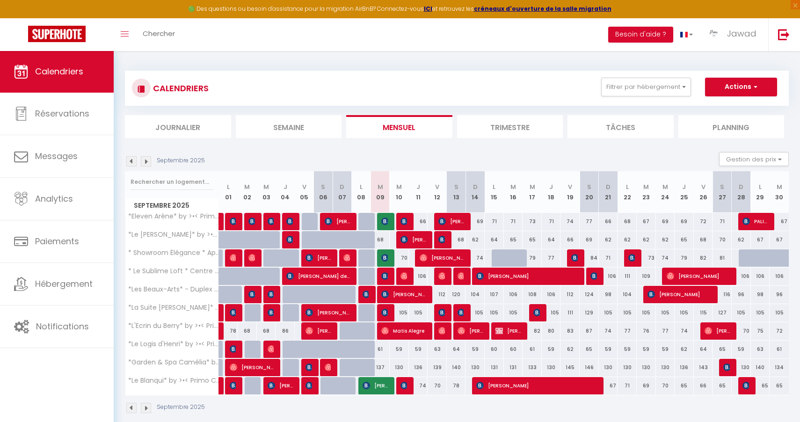
click at [384, 316] on span "[PERSON_NAME]" at bounding box center [384, 313] width 7 height 18
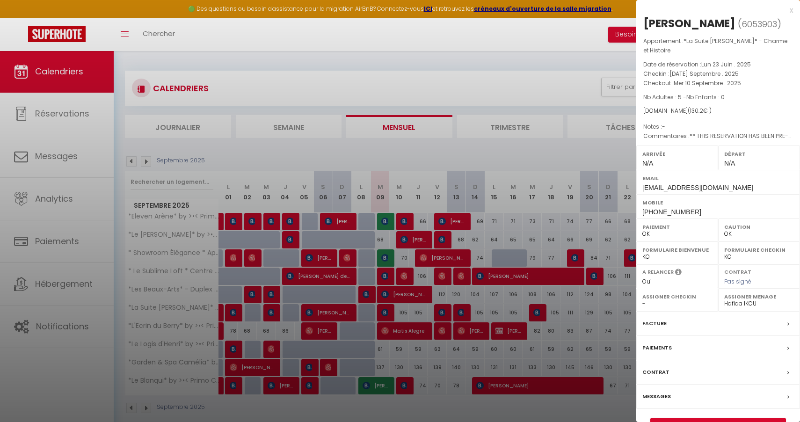
click at [384, 316] on div at bounding box center [400, 211] width 800 height 422
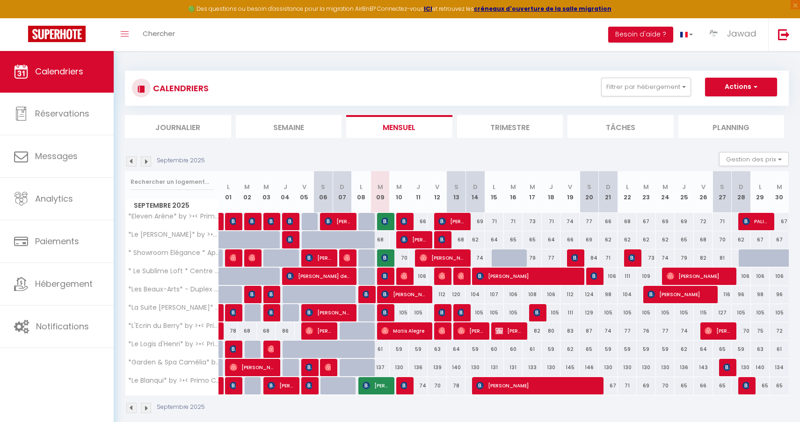
click at [385, 331] on img at bounding box center [384, 330] width 7 height 7
select select "44582"
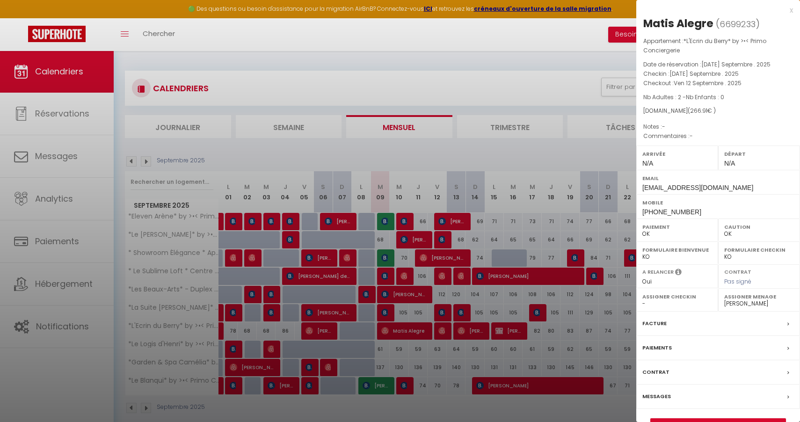
click at [385, 331] on div at bounding box center [400, 211] width 800 height 422
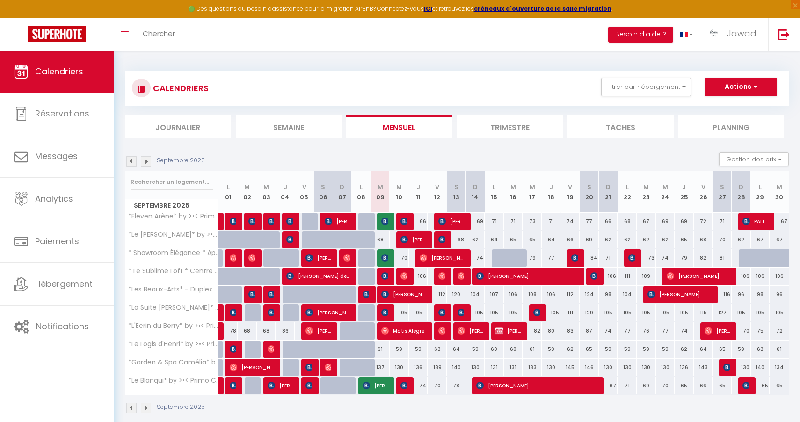
click at [134, 158] on img at bounding box center [131, 161] width 10 height 10
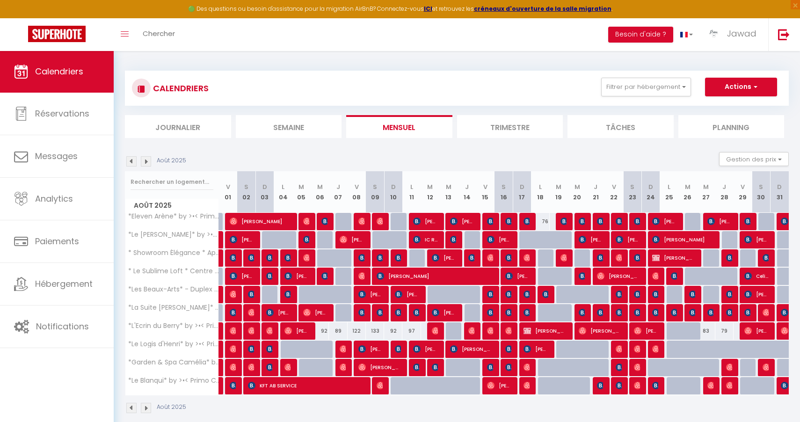
click at [529, 368] on img at bounding box center [526, 366] width 7 height 7
select select "50396"
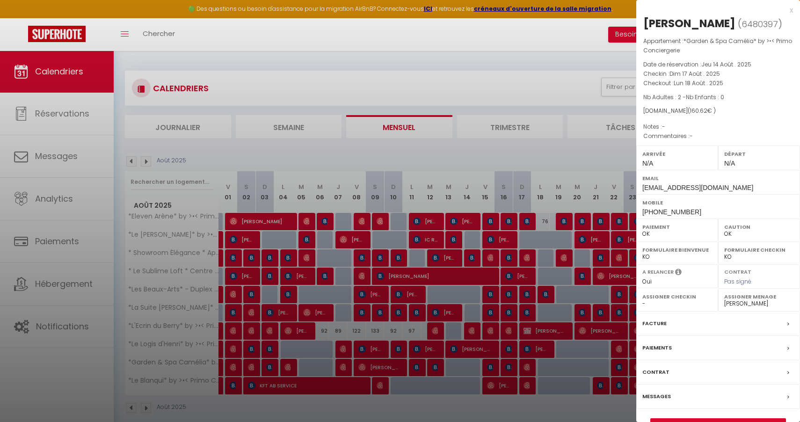
click at [529, 368] on div at bounding box center [400, 211] width 800 height 422
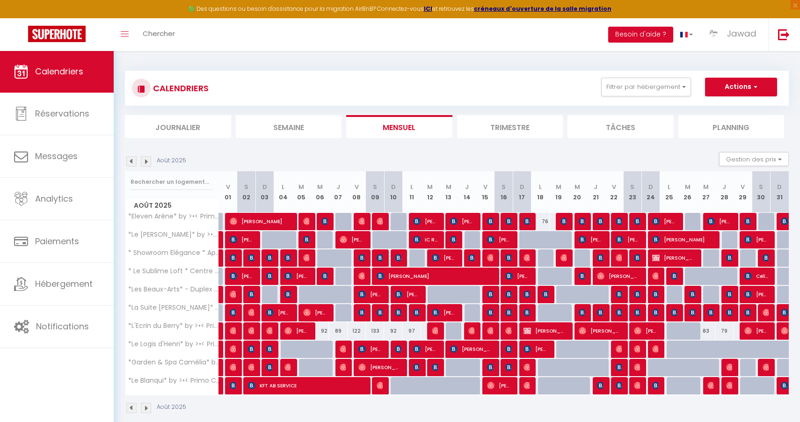
click at [381, 369] on span "Kylian Remy" at bounding box center [379, 367] width 43 height 18
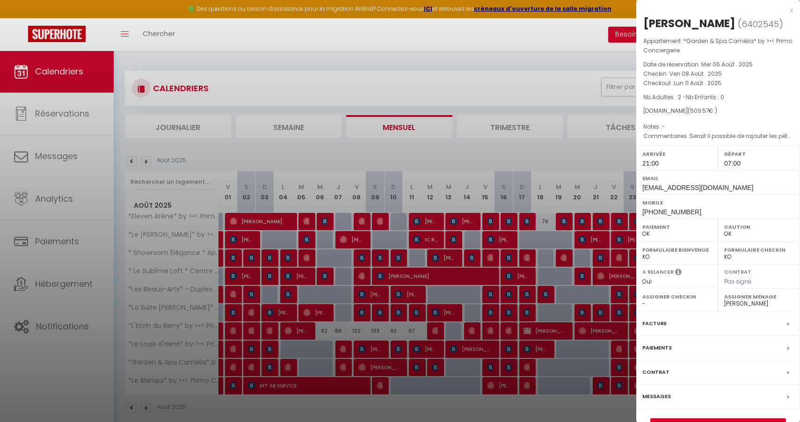
click at [381, 369] on div at bounding box center [400, 211] width 800 height 422
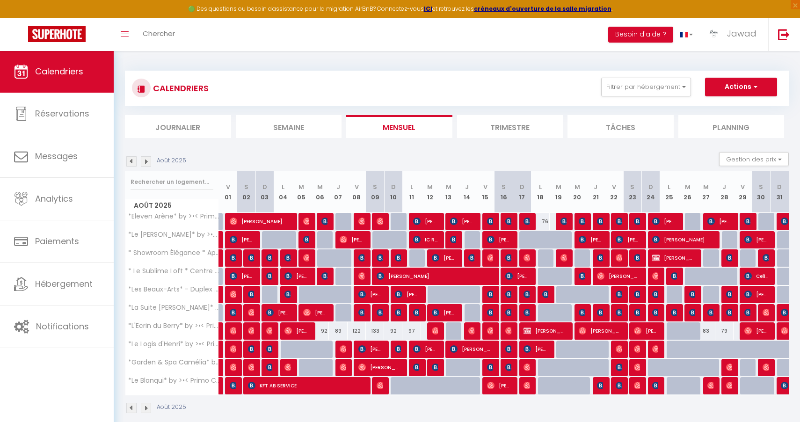
click at [144, 161] on img at bounding box center [146, 161] width 10 height 10
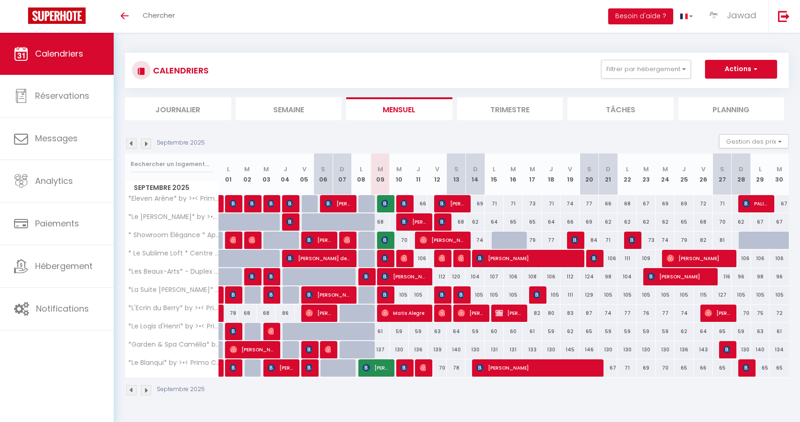
click at [387, 260] on img at bounding box center [384, 257] width 7 height 7
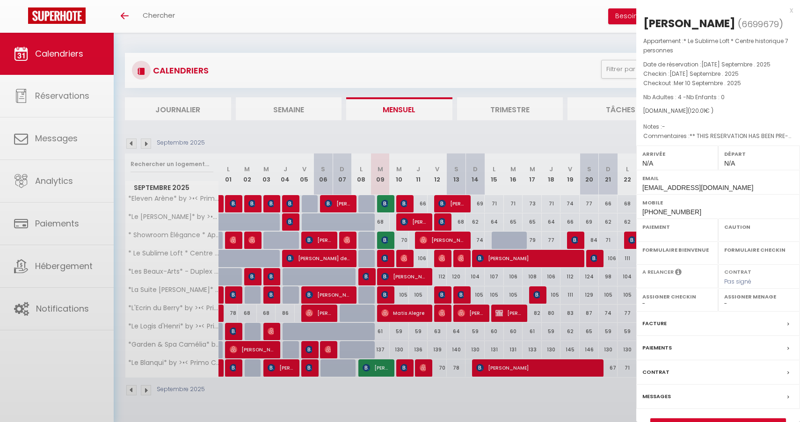
select select "OK"
select select "KO"
select select "0"
select select "1"
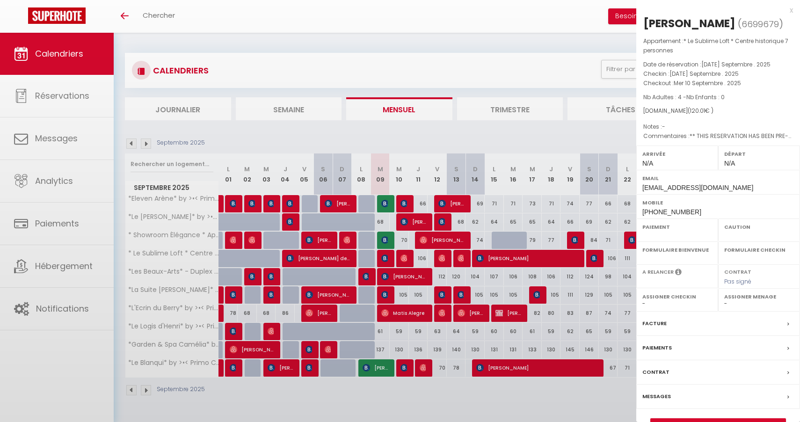
select select
select select "35702"
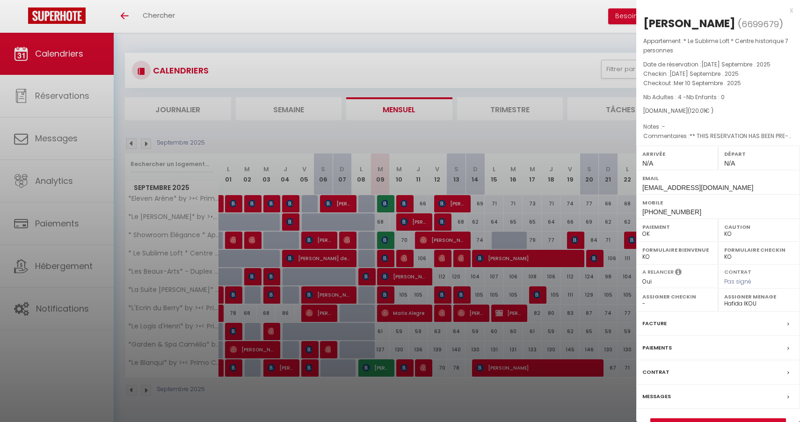
click at [498, 127] on div at bounding box center [400, 211] width 800 height 422
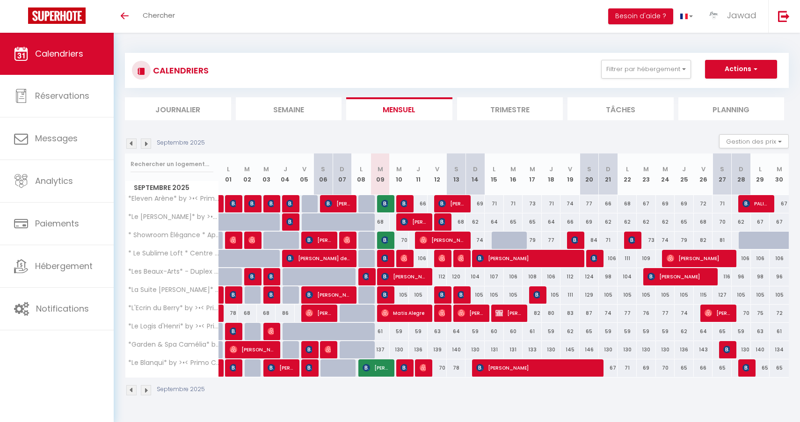
click at [385, 259] on img at bounding box center [384, 257] width 7 height 7
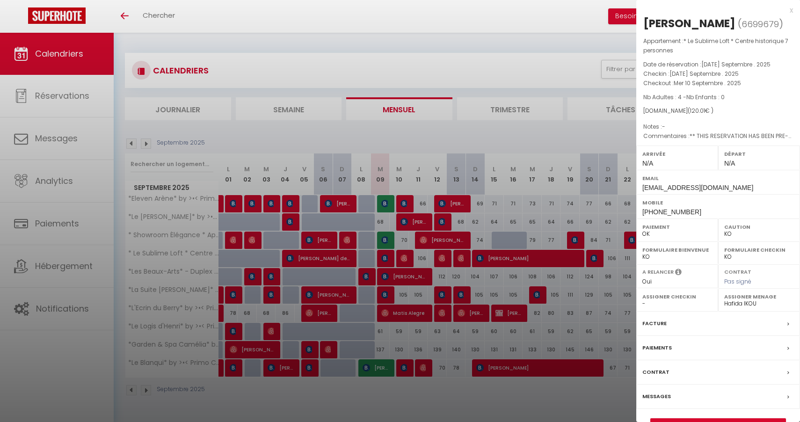
click at [718, 419] on link "Détails de la réservation" at bounding box center [718, 425] width 135 height 12
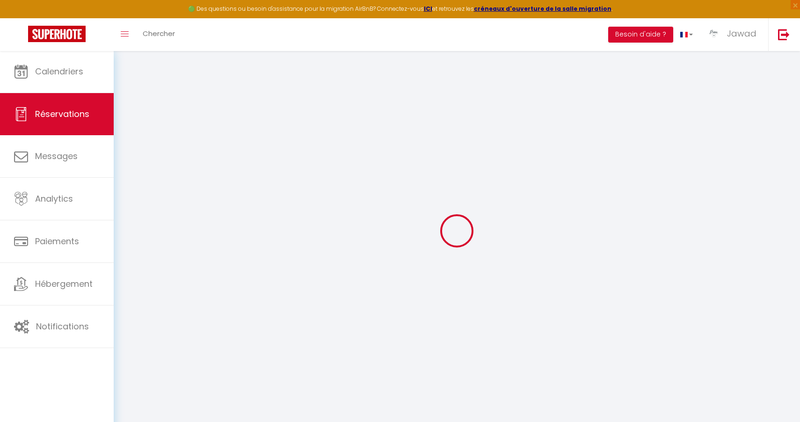
select select
checkbox input "false"
type textarea "** THIS RESERVATION HAS BEEN PRE-PAID ** BOOKING NOTE : Payment charge is EUR 1…"
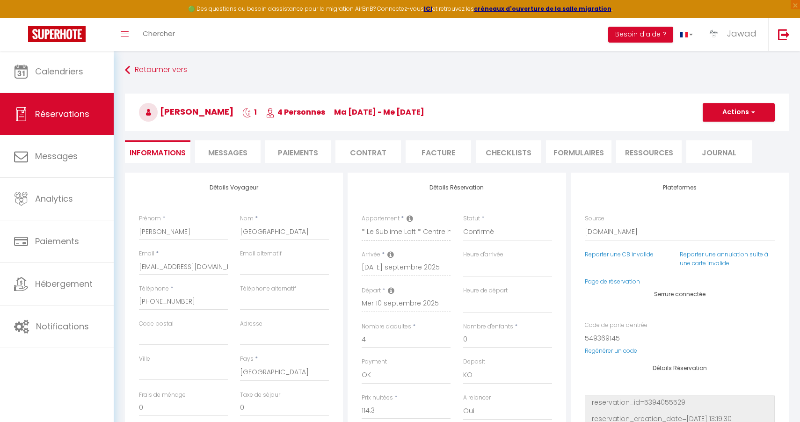
type input "5.71"
select select
checkbox input "false"
select select
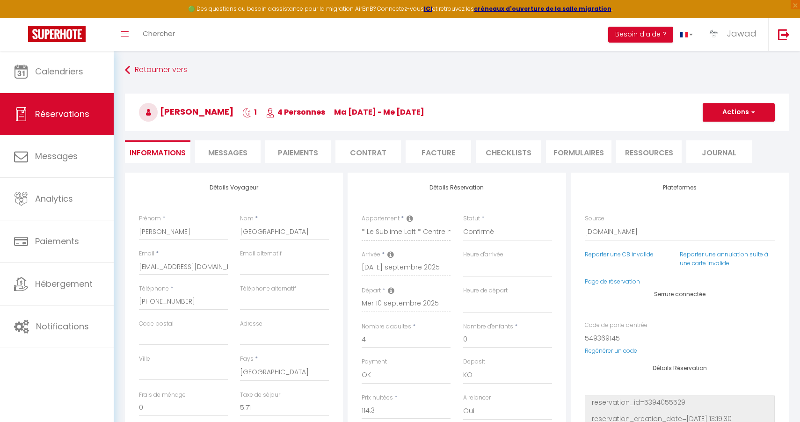
select select
click at [225, 147] on li "Messages" at bounding box center [227, 151] width 65 height 23
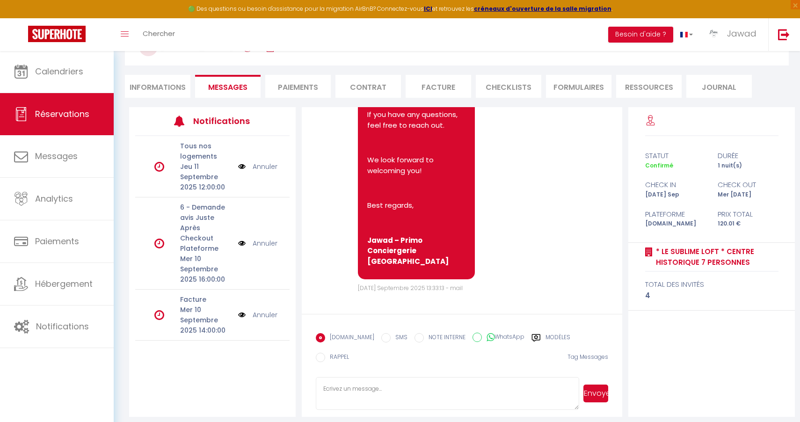
scroll to position [65, 0]
click at [161, 98] on div "Retourner vers [PERSON_NAME] 1 4 Personnes ma [DATE] - me [DATE] Actions Enregi…" at bounding box center [457, 52] width 676 height 111
click at [160, 97] on li "Informations" at bounding box center [157, 86] width 65 height 23
select select
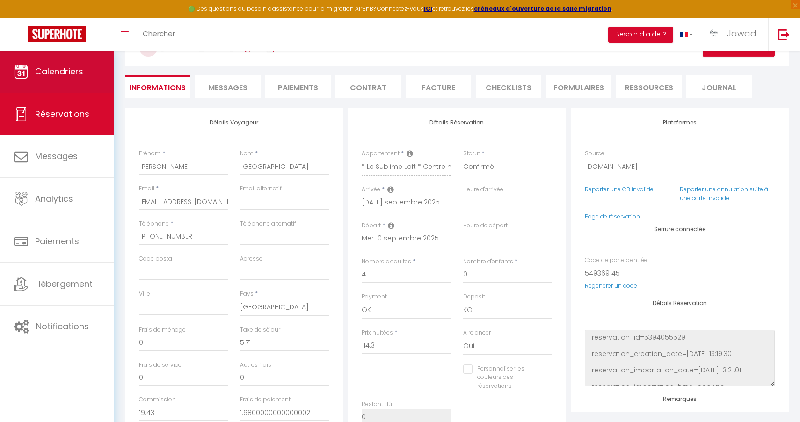
click at [82, 82] on link "Calendriers" at bounding box center [57, 72] width 114 height 42
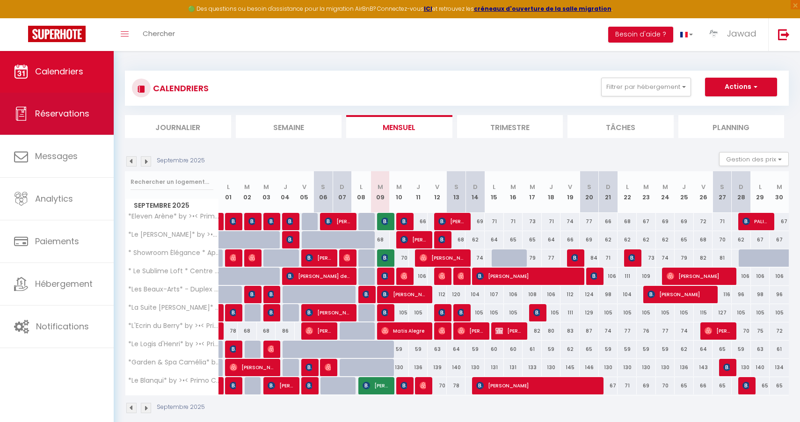
click at [48, 105] on link "Réservations" at bounding box center [57, 114] width 114 height 42
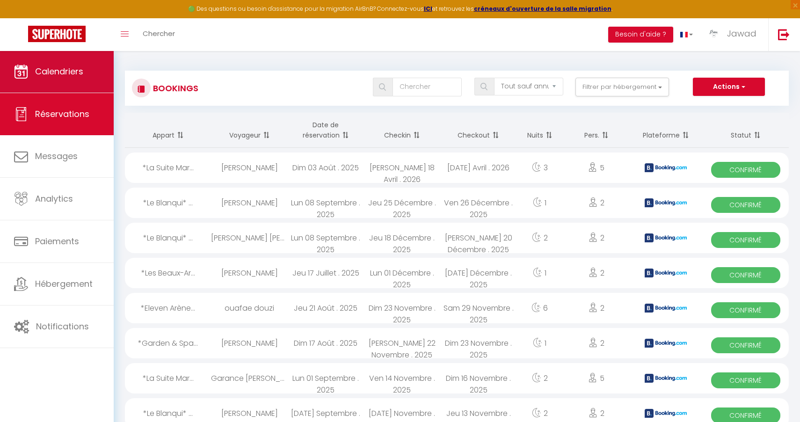
click at [72, 81] on link "Calendriers" at bounding box center [57, 72] width 114 height 42
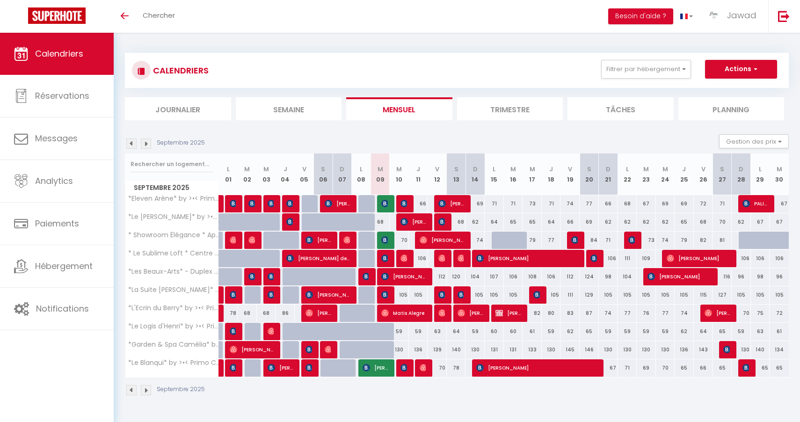
select select
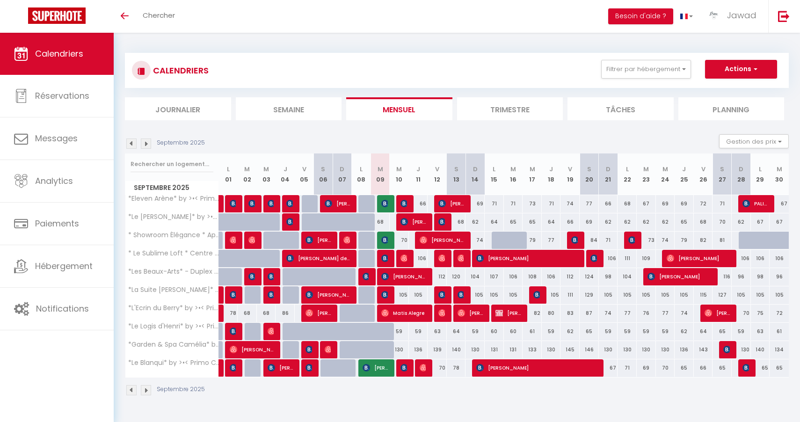
click at [418, 276] on span "[PERSON_NAME]" at bounding box center [403, 277] width 45 height 18
select select "OK"
select select "0"
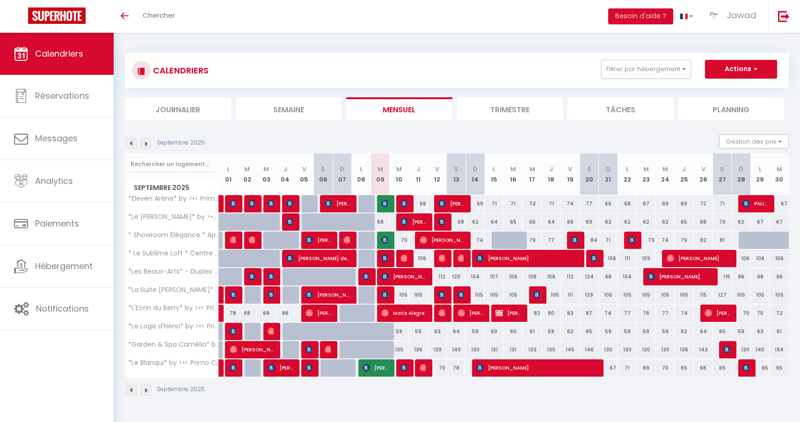
select select "1"
select select
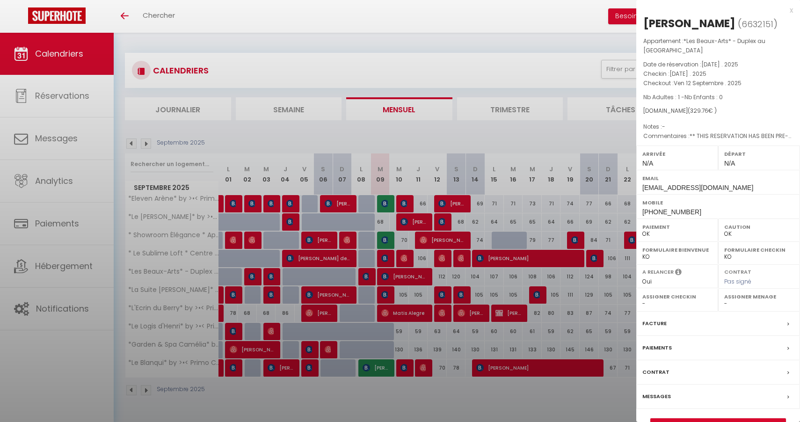
select select "35702"
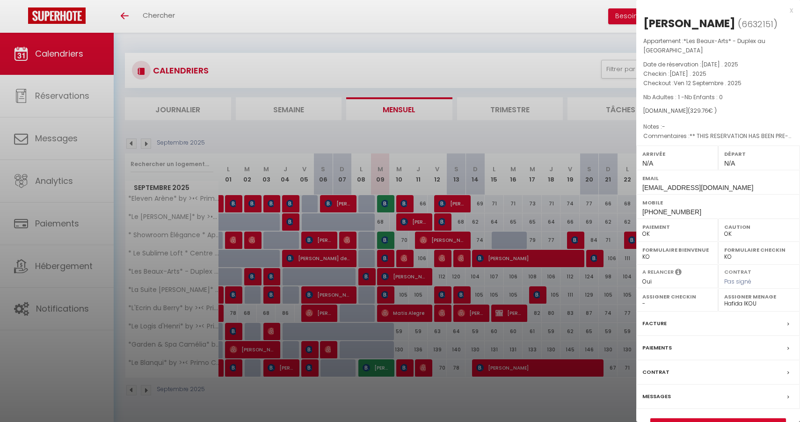
click at [699, 419] on link "Détails de la réservation" at bounding box center [718, 425] width 135 height 12
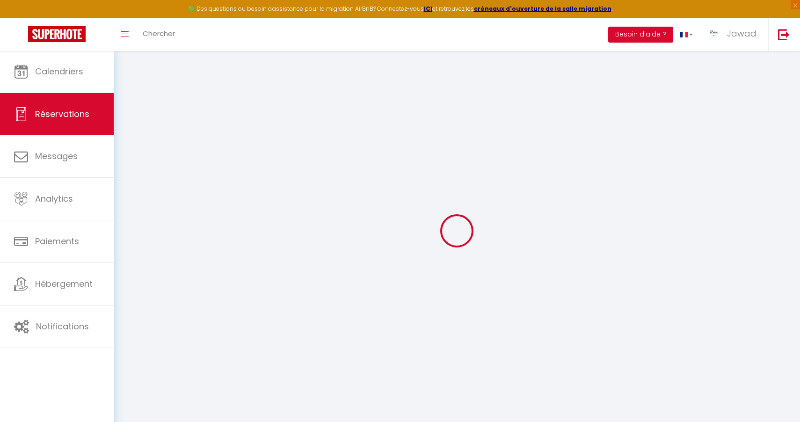
select select
checkbox input "false"
select select
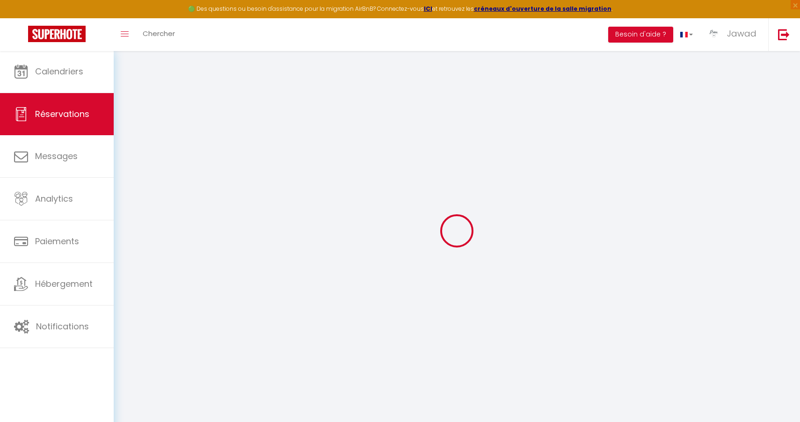
checkbox input "false"
select select
checkbox input "false"
type textarea "** THIS RESERVATION HAS BEEN PRE-PAID ** BOOKING NOTE : Payment charge is EUR 4…"
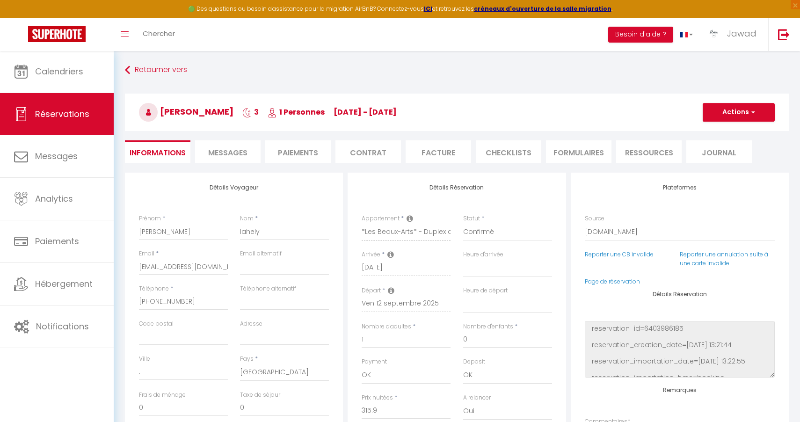
type input "13.86"
select select
checkbox input "false"
select select
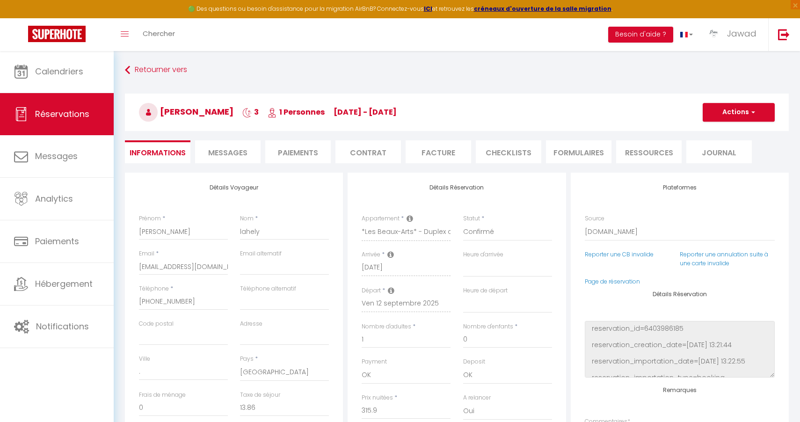
select select
click at [241, 155] on span "Messages" at bounding box center [227, 152] width 39 height 11
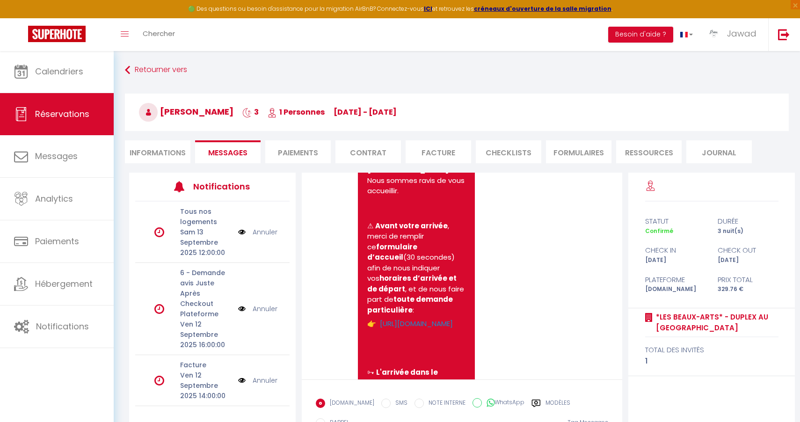
select select
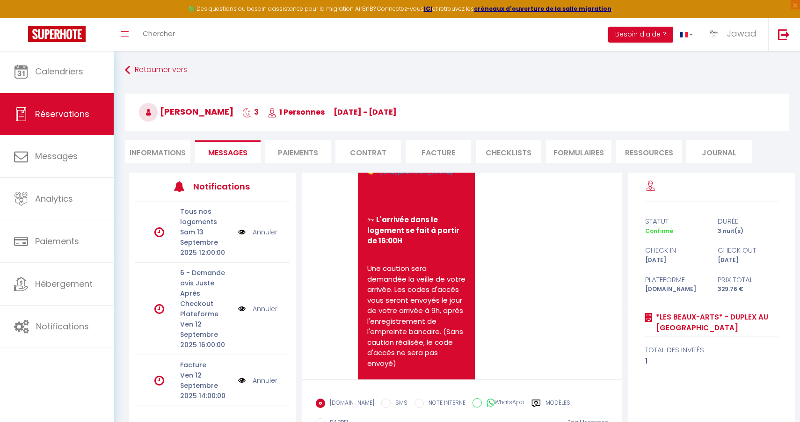
select select
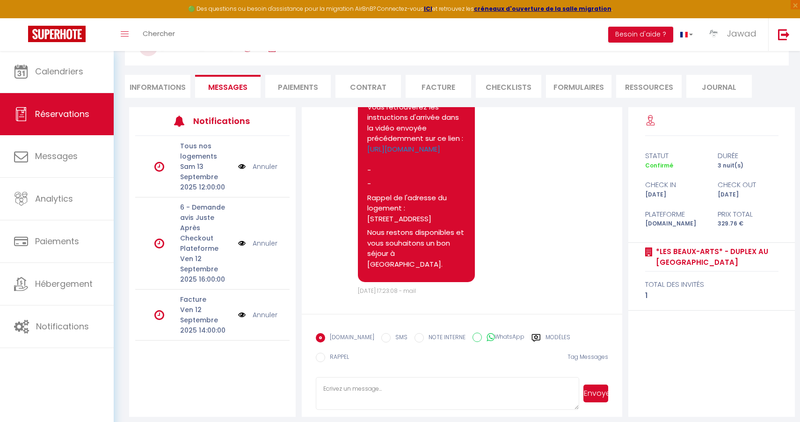
scroll to position [65, 0]
click at [147, 82] on li "Informations" at bounding box center [157, 86] width 65 height 23
select select
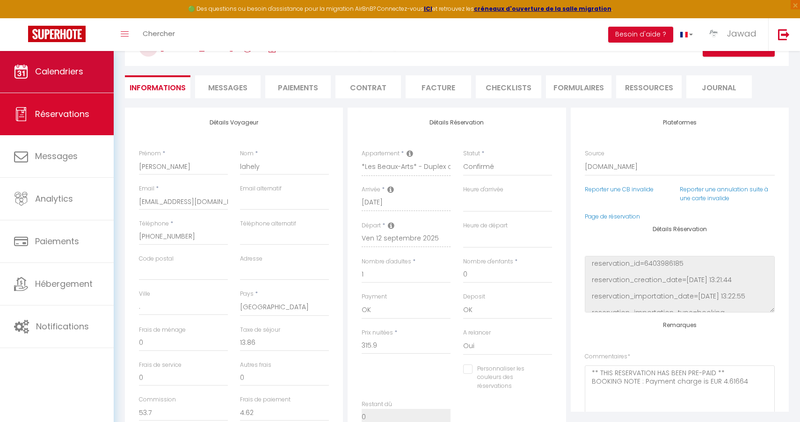
click at [82, 73] on span "Calendriers" at bounding box center [59, 71] width 48 height 12
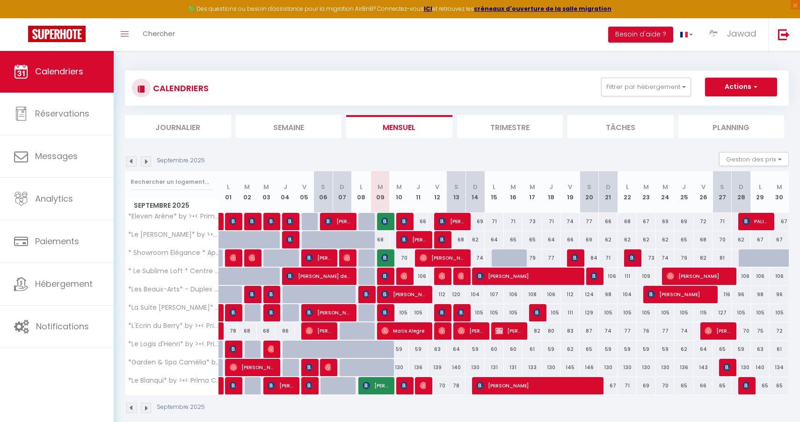
click at [385, 277] on img at bounding box center [384, 275] width 7 height 7
select select "OK"
select select "KO"
select select "0"
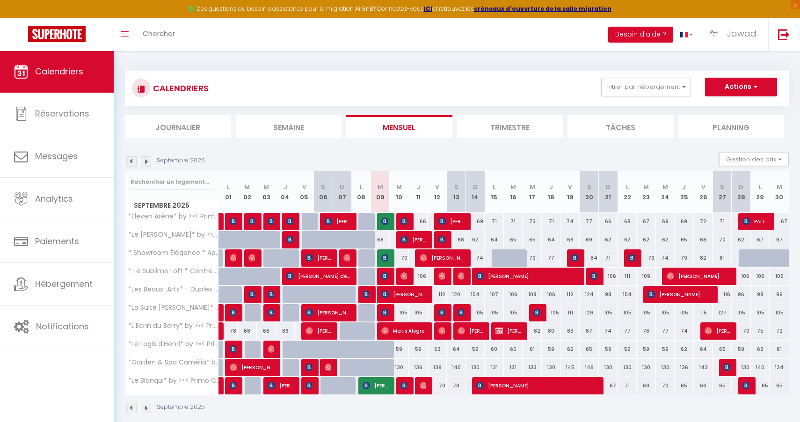
select select "1"
select select
select select "35702"
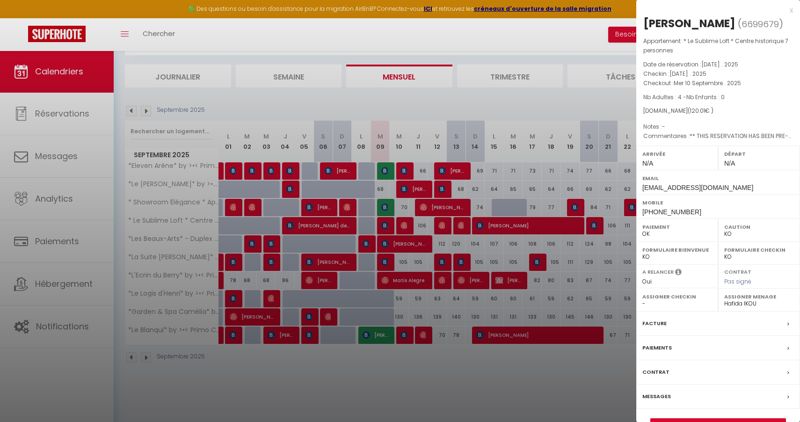
scroll to position [51, 0]
click at [717, 419] on link "Détails de la réservation" at bounding box center [718, 425] width 135 height 12
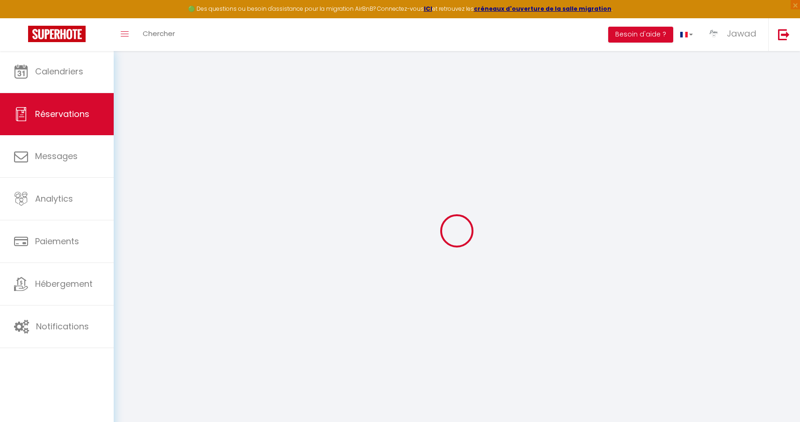
select select
checkbox input "false"
select select
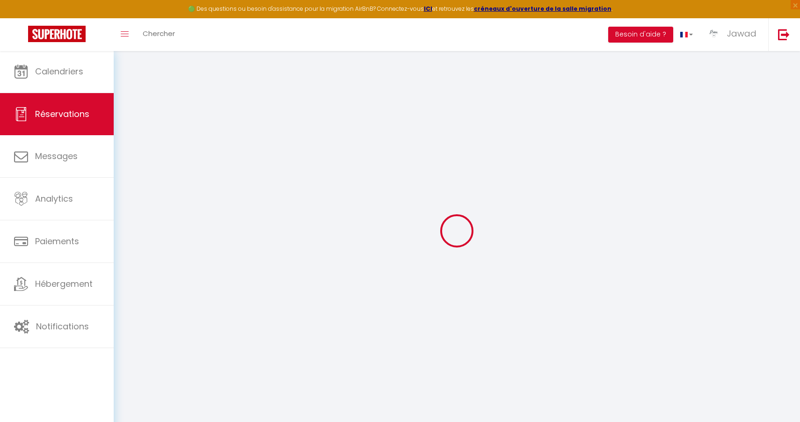
checkbox input "false"
type textarea "** THIS RESERVATION HAS BEEN PRE-PAID ** BOOKING NOTE : Payment charge is EUR 1…"
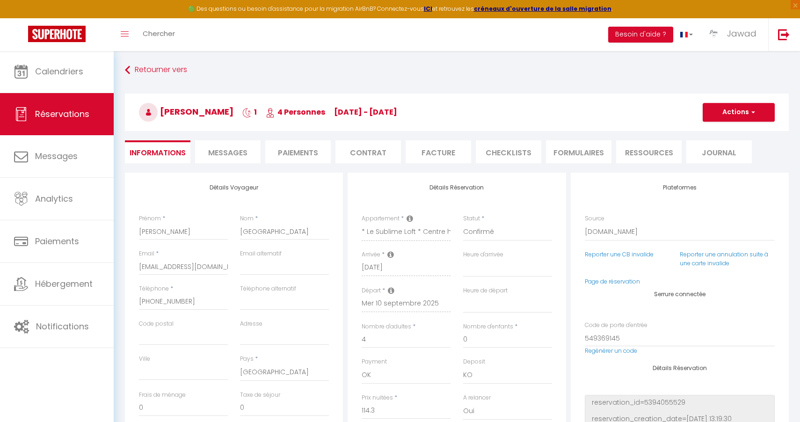
type input "5.71"
select select
checkbox input "false"
select select
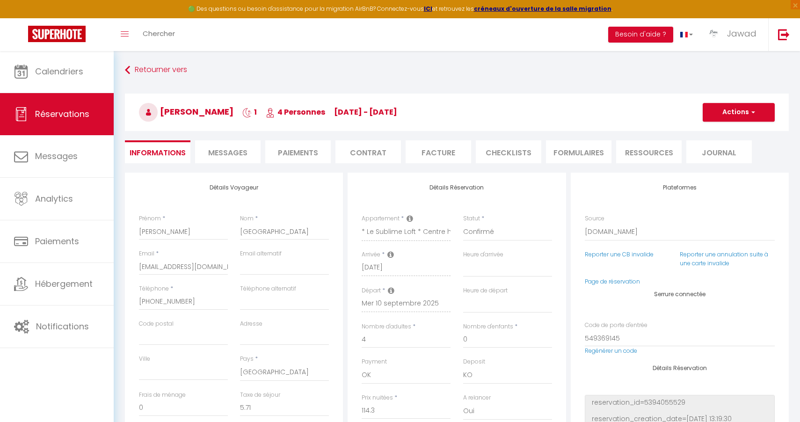
select select
click at [241, 152] on span "Messages" at bounding box center [227, 152] width 39 height 11
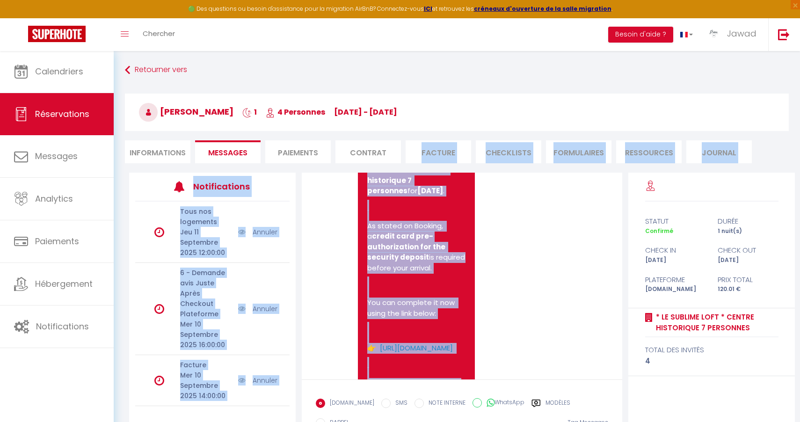
scroll to position [1093, 0]
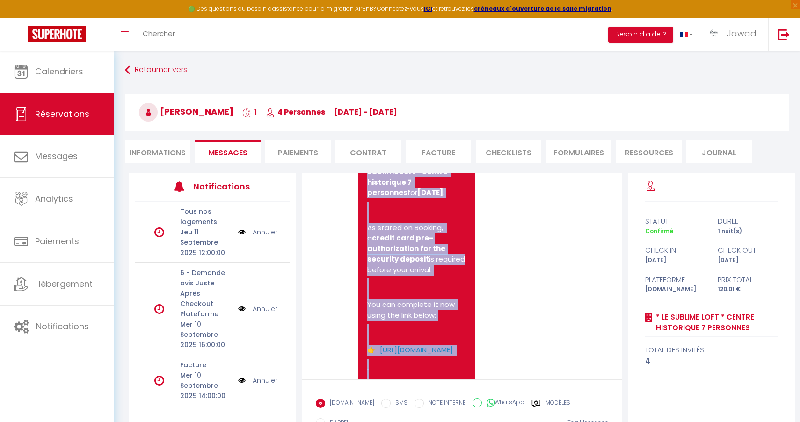
drag, startPoint x: 448, startPoint y: 331, endPoint x: 367, endPoint y: 215, distance: 141.1
click at [367, 215] on pre "Hello [PERSON_NAME], Thank you for booking * Le Sublime Loft * Centre historiqu…" at bounding box center [416, 330] width 98 height 419
copy pre "Thank you for booking * Le Sublime Loft * Centre historique 7 personnes for [DA…"
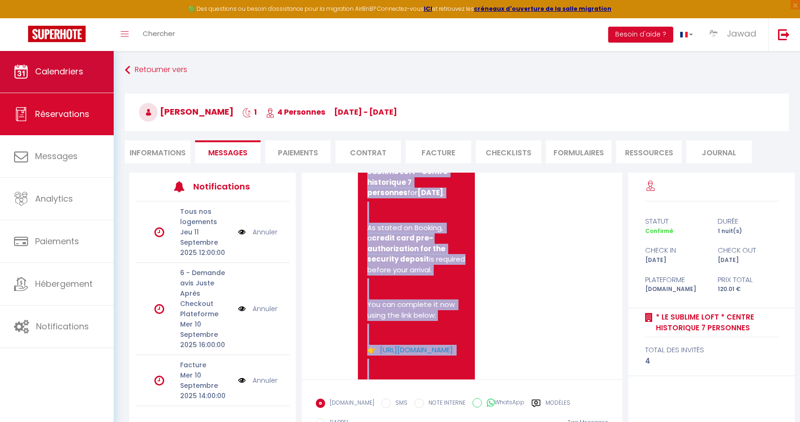
click at [75, 78] on link "Calendriers" at bounding box center [57, 72] width 114 height 42
